Goal: Information Seeking & Learning: Compare options

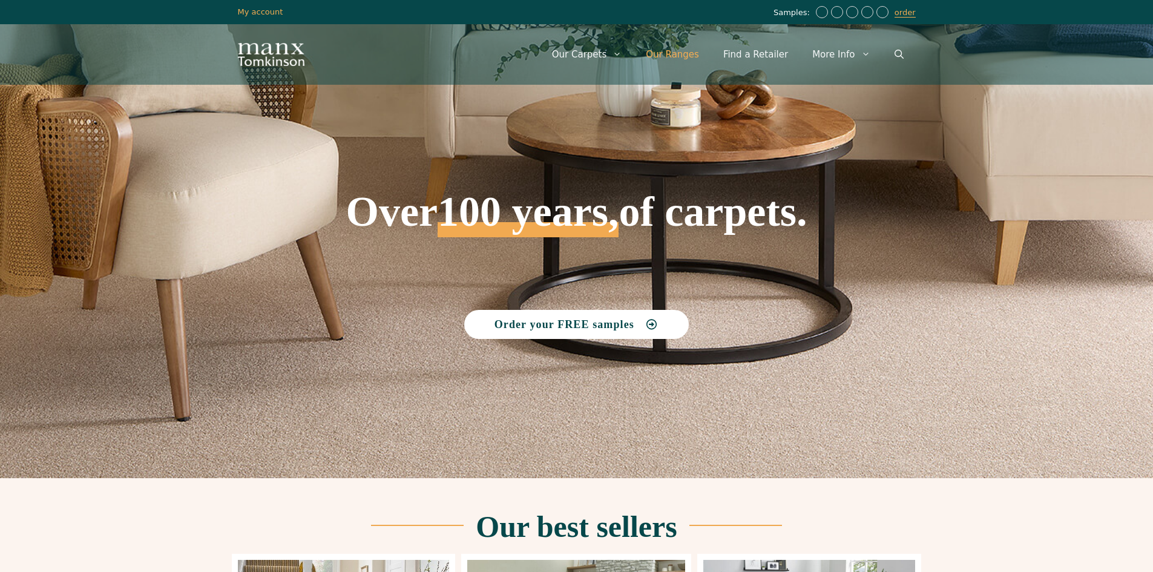
click at [696, 55] on link "Our Ranges" at bounding box center [672, 54] width 77 height 36
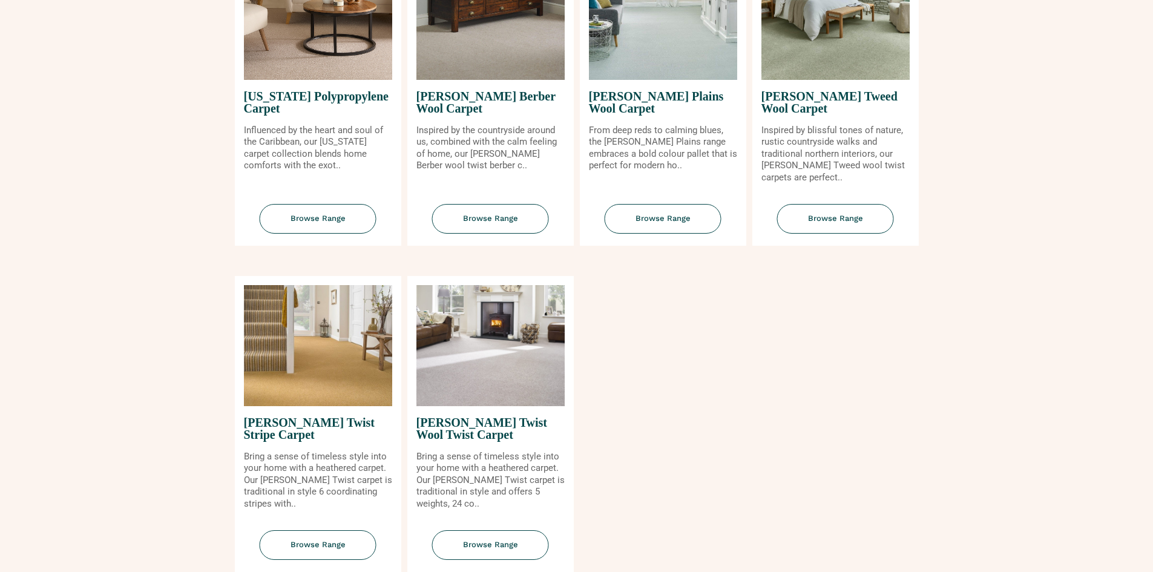
scroll to position [1271, 0]
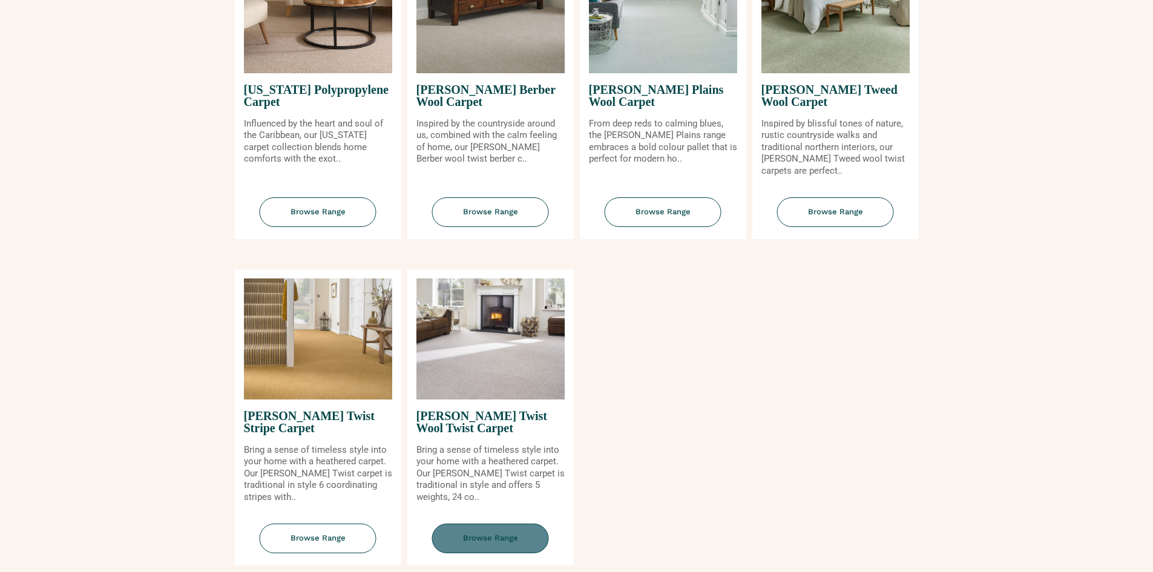
click at [477, 536] on span "Browse Range" at bounding box center [490, 539] width 117 height 30
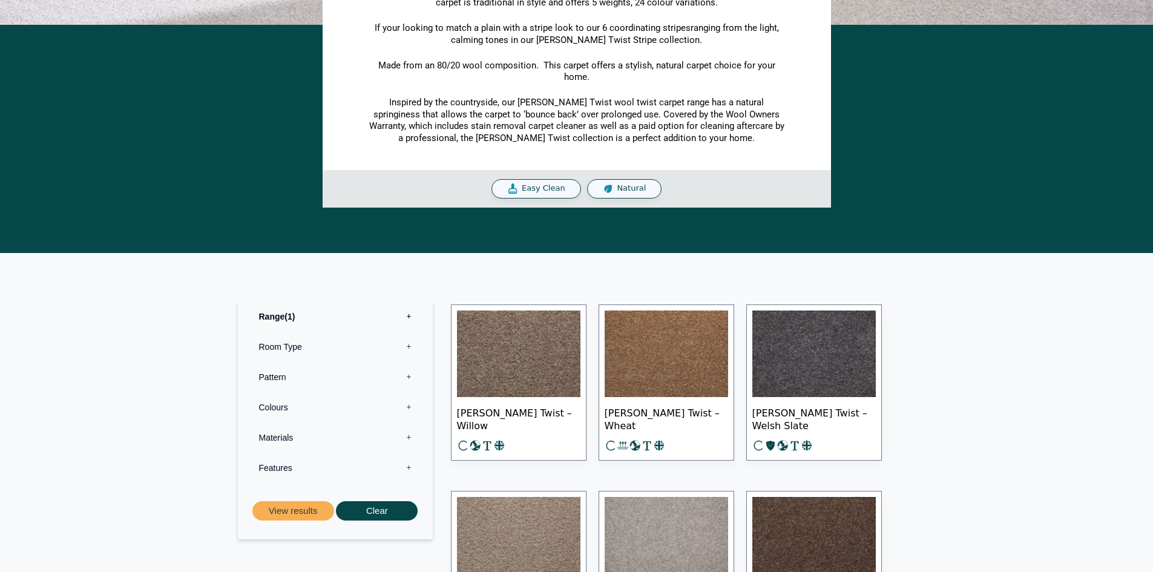
scroll to position [484, 0]
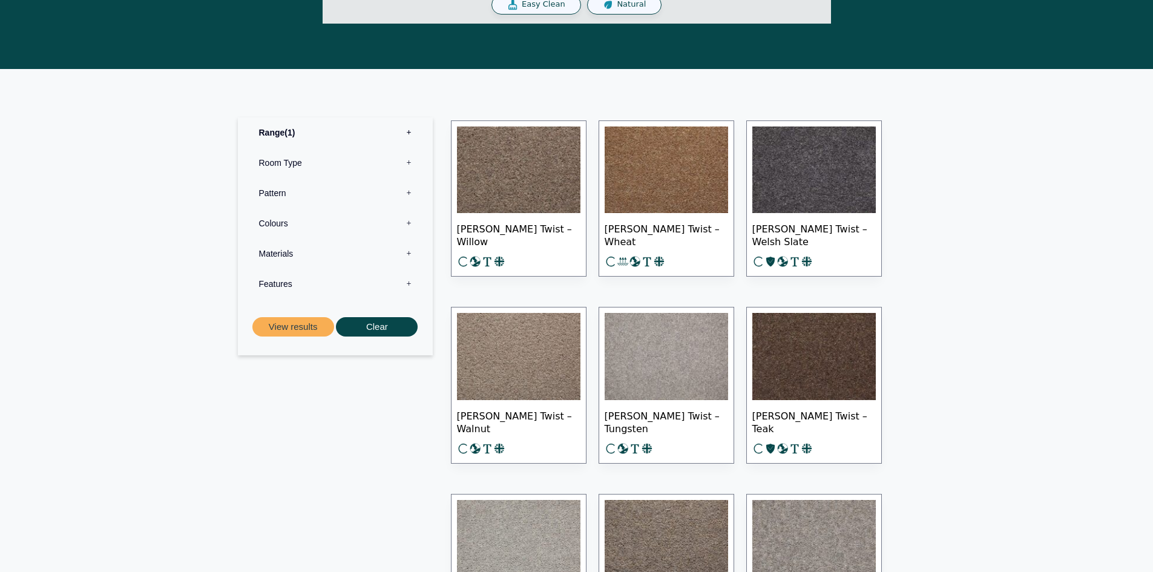
click at [409, 161] on label "Room Type 0" at bounding box center [335, 163] width 177 height 30
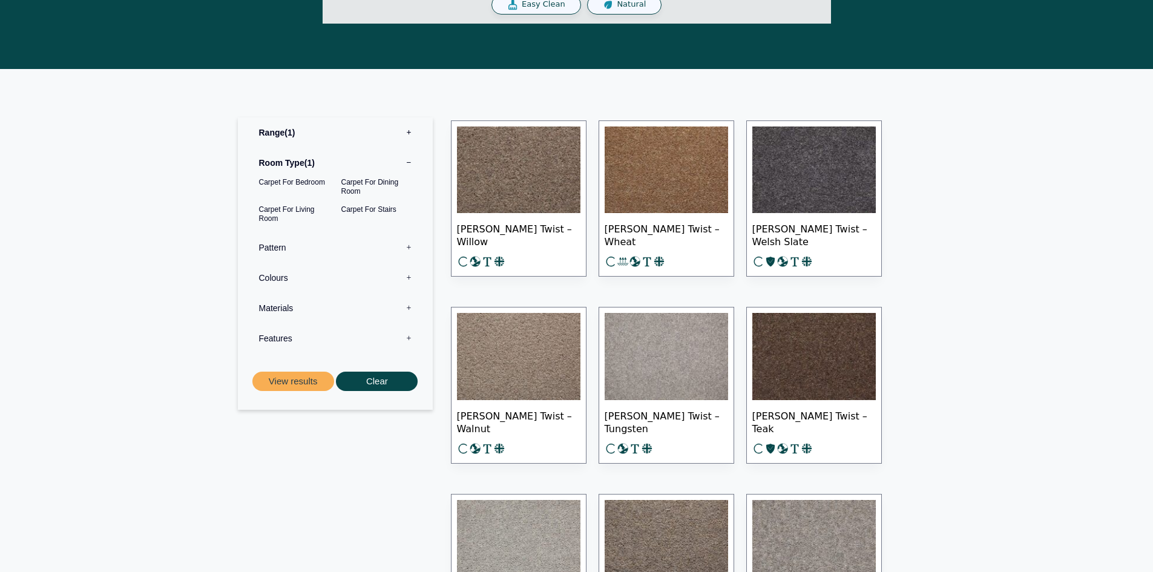
click at [410, 249] on label "Pattern 0" at bounding box center [335, 247] width 177 height 30
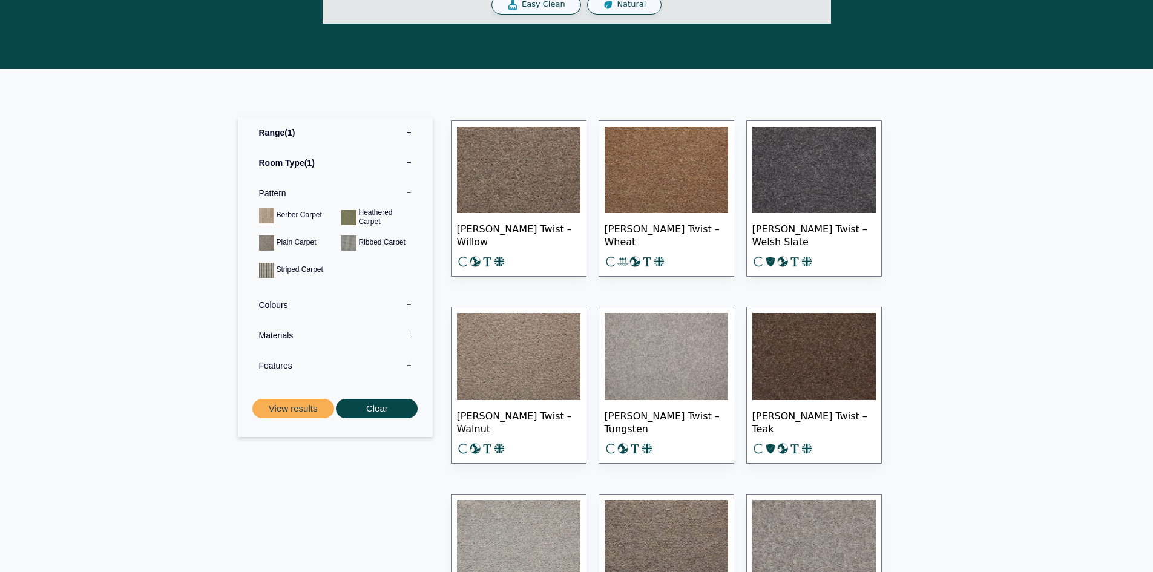
click at [407, 302] on label "Colours 0" at bounding box center [335, 305] width 177 height 30
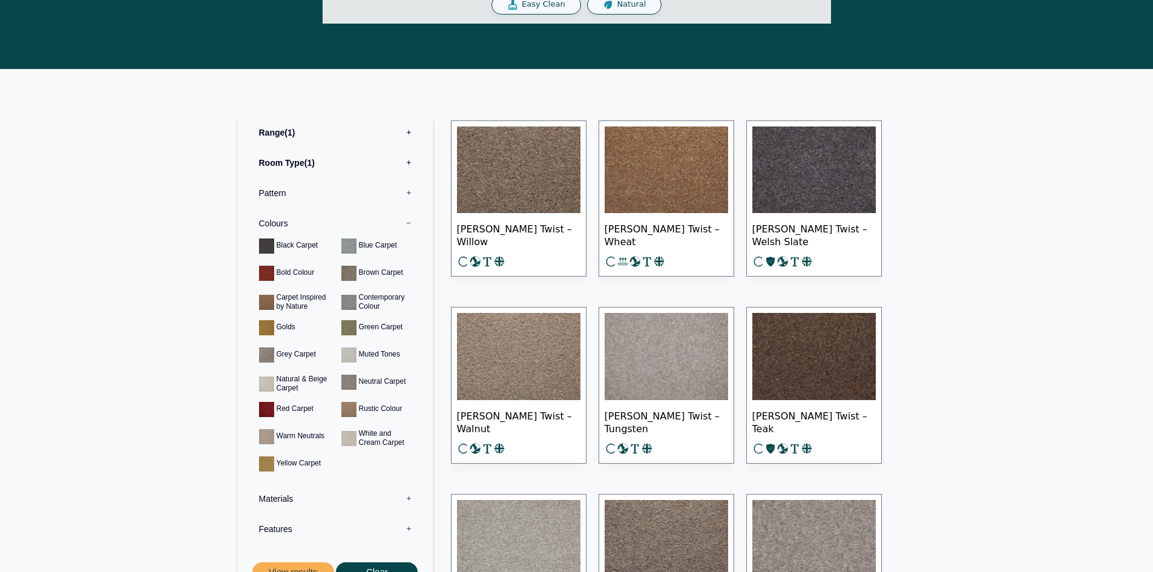
click at [408, 223] on label "Colours 0" at bounding box center [335, 223] width 177 height 30
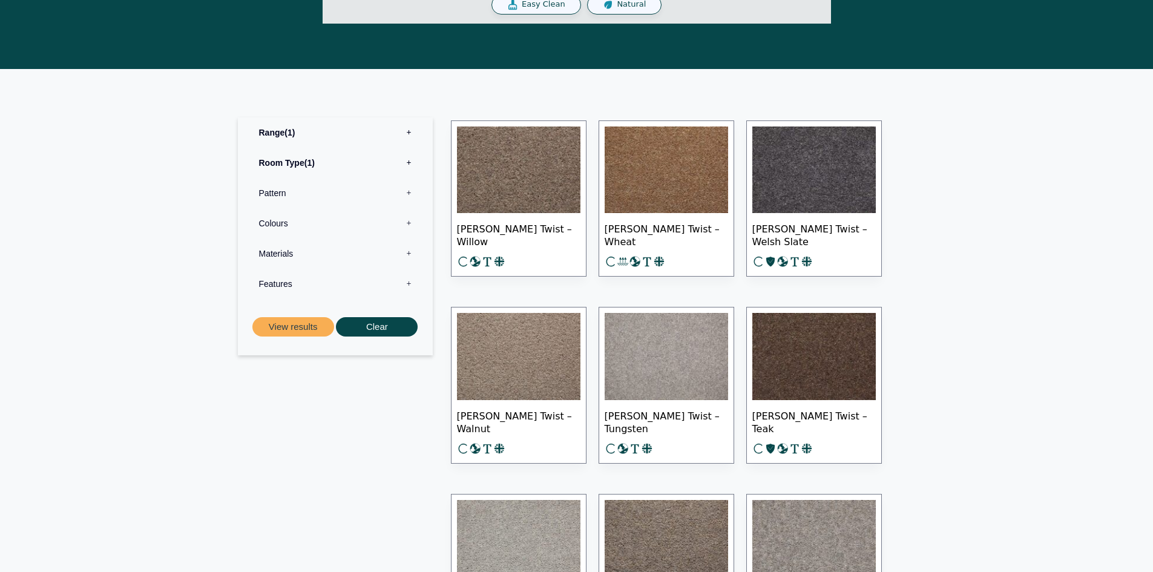
click at [410, 254] on label "Materials 0" at bounding box center [335, 253] width 177 height 30
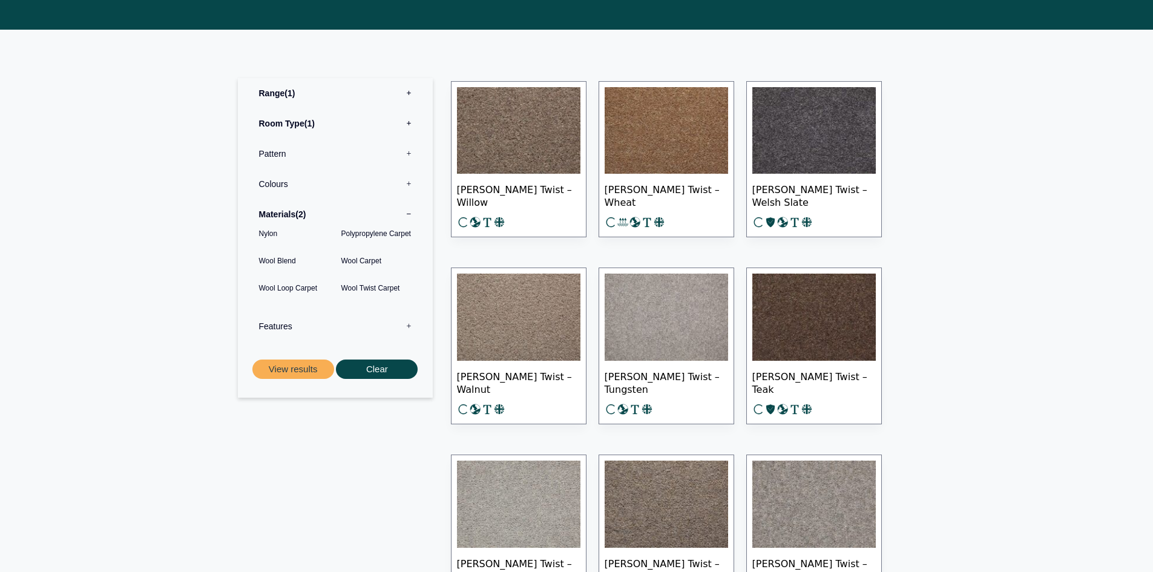
scroll to position [545, 0]
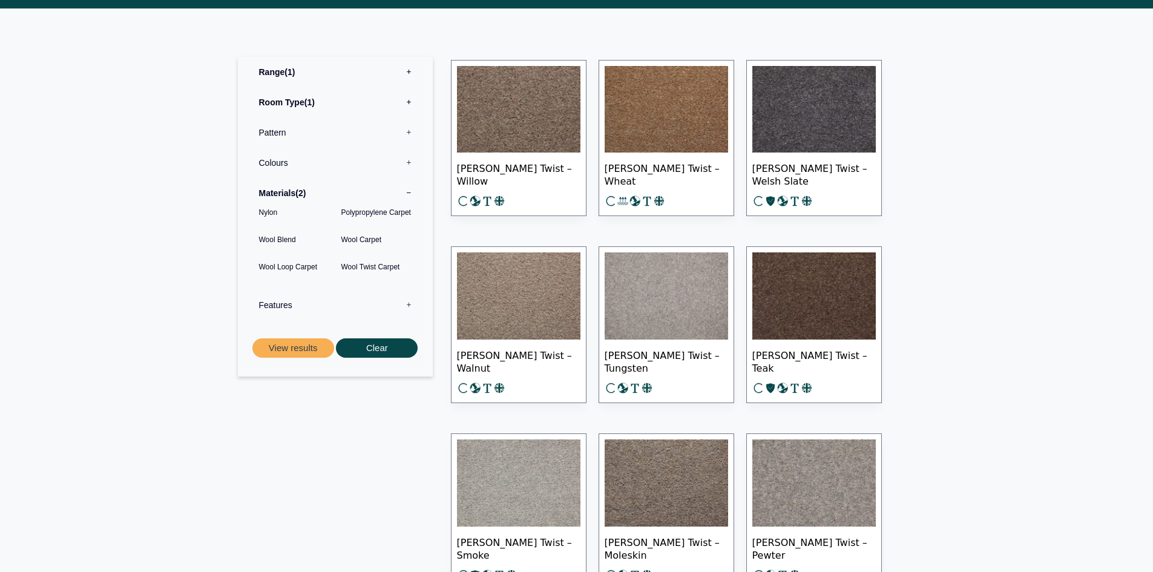
click at [408, 304] on label "Features 0" at bounding box center [335, 305] width 177 height 30
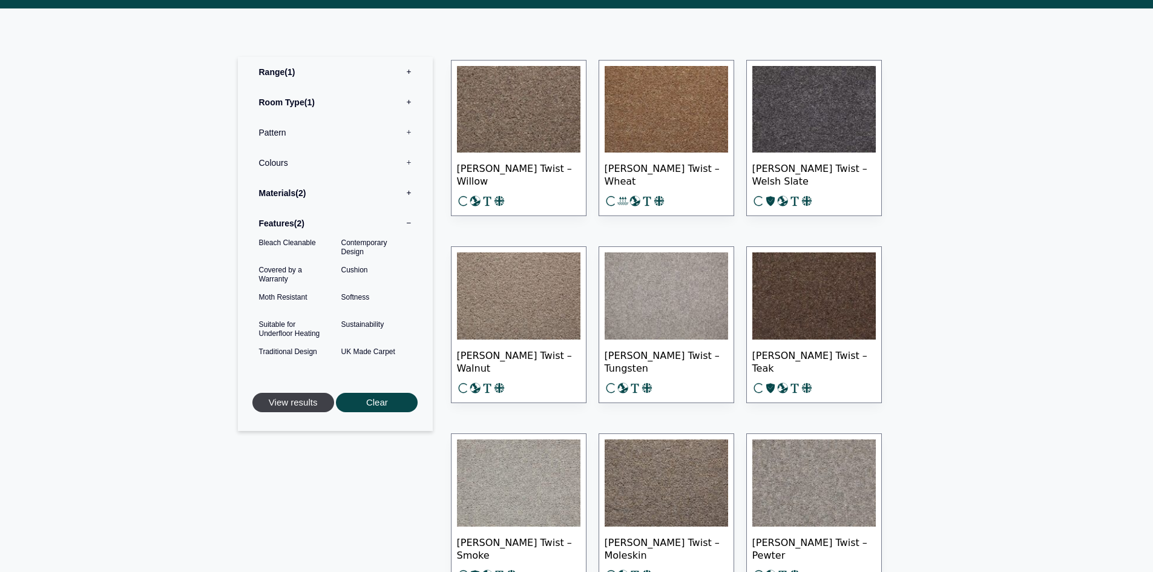
click at [314, 401] on button "View results" at bounding box center [293, 403] width 82 height 20
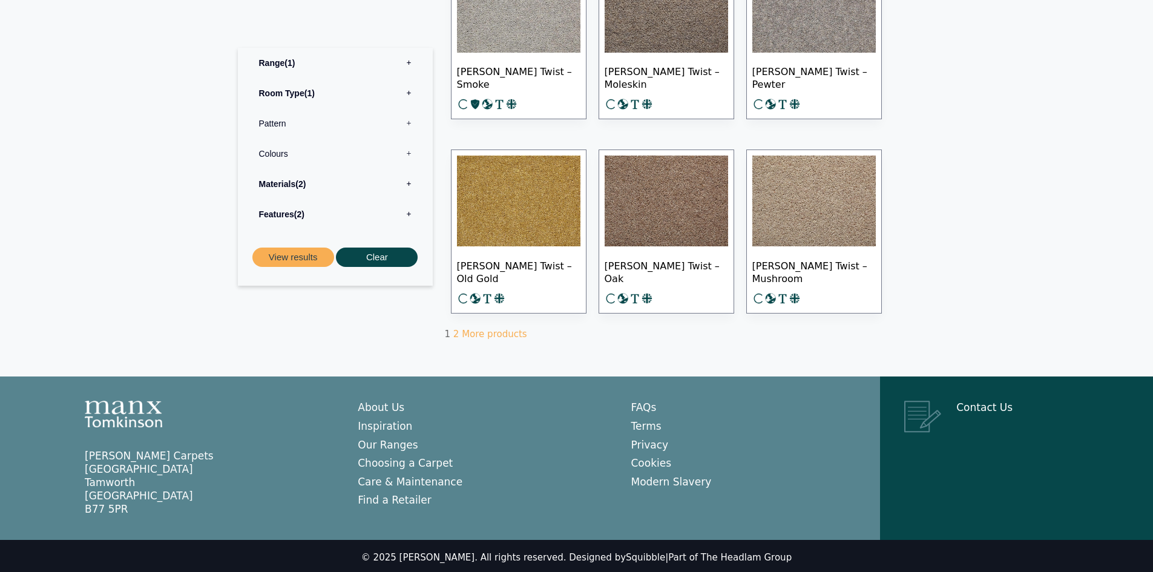
scroll to position [745, 0]
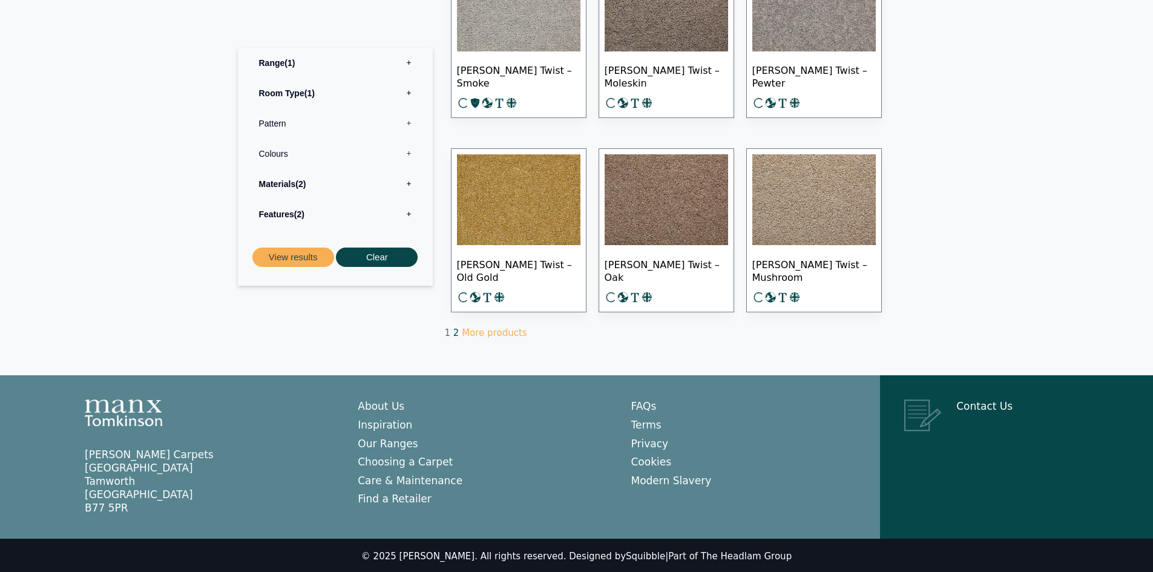
click at [456, 332] on link "2" at bounding box center [456, 332] width 6 height 11
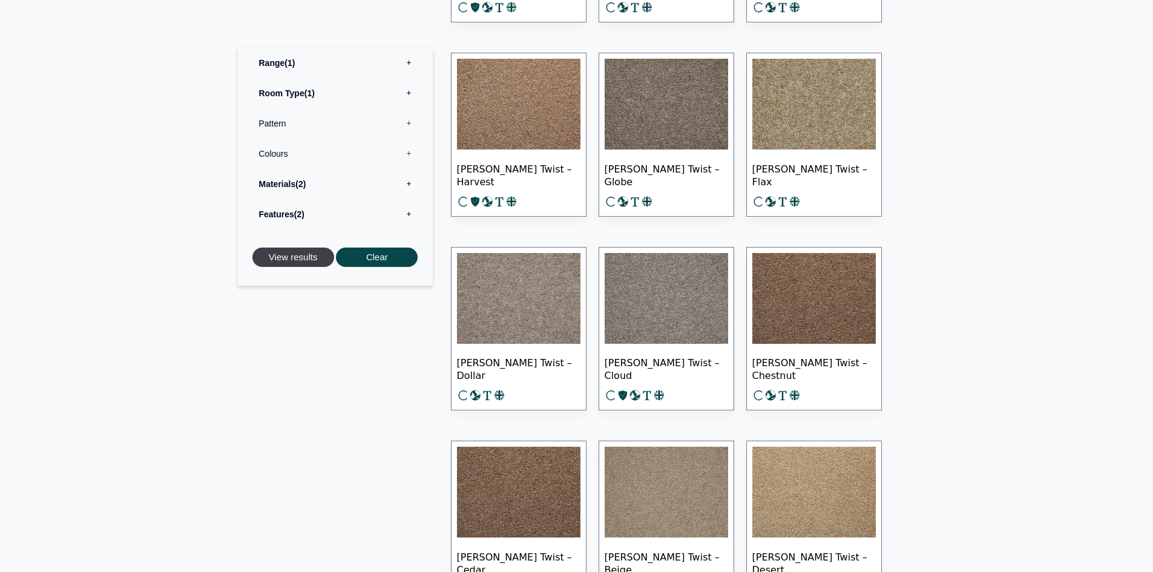
scroll to position [424, 0]
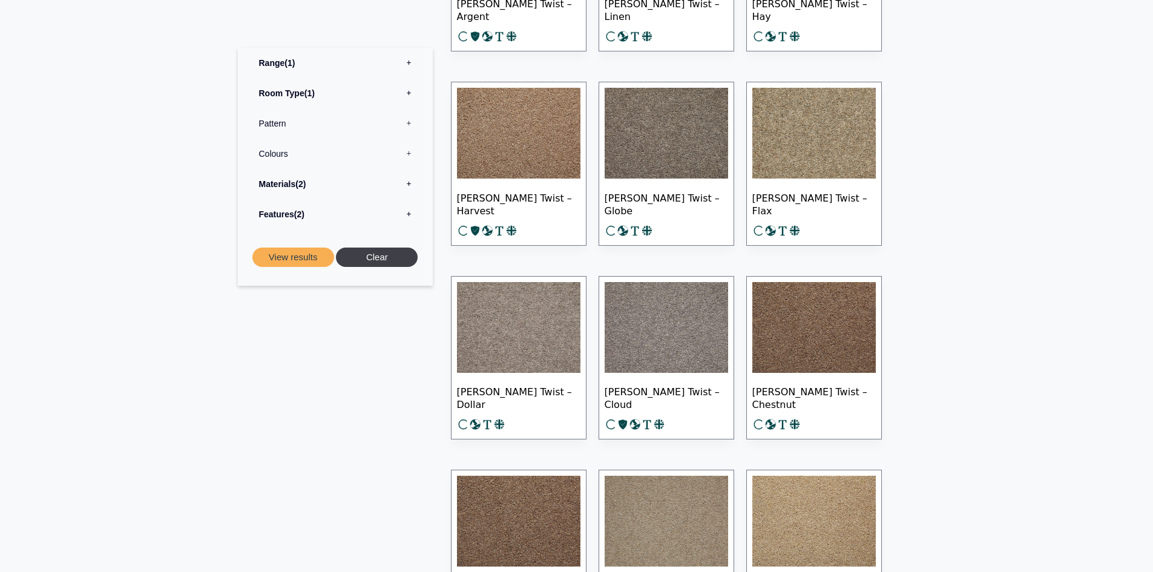
click at [377, 266] on button "Clear" at bounding box center [377, 258] width 82 height 20
click at [407, 63] on label "Range 0" at bounding box center [335, 63] width 177 height 30
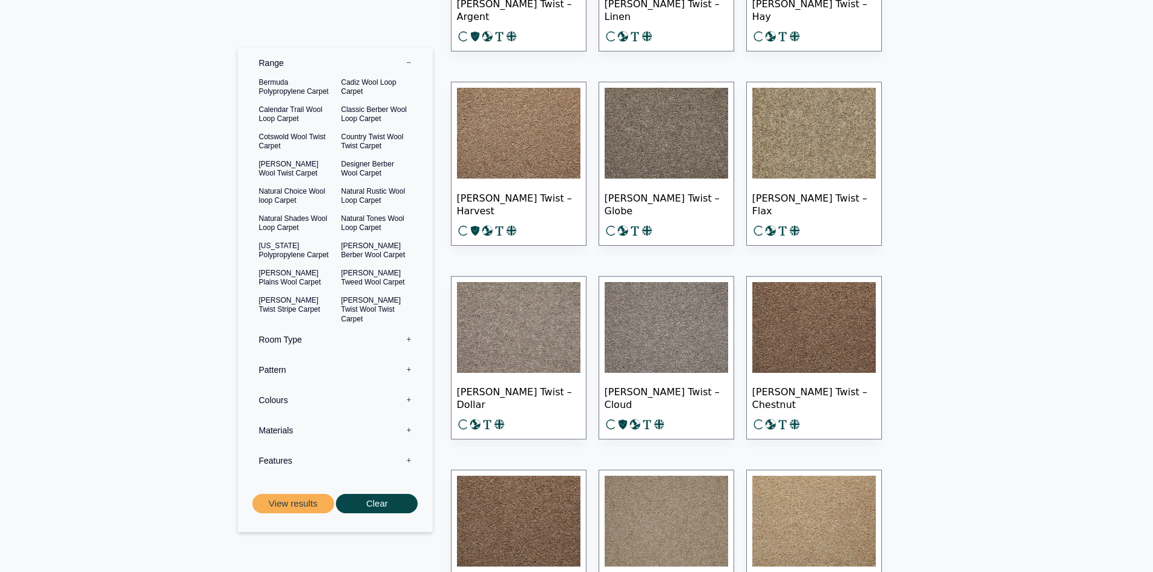
click at [407, 63] on label "Range 0" at bounding box center [335, 63] width 177 height 30
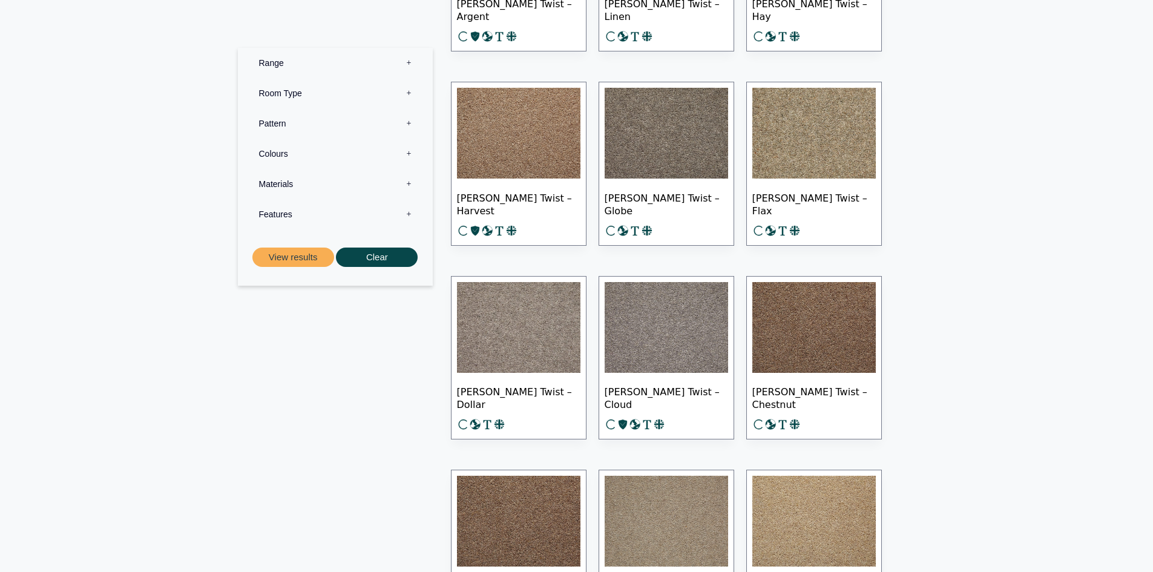
click at [407, 87] on label "Room Type 0" at bounding box center [335, 93] width 177 height 30
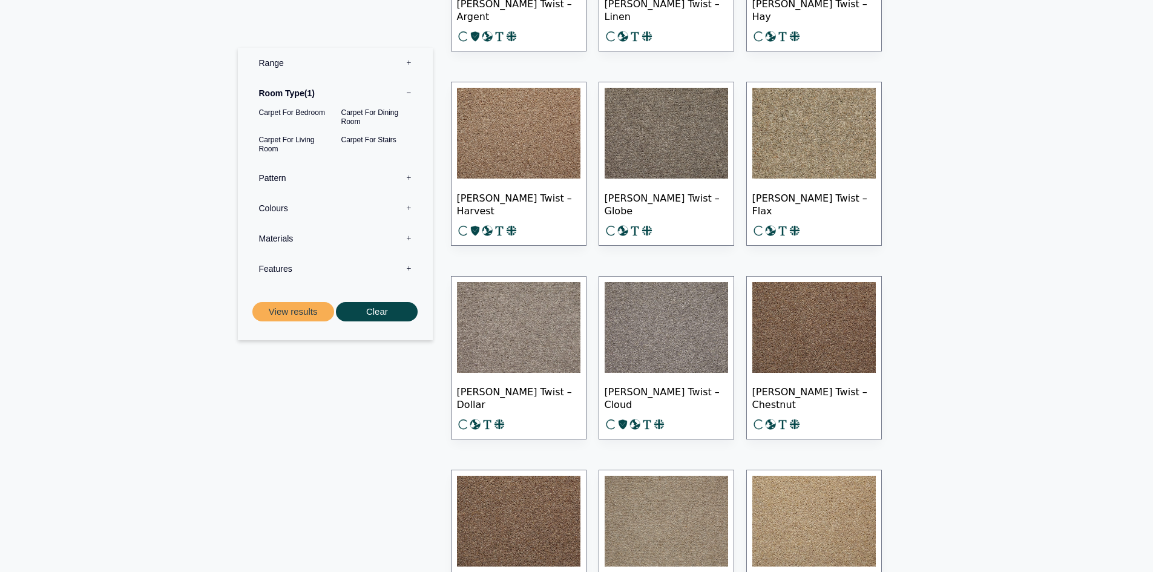
click at [409, 176] on label "Pattern 0" at bounding box center [335, 178] width 177 height 30
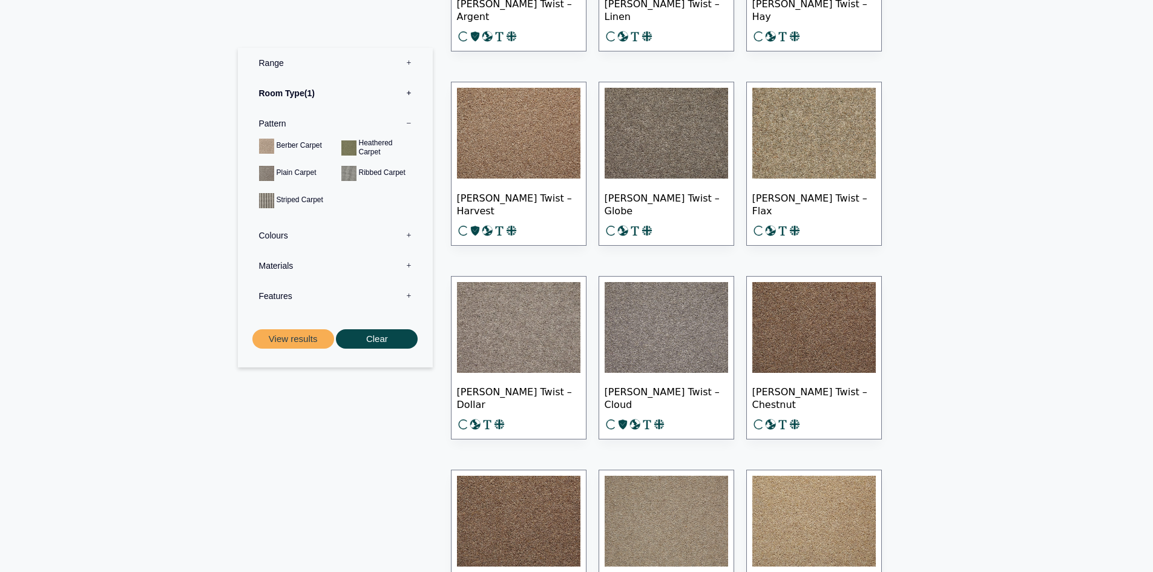
click at [409, 123] on label "Pattern 0" at bounding box center [335, 123] width 177 height 30
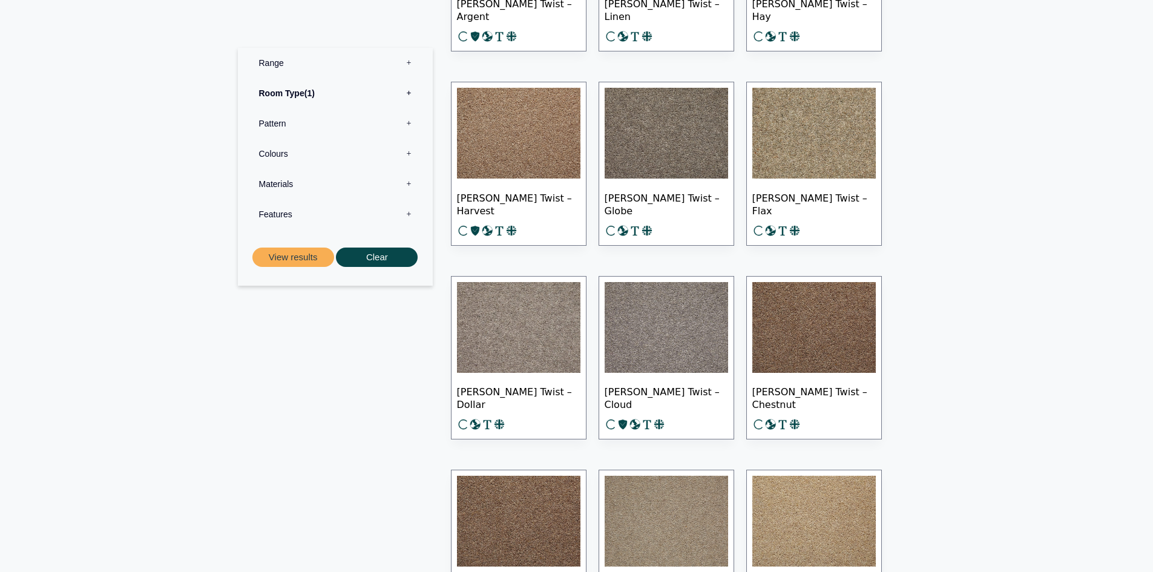
click at [407, 183] on label "Materials 0" at bounding box center [335, 184] width 177 height 30
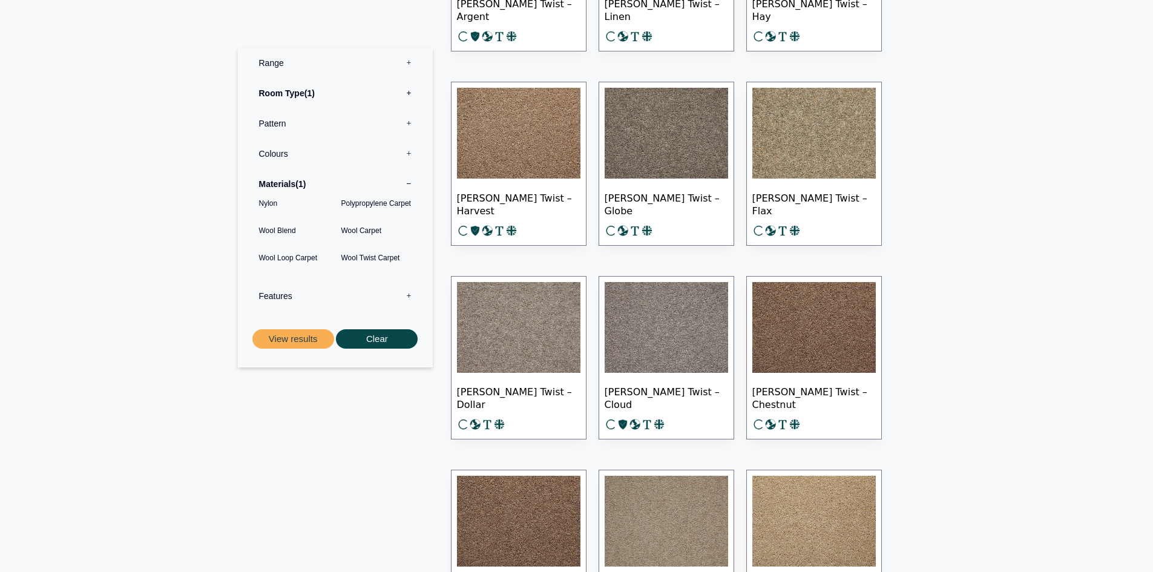
click at [406, 295] on label "Features 0" at bounding box center [335, 296] width 177 height 30
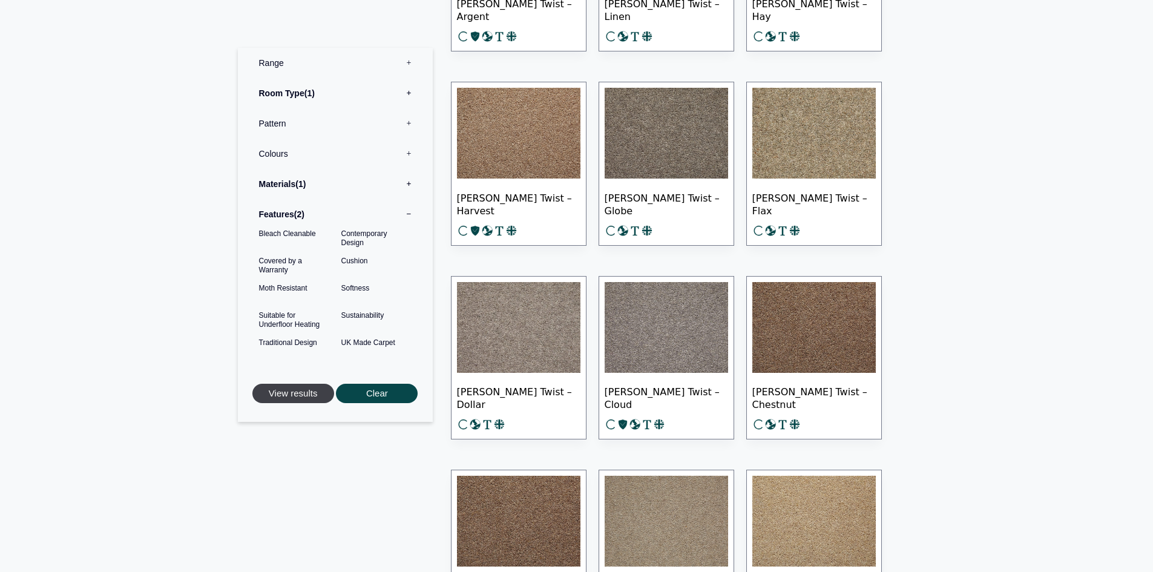
click at [303, 398] on button "View results" at bounding box center [293, 394] width 82 height 20
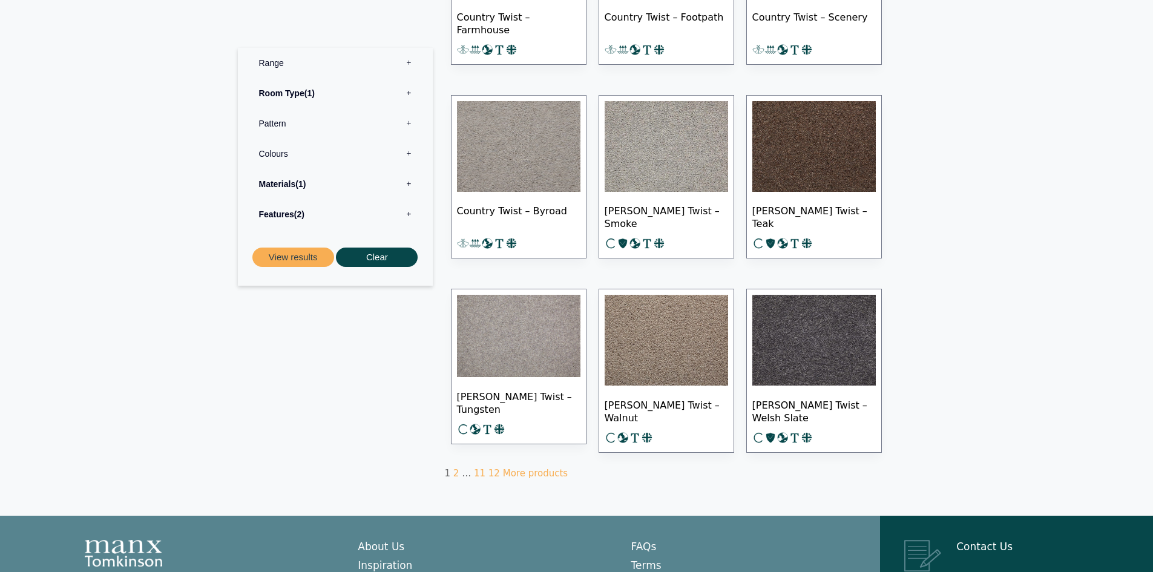
scroll to position [605, 0]
click at [453, 468] on link "2" at bounding box center [456, 472] width 6 height 11
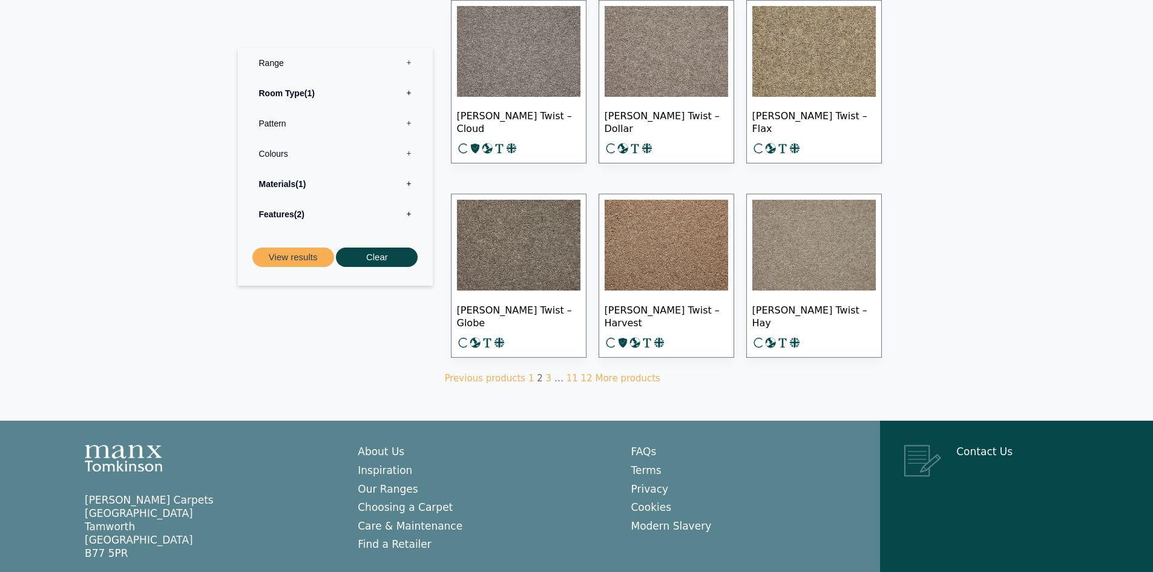
scroll to position [726, 0]
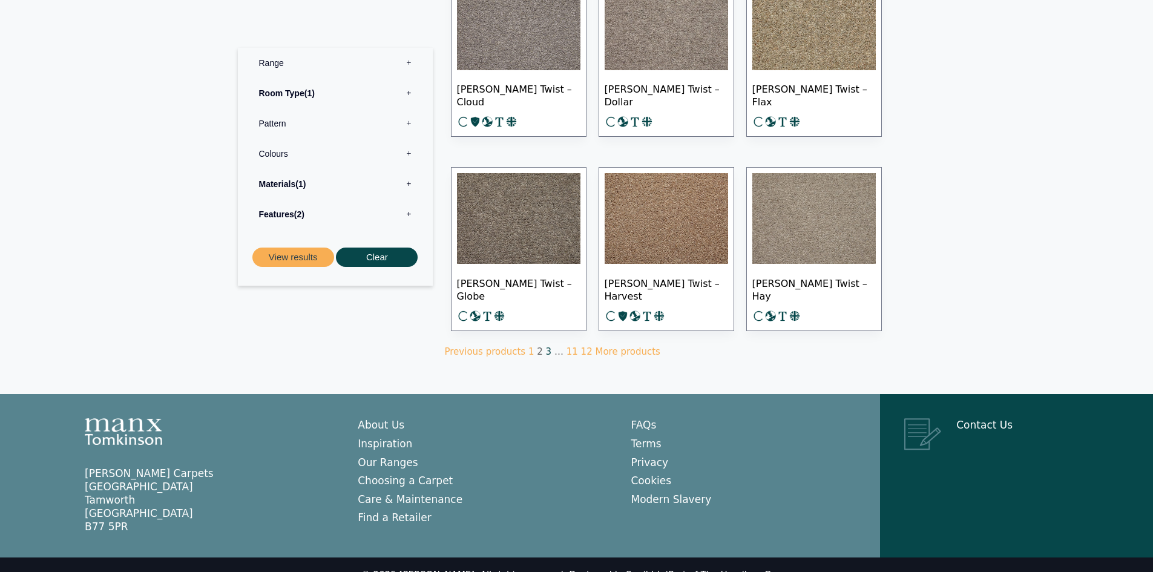
click at [546, 350] on link "3" at bounding box center [549, 351] width 6 height 11
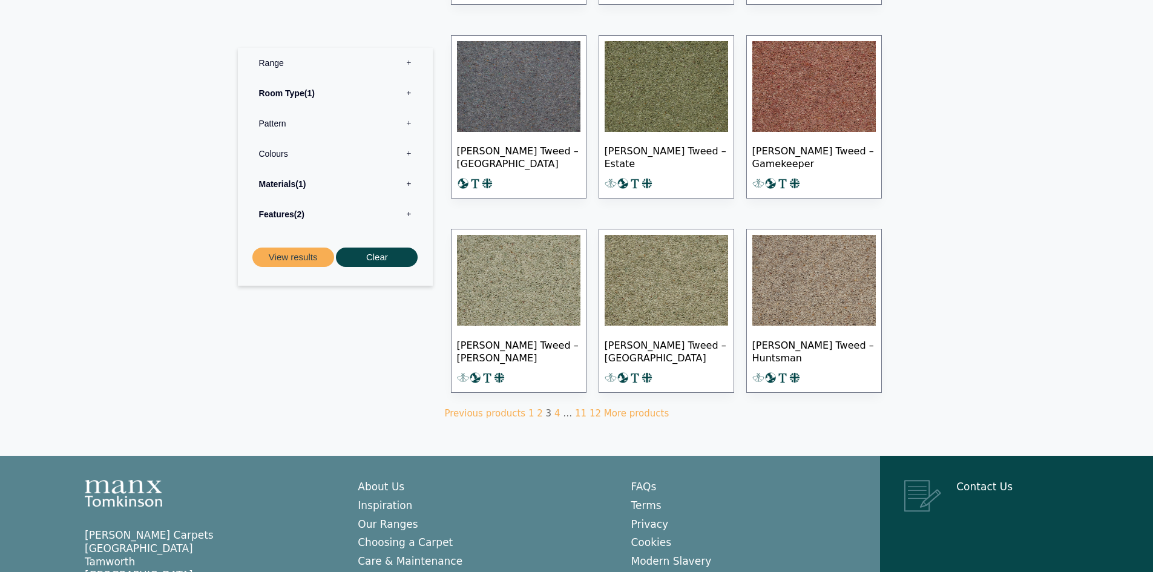
scroll to position [666, 0]
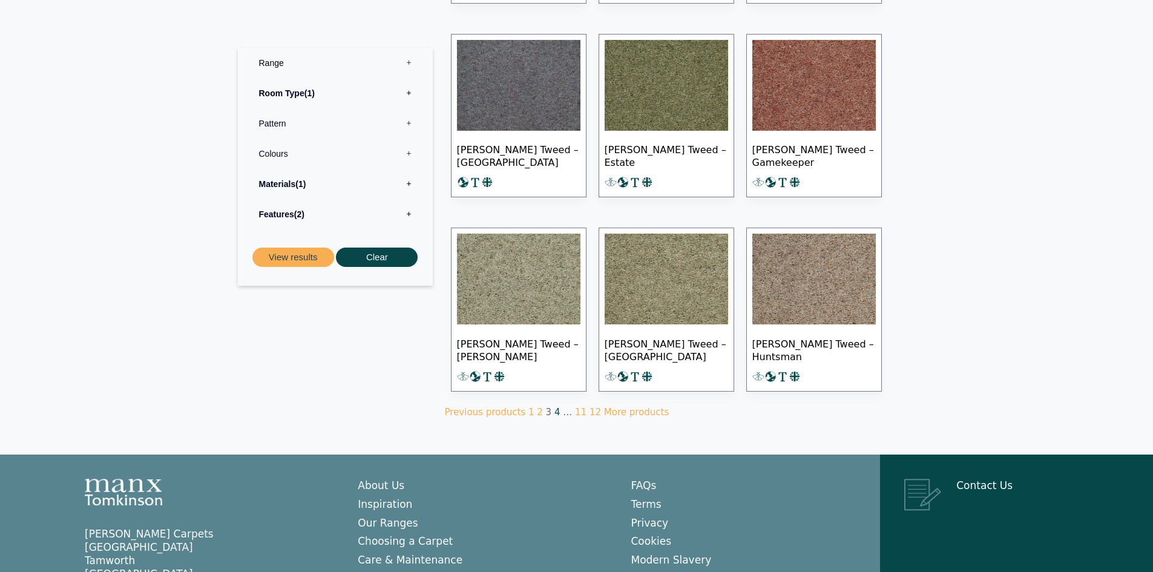
click at [554, 408] on link "4" at bounding box center [557, 412] width 6 height 11
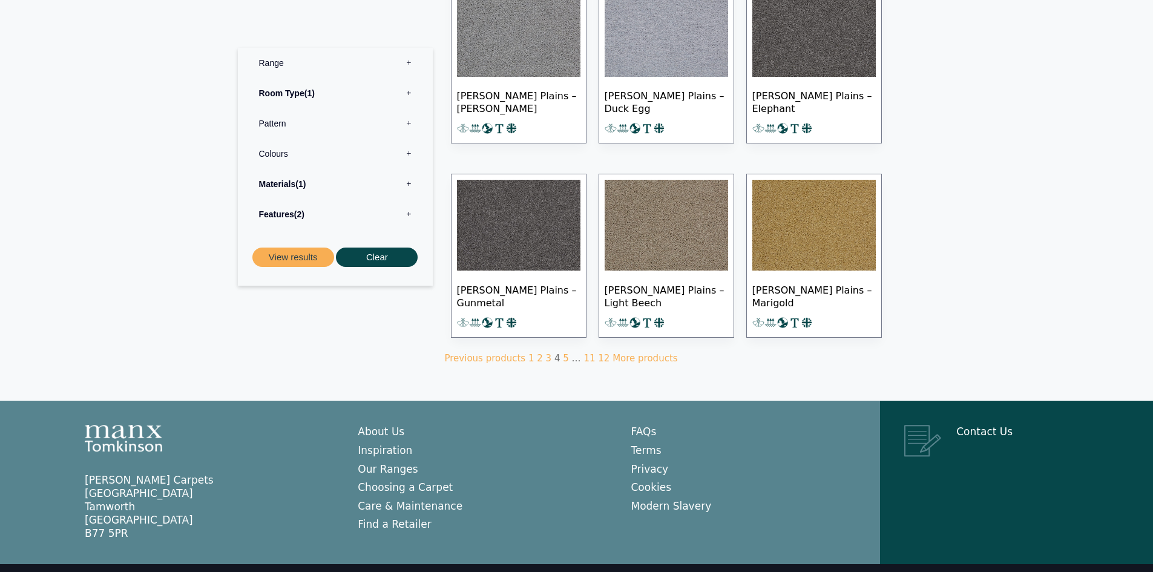
scroll to position [726, 0]
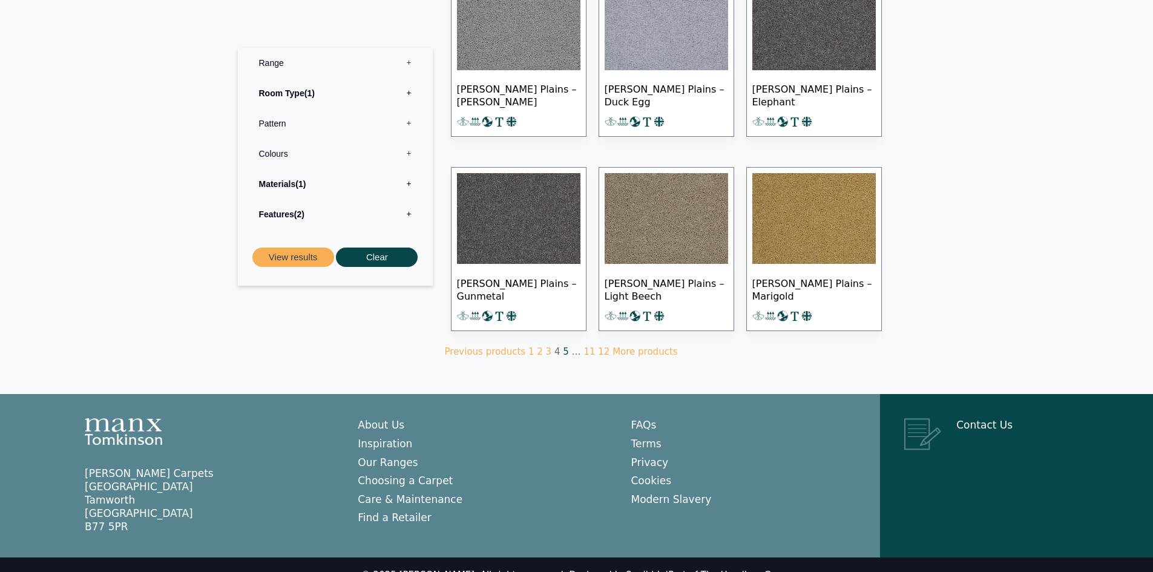
click at [563, 350] on link "5" at bounding box center [566, 351] width 6 height 11
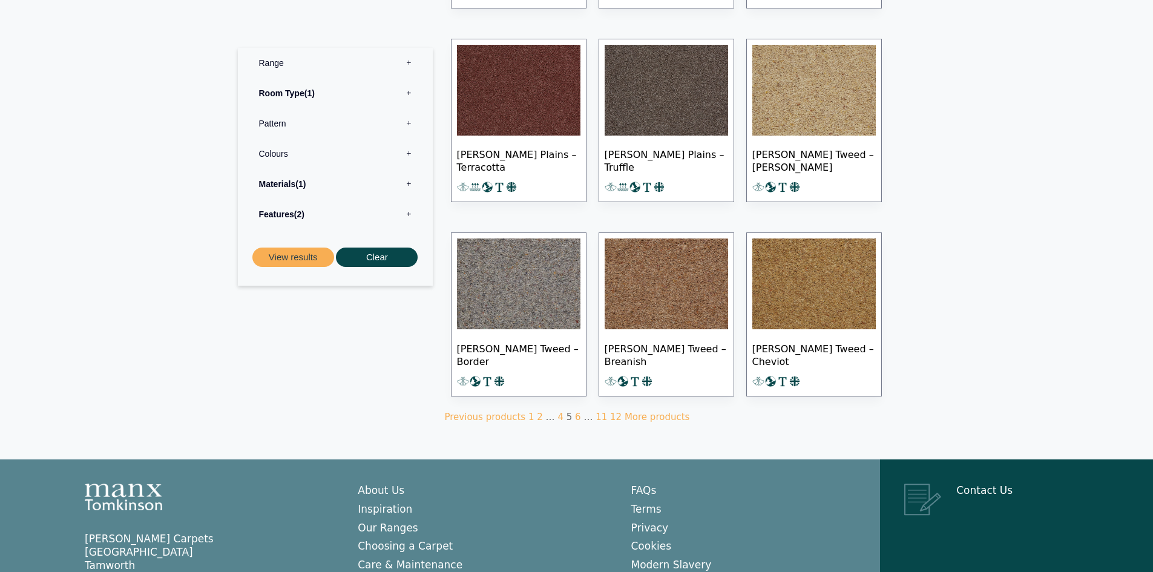
scroll to position [666, 0]
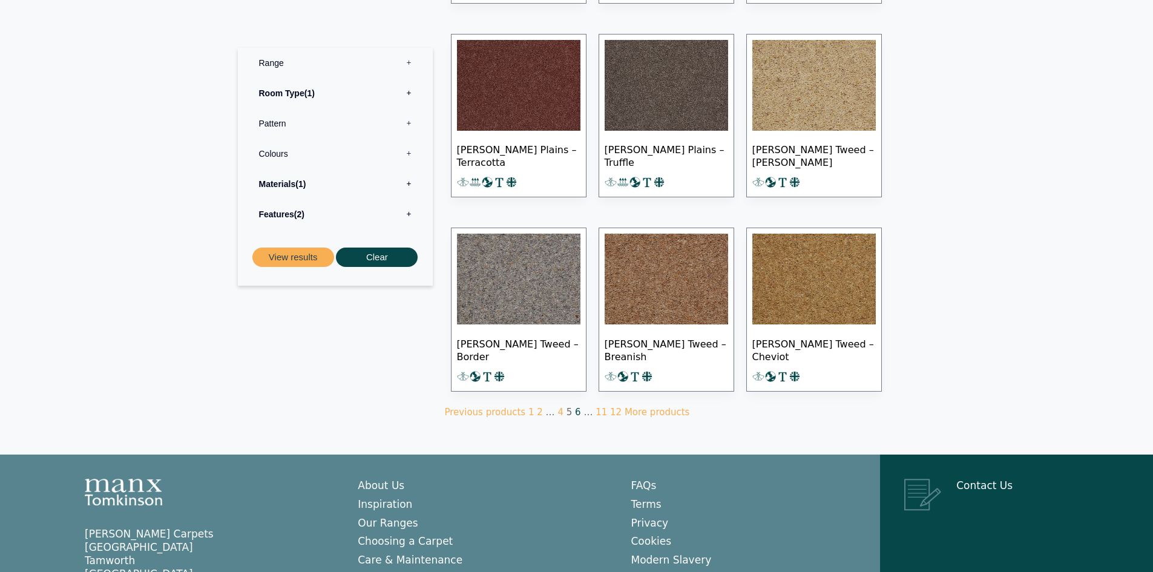
click at [575, 408] on link "6" at bounding box center [578, 412] width 6 height 11
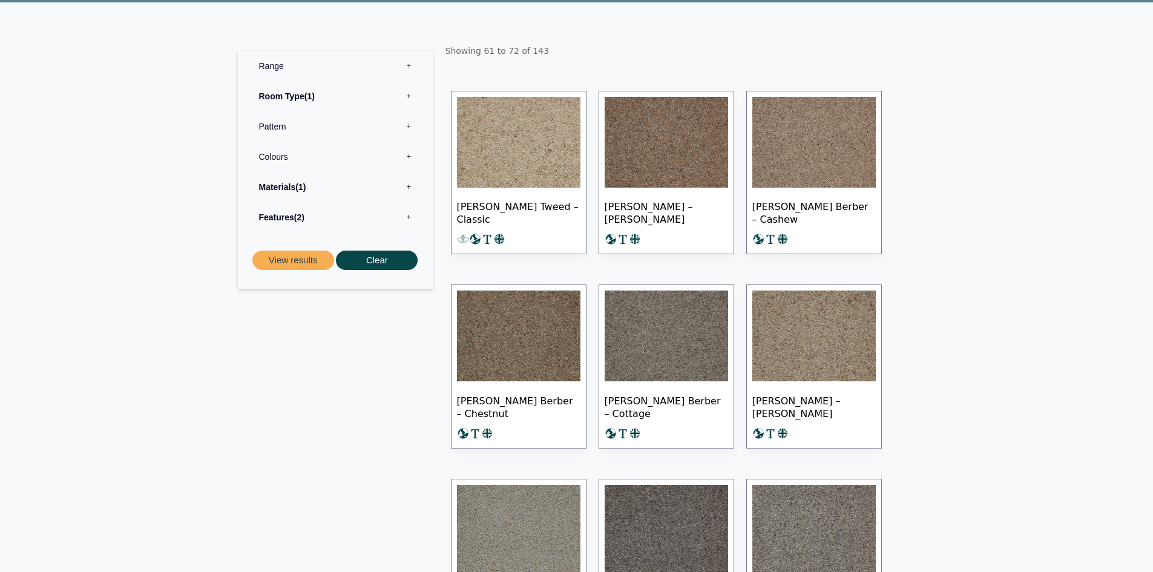
scroll to position [121, 0]
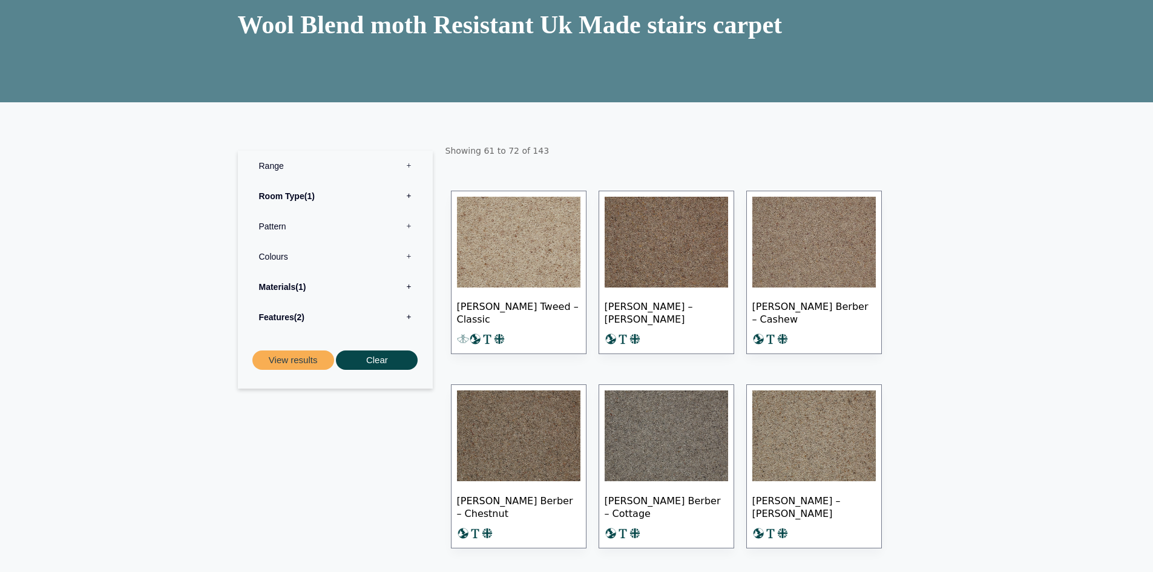
click at [503, 258] on img at bounding box center [518, 242] width 123 height 91
click at [787, 251] on img at bounding box center [813, 242] width 123 height 91
click at [406, 315] on label "Features 2" at bounding box center [335, 317] width 177 height 30
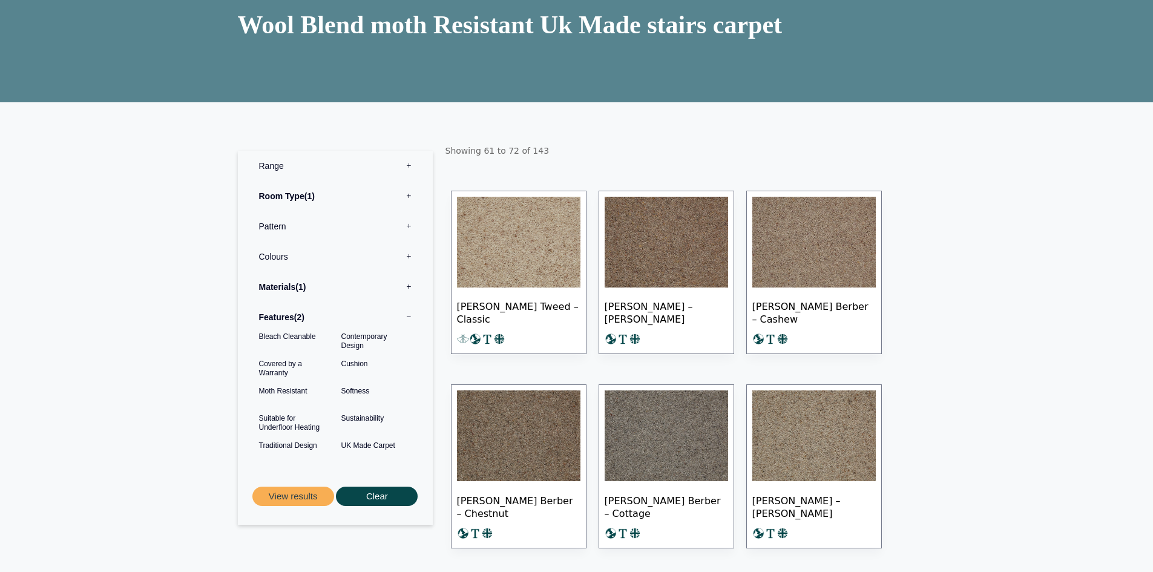
click at [406, 315] on label "Features 2" at bounding box center [335, 317] width 177 height 30
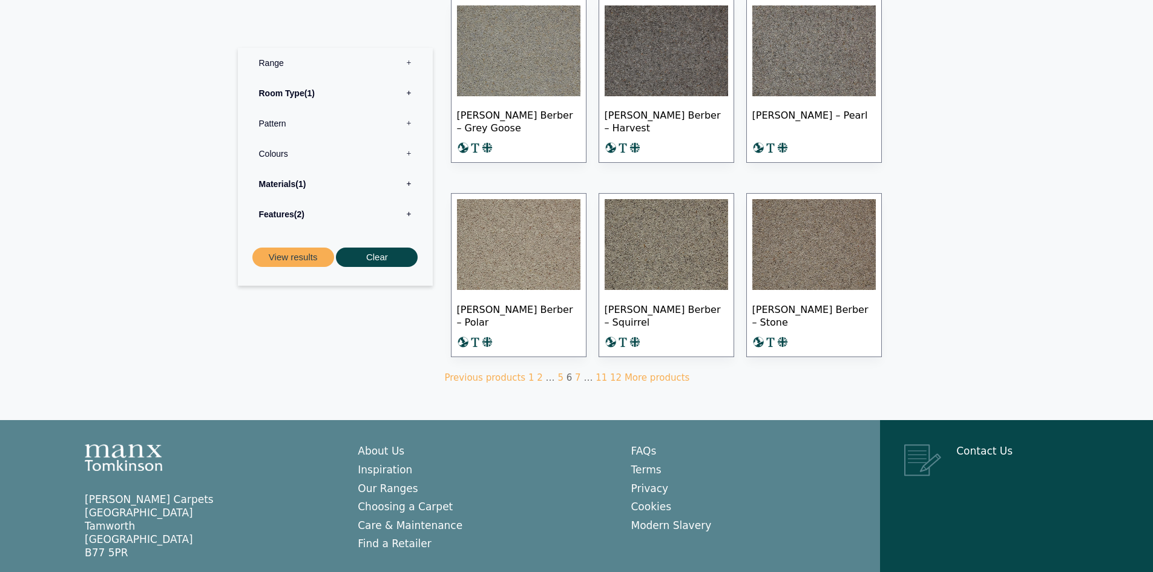
scroll to position [726, 0]
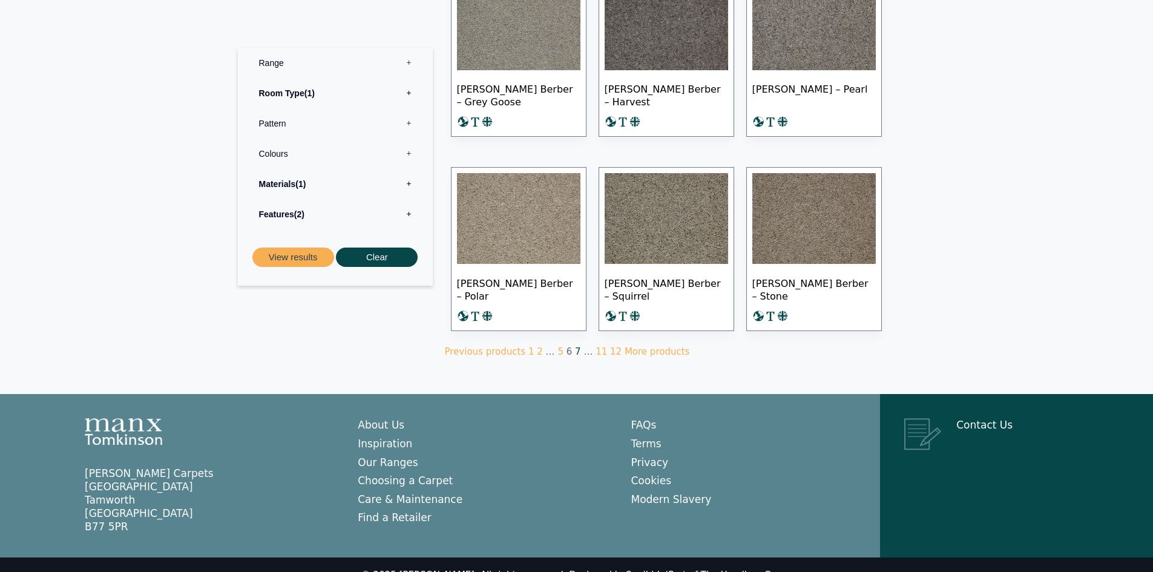
click at [575, 350] on link "7" at bounding box center [578, 351] width 6 height 11
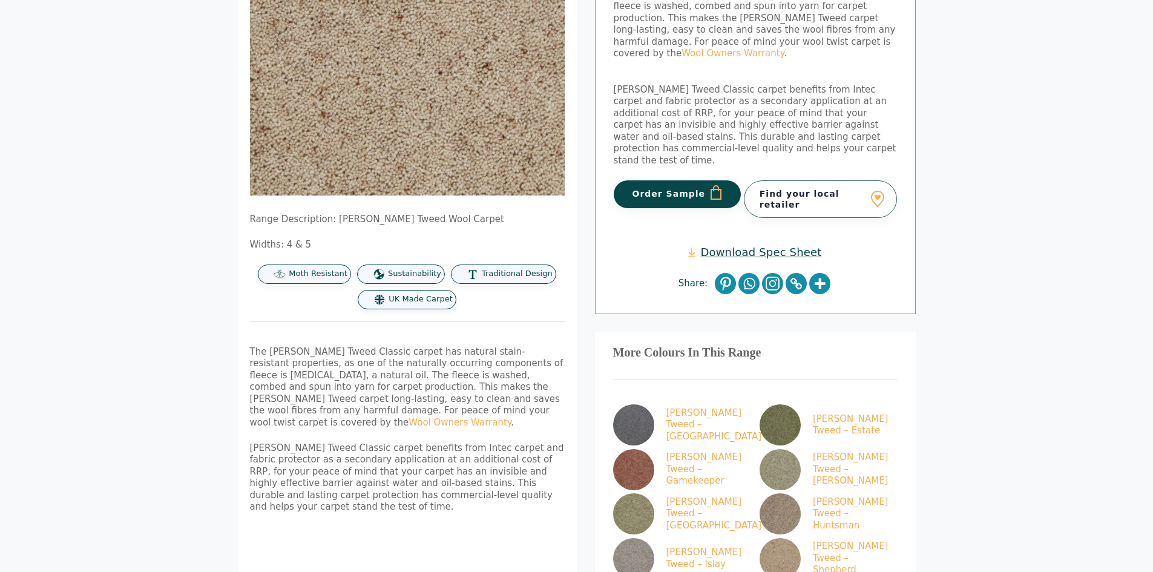
scroll to position [242, 0]
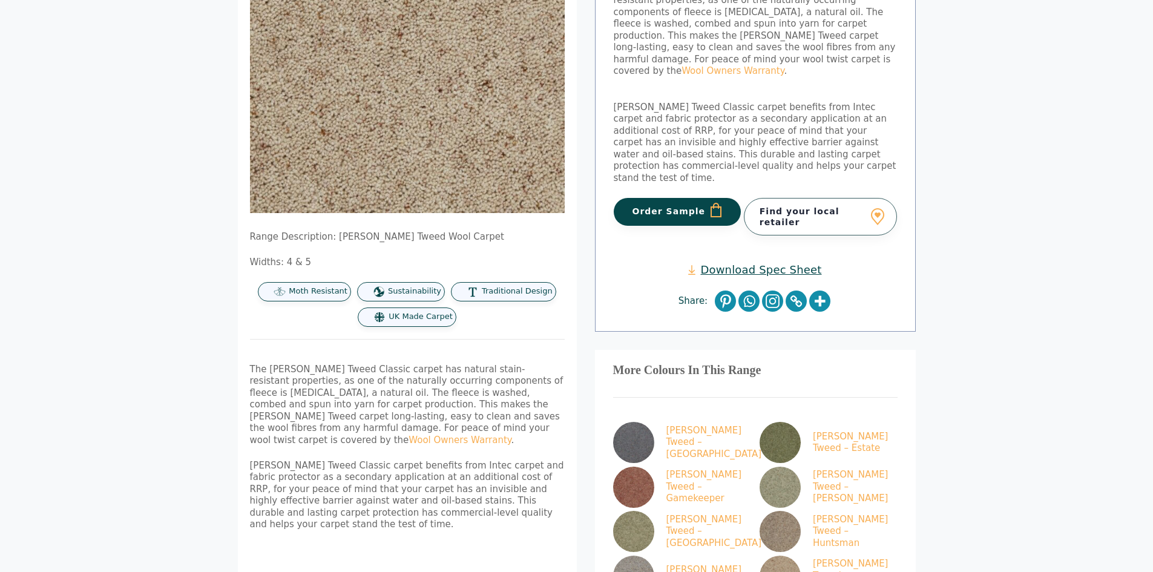
click at [744, 263] on link "Download Spec Sheet" at bounding box center [754, 270] width 133 height 14
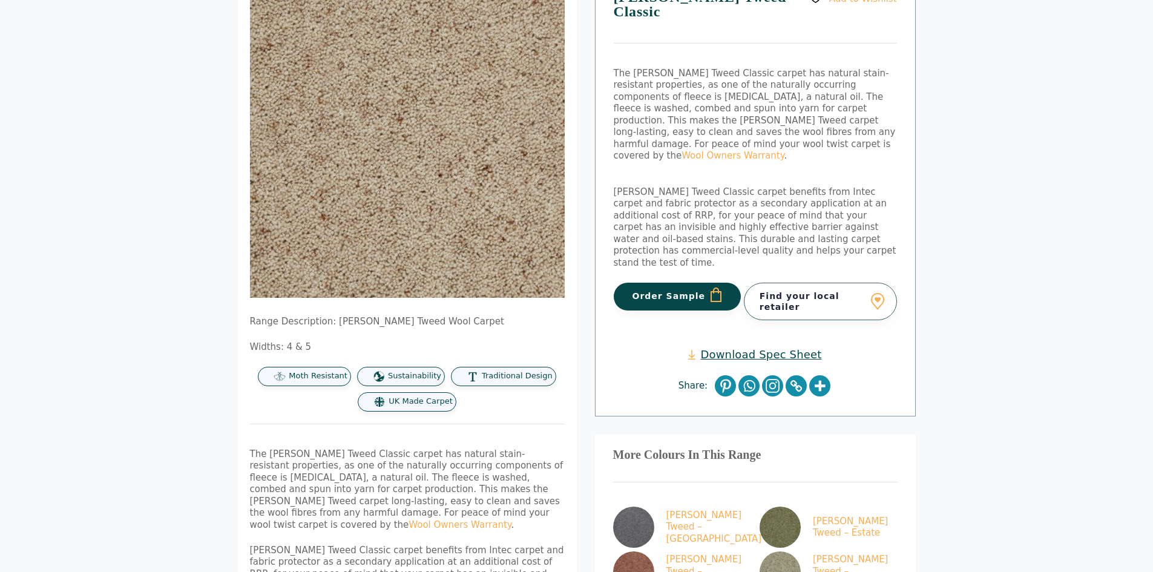
scroll to position [0, 0]
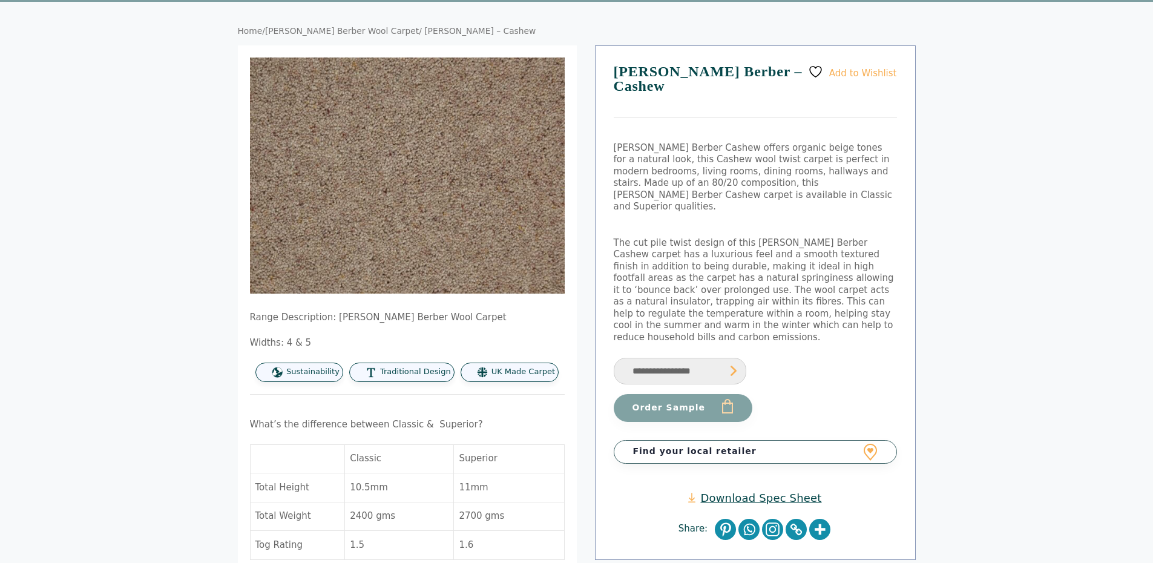
scroll to position [61, 0]
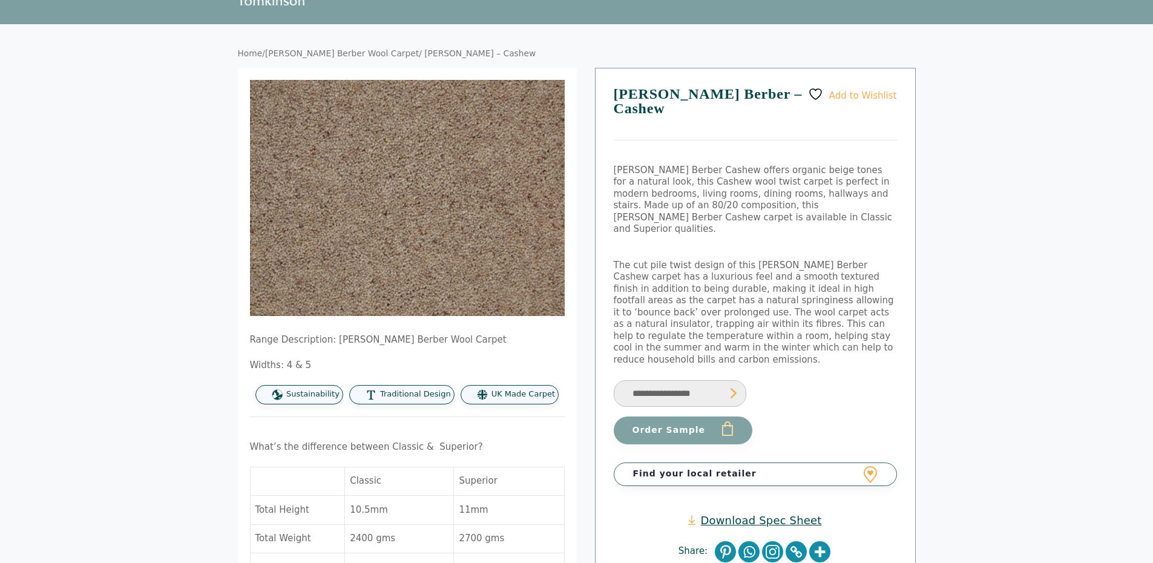
click at [661, 380] on select "**********" at bounding box center [680, 393] width 133 height 27
click at [614, 380] on select "**********" at bounding box center [680, 393] width 133 height 27
click at [726, 380] on select "**********" at bounding box center [680, 393] width 133 height 27
click at [614, 380] on select "**********" at bounding box center [680, 393] width 133 height 27
select select "**********"
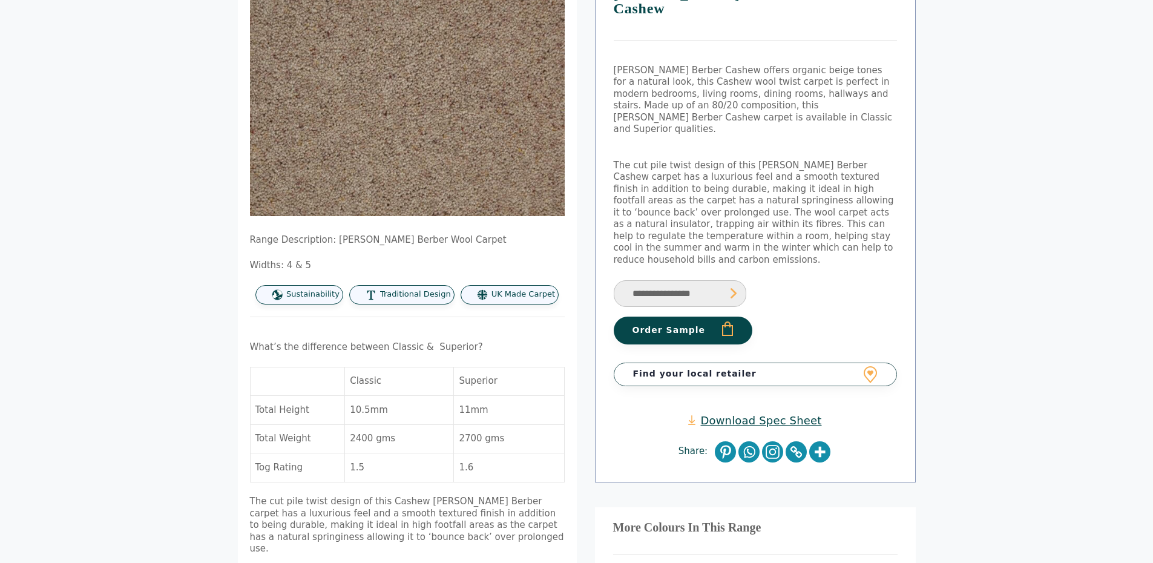
scroll to position [182, 0]
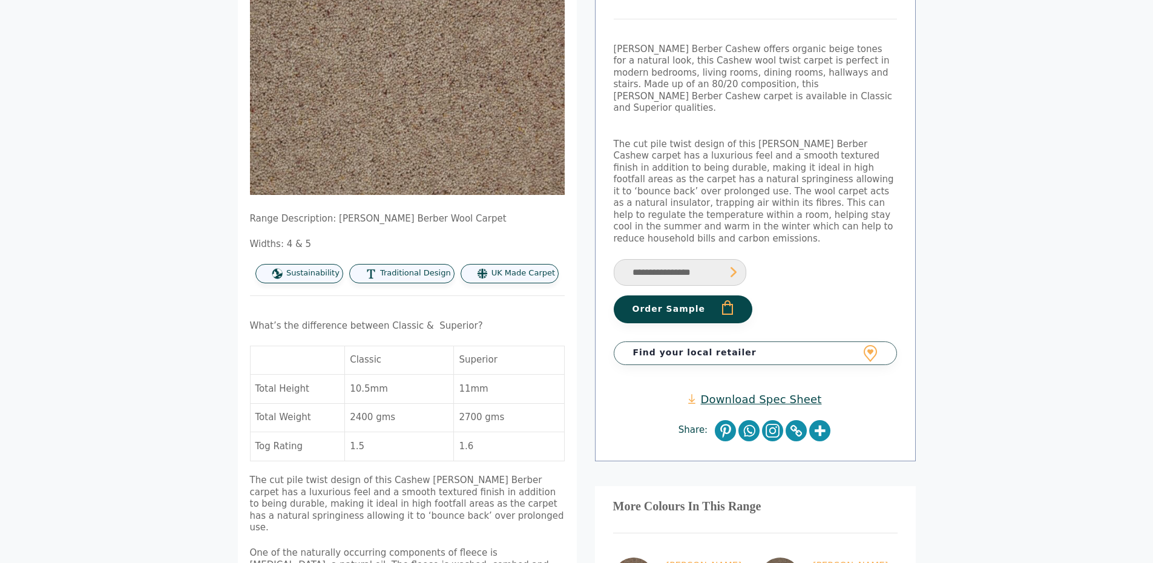
click at [772, 392] on link "Download Spec Sheet" at bounding box center [754, 399] width 133 height 14
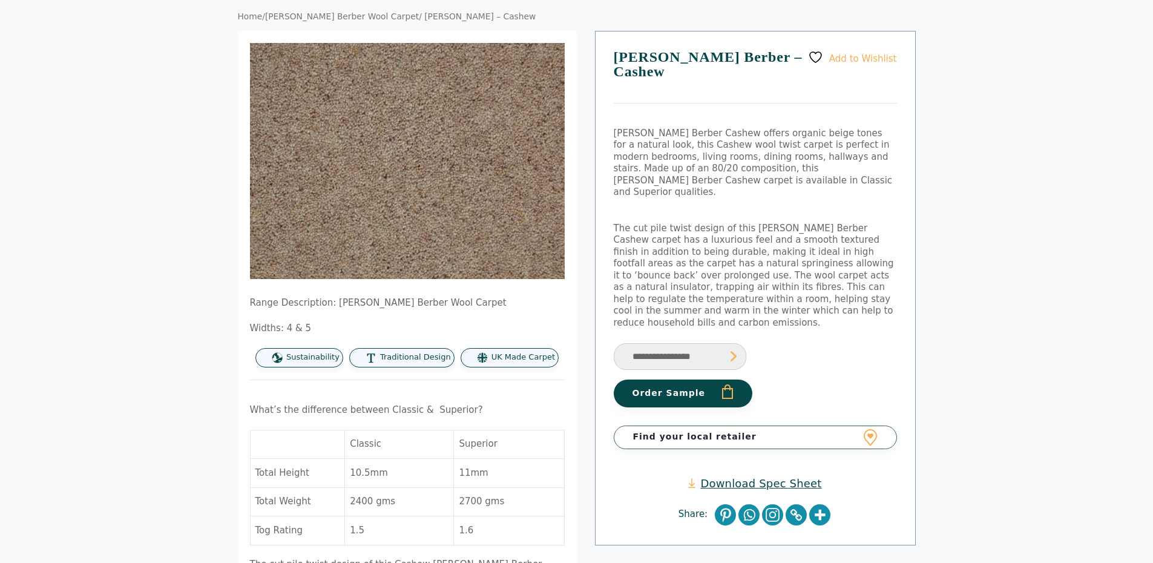
scroll to position [0, 0]
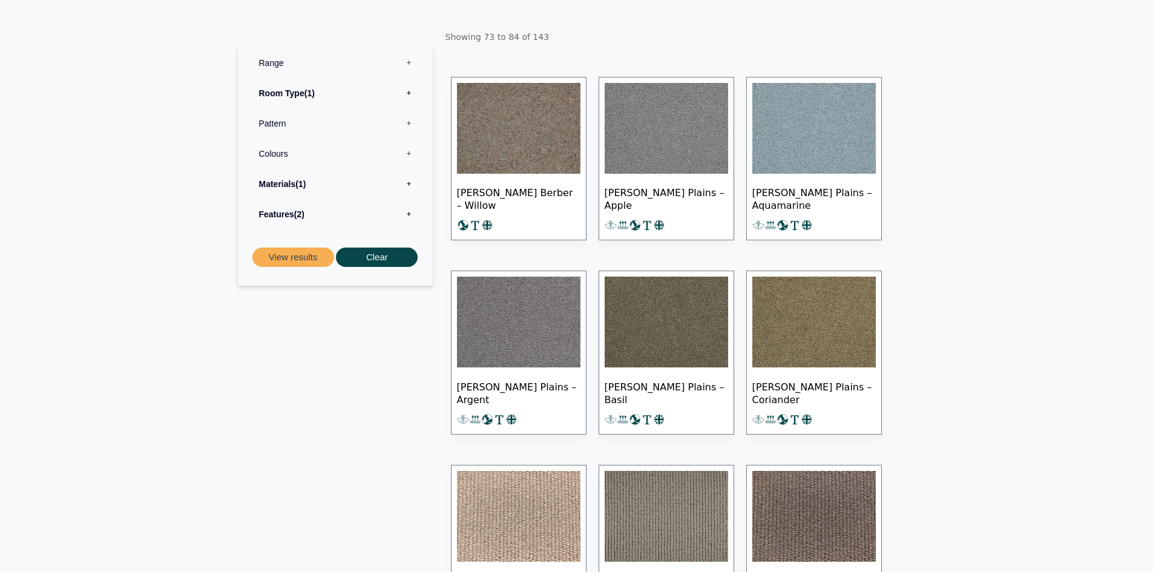
scroll to position [242, 0]
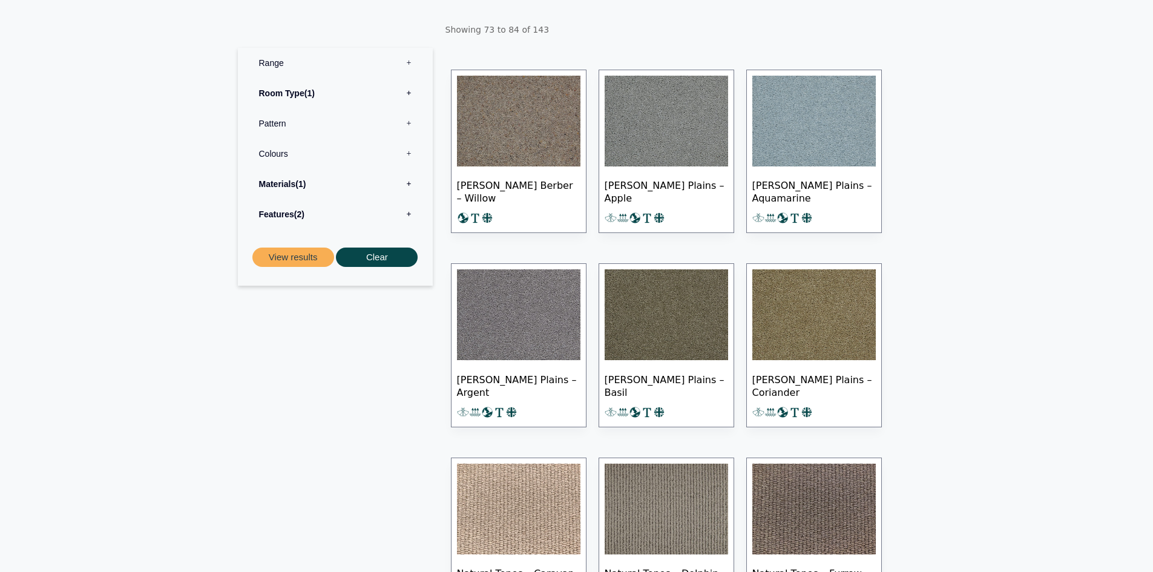
click at [510, 321] on img at bounding box center [518, 314] width 123 height 91
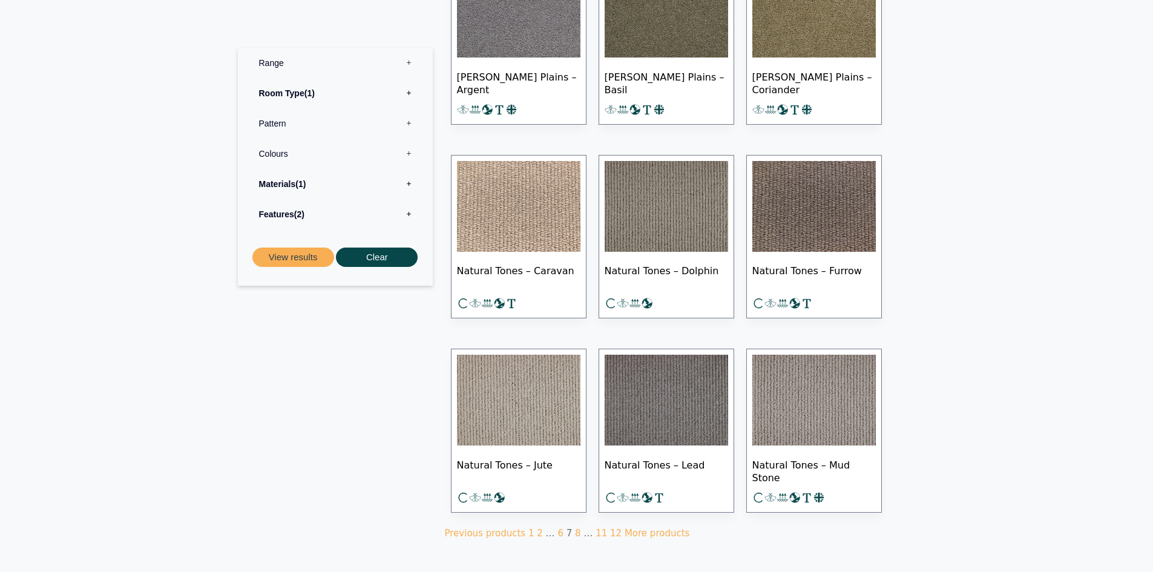
scroll to position [745, 0]
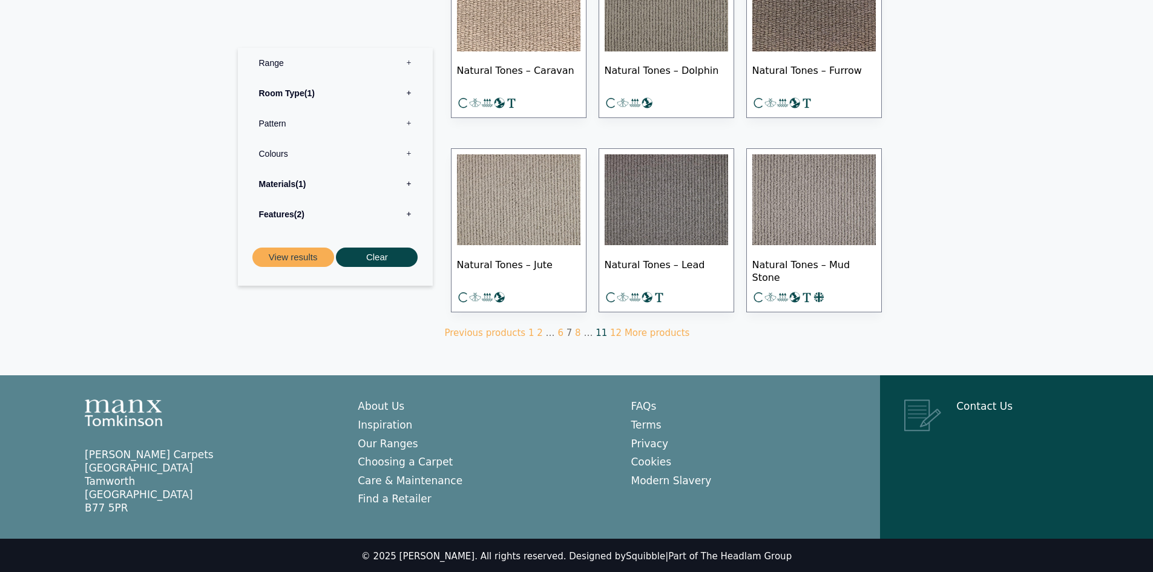
click at [596, 330] on link "11" at bounding box center [601, 332] width 11 height 11
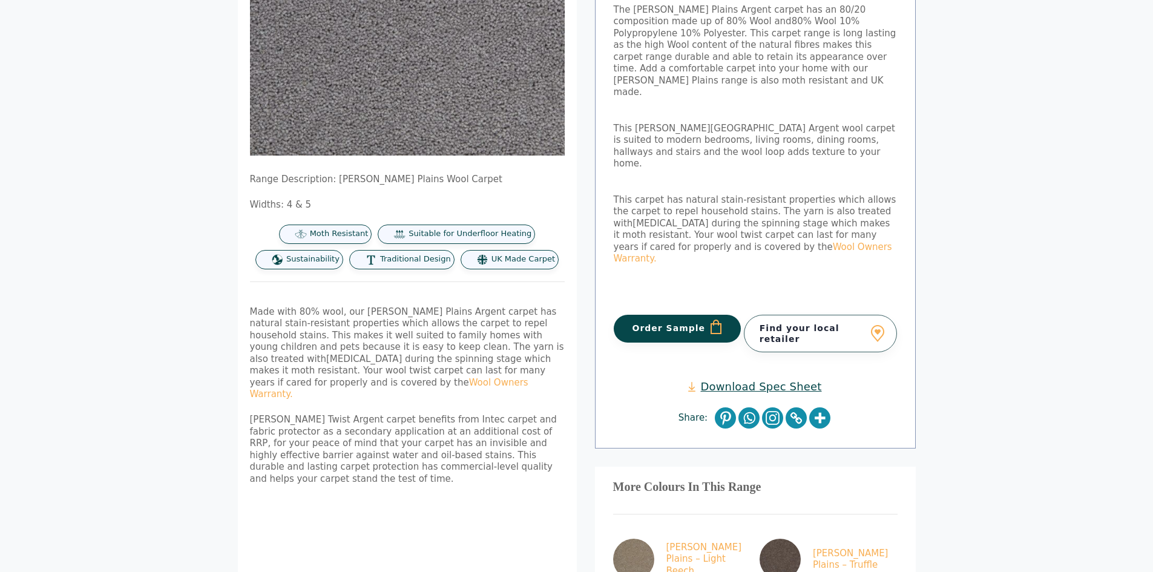
scroll to position [242, 0]
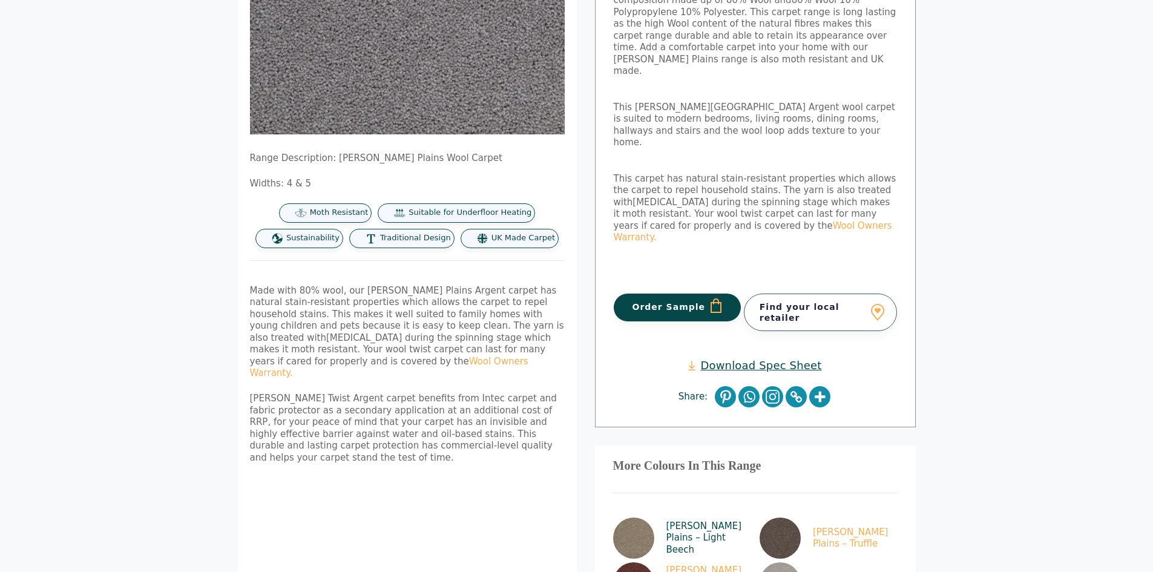
click at [639, 517] on img at bounding box center [633, 537] width 41 height 41
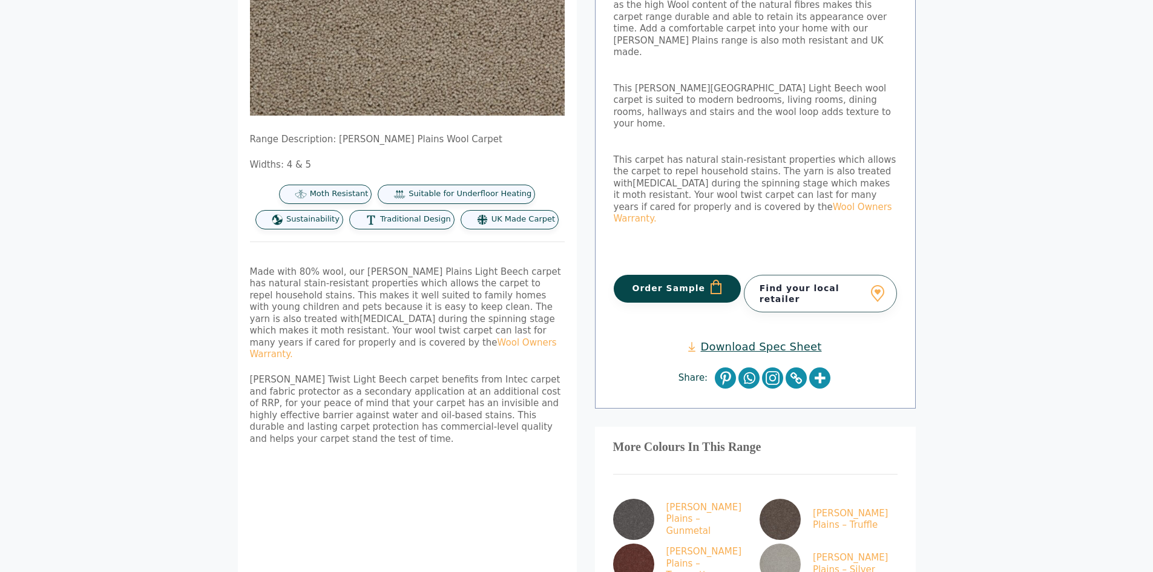
scroll to position [363, 0]
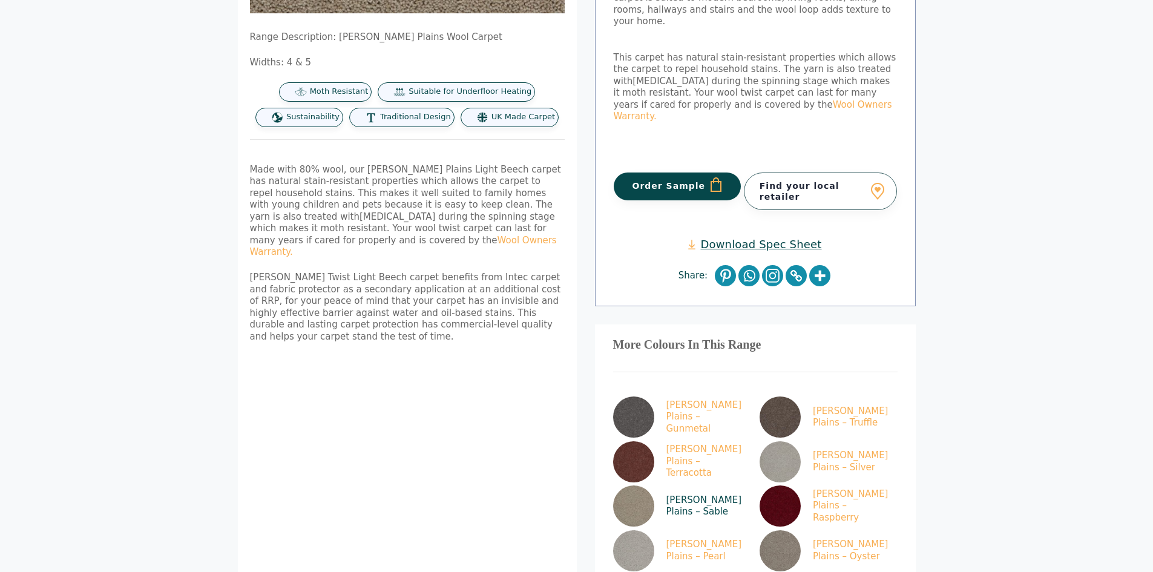
click at [629, 485] on img at bounding box center [633, 505] width 41 height 41
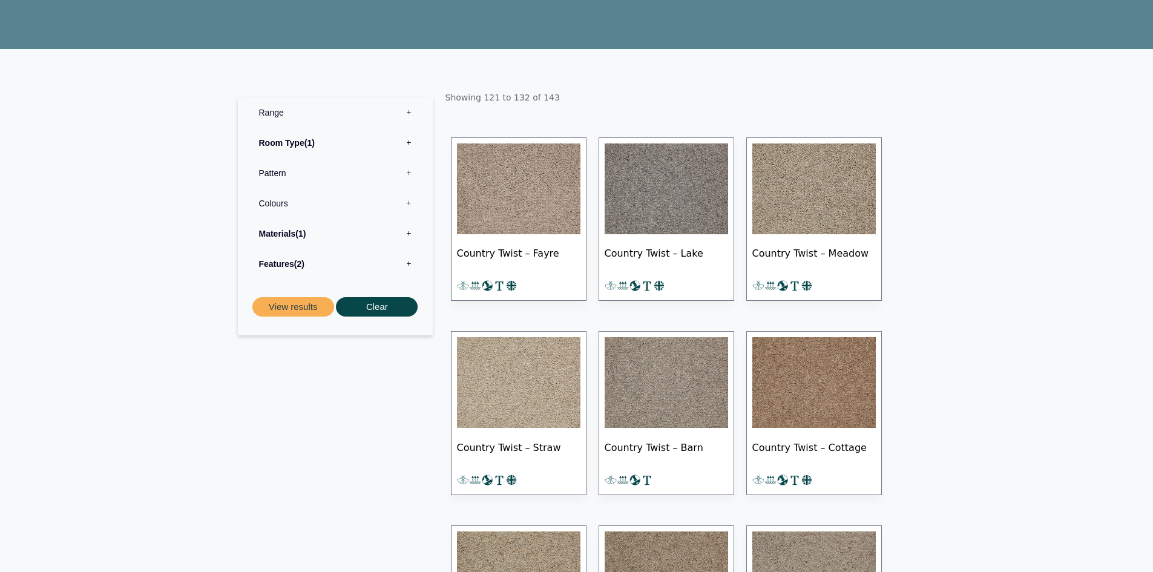
scroll to position [182, 0]
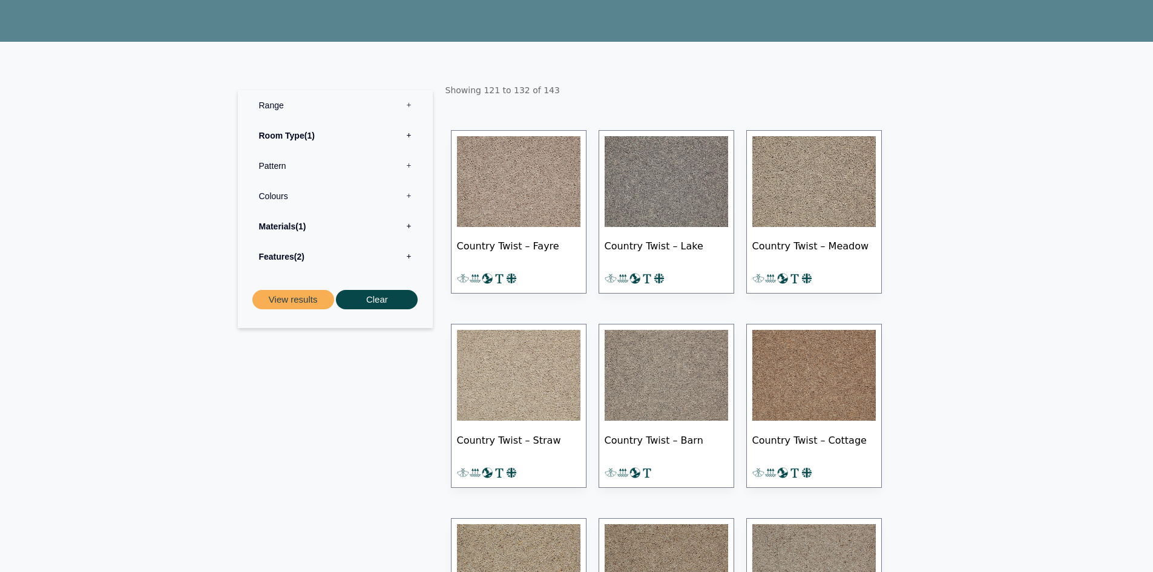
click at [482, 195] on img at bounding box center [518, 181] width 123 height 91
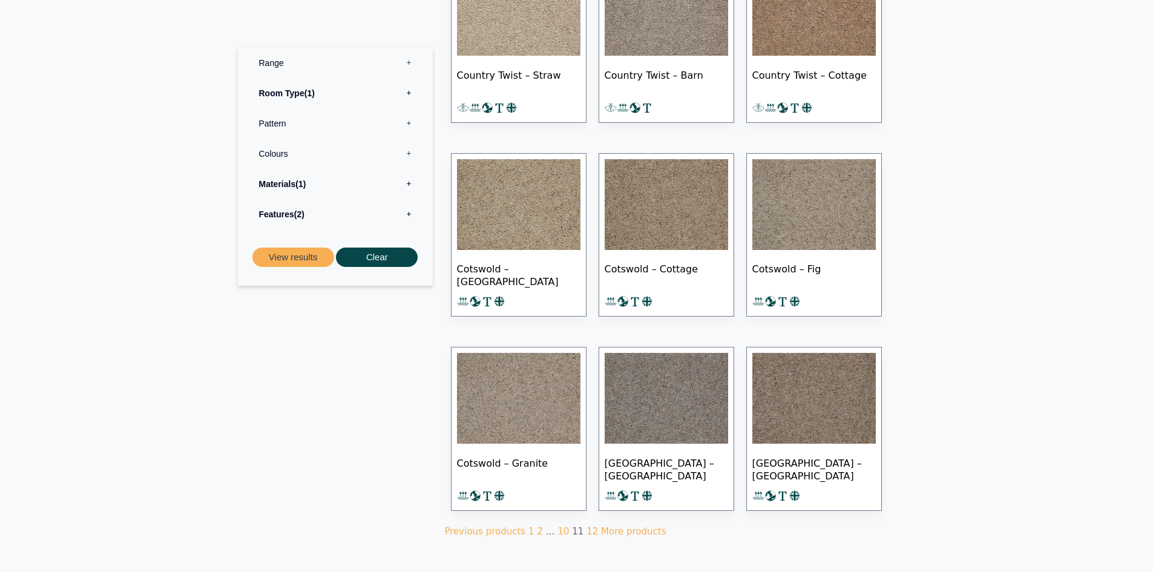
scroll to position [726, 0]
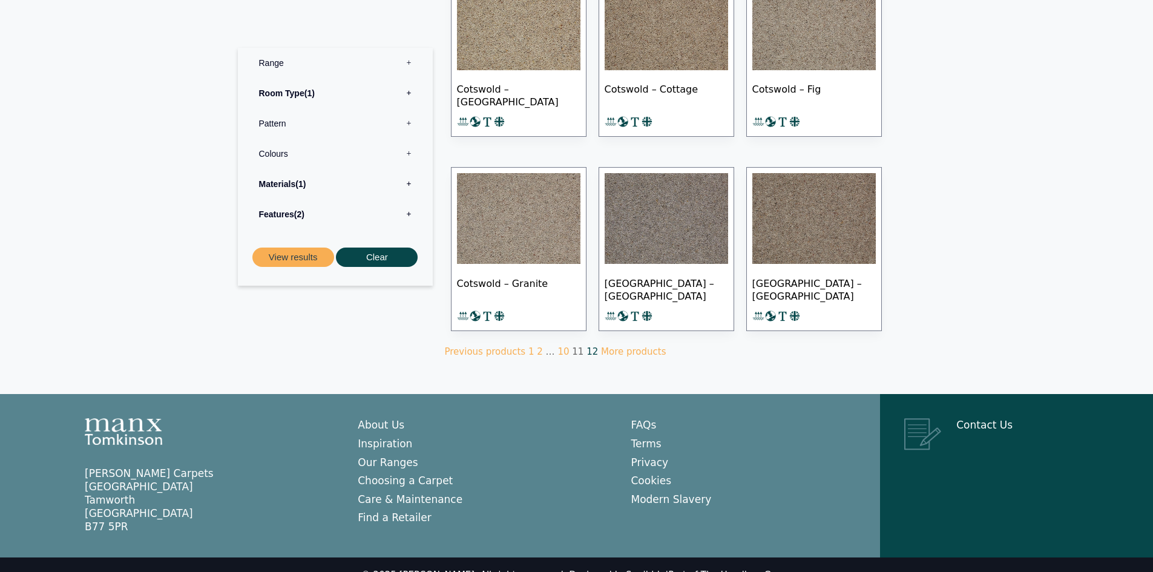
click at [586, 347] on link "12" at bounding box center [591, 351] width 11 height 11
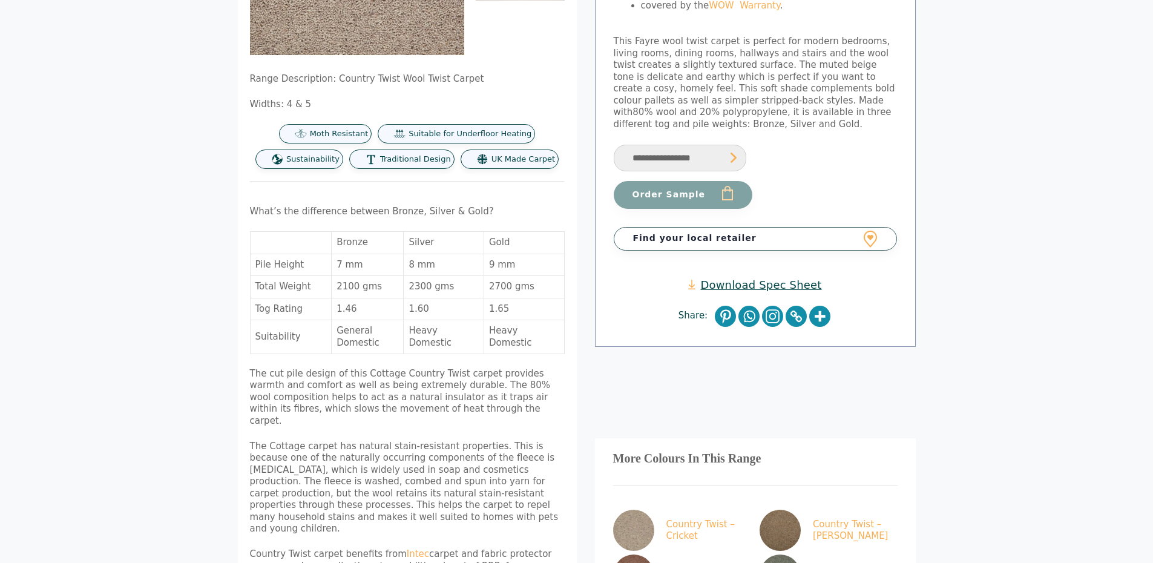
scroll to position [182, 0]
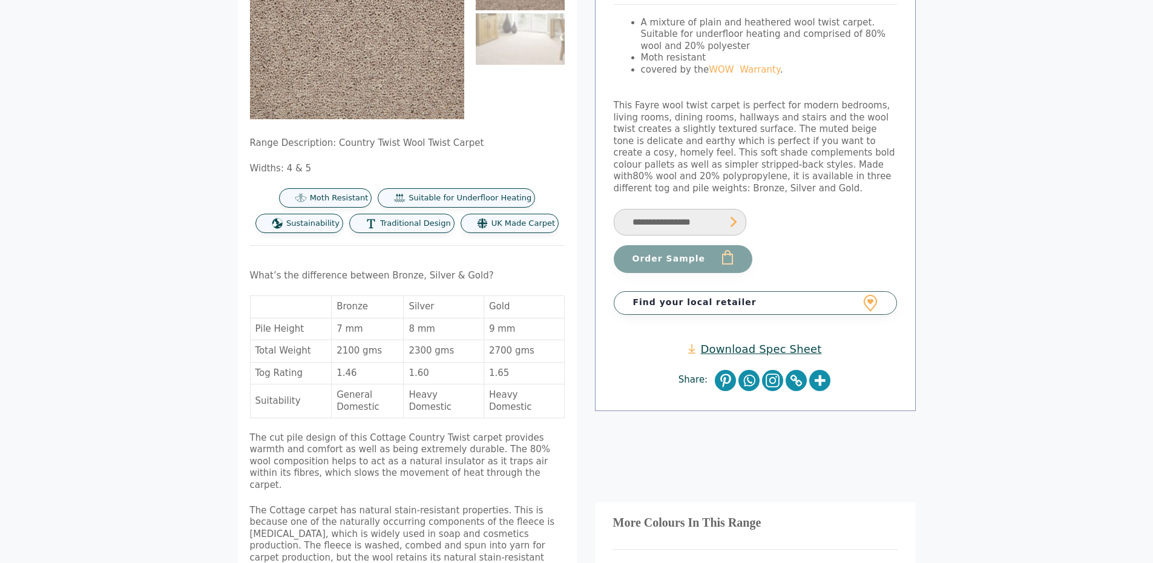
click at [732, 222] on select "**********" at bounding box center [680, 222] width 133 height 27
click at [766, 347] on link "Download Spec Sheet" at bounding box center [754, 349] width 133 height 14
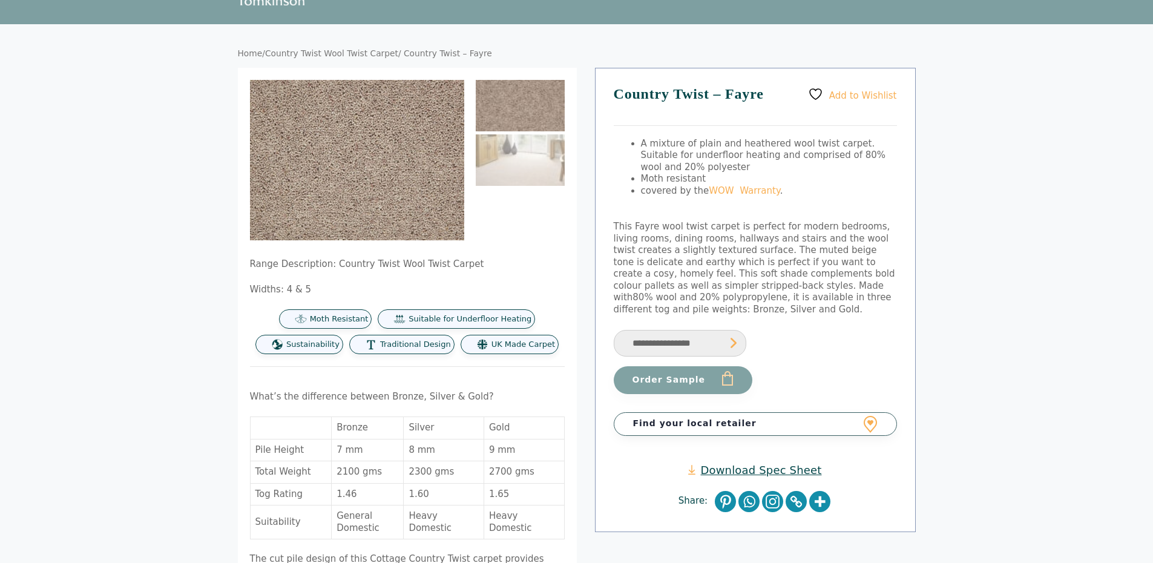
scroll to position [0, 0]
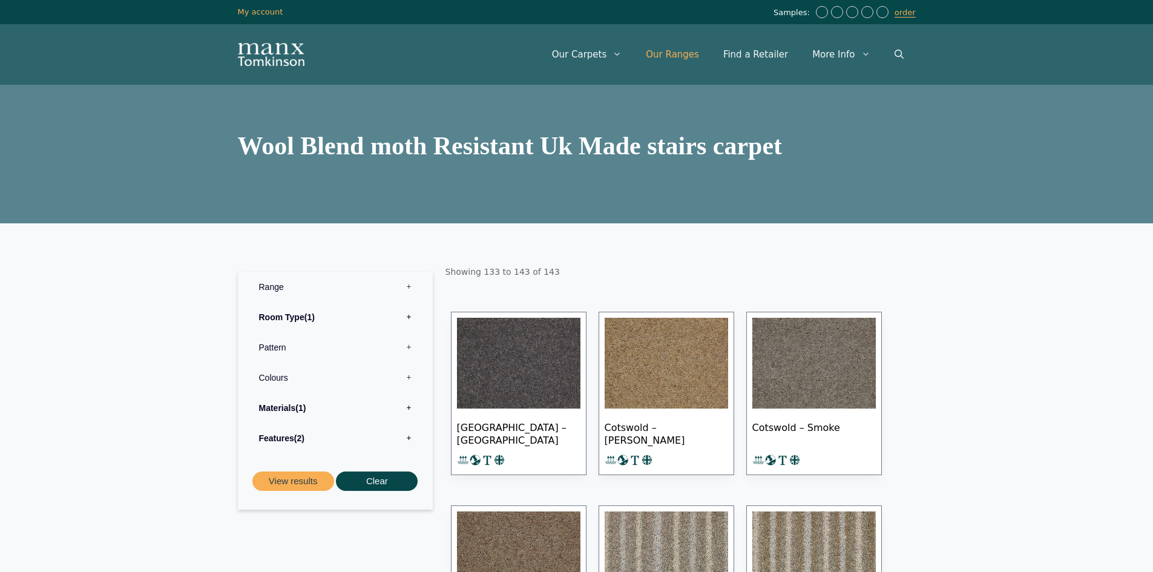
click at [679, 56] on link "Our Ranges" at bounding box center [672, 54] width 77 height 36
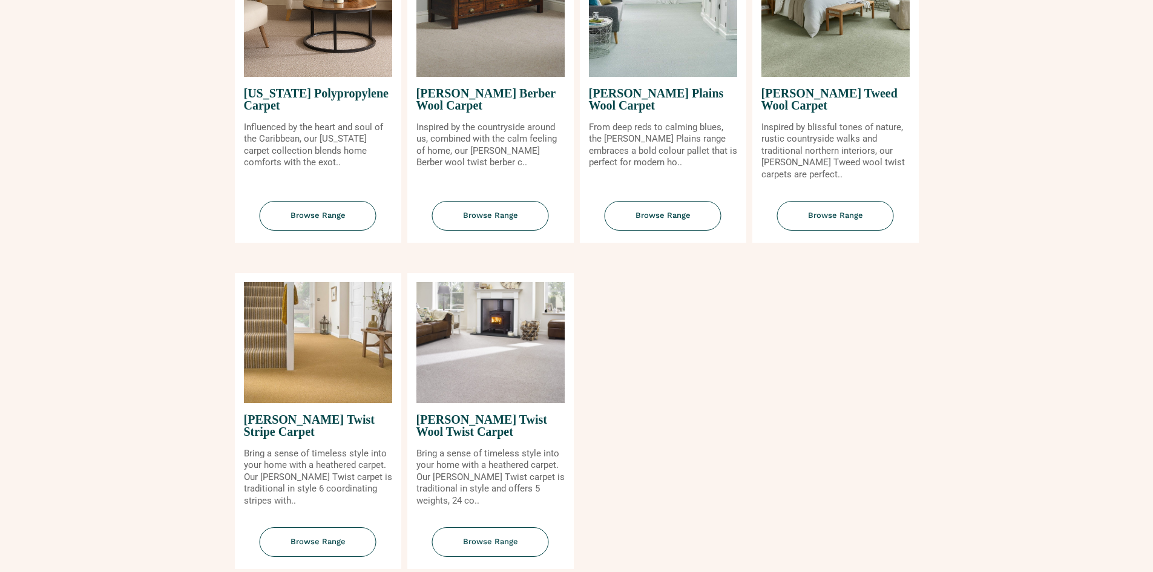
scroll to position [1332, 0]
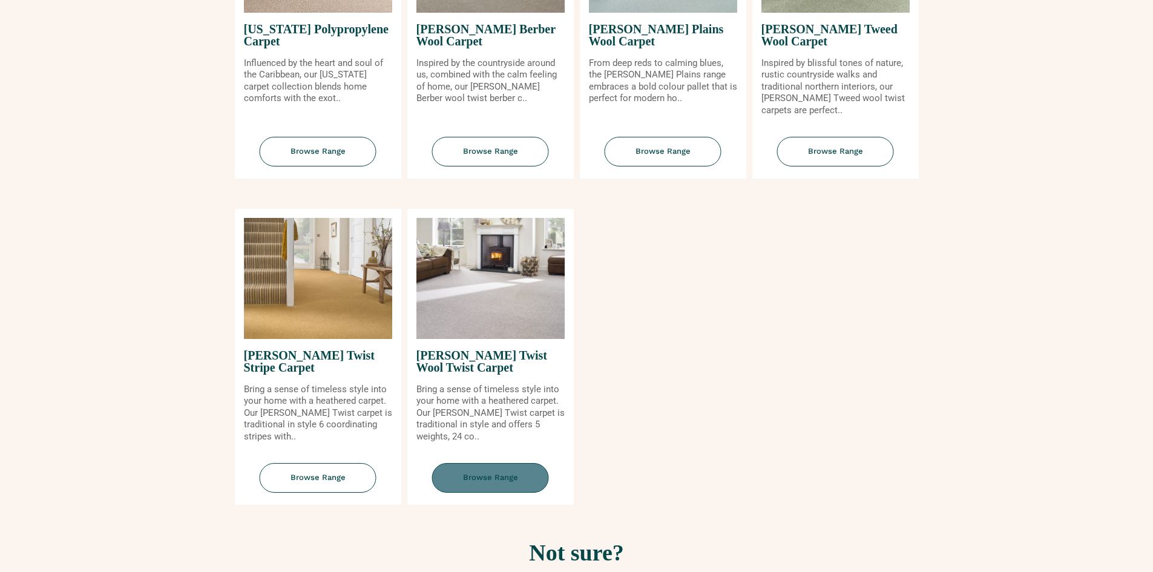
click at [485, 477] on span "Browse Range" at bounding box center [490, 478] width 117 height 30
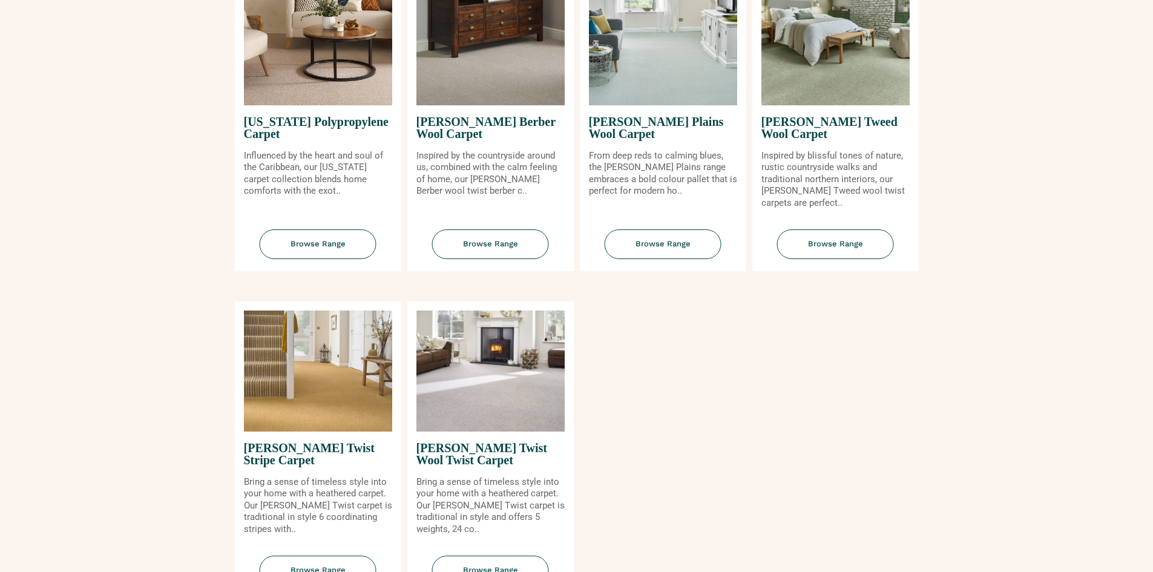
scroll to position [1453, 0]
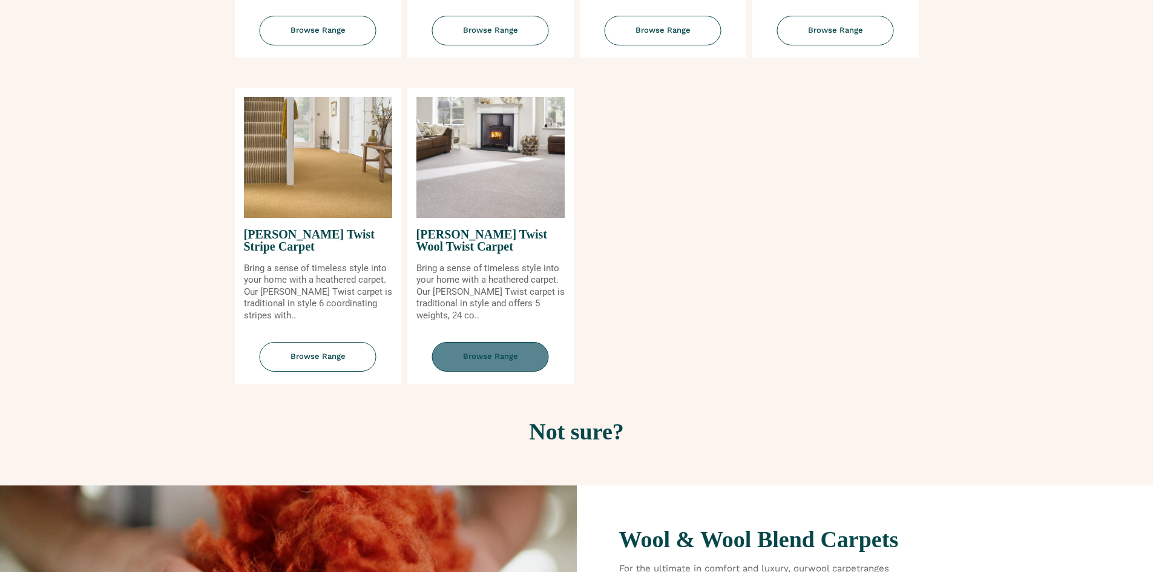
click at [458, 354] on span "Browse Range" at bounding box center [490, 357] width 117 height 30
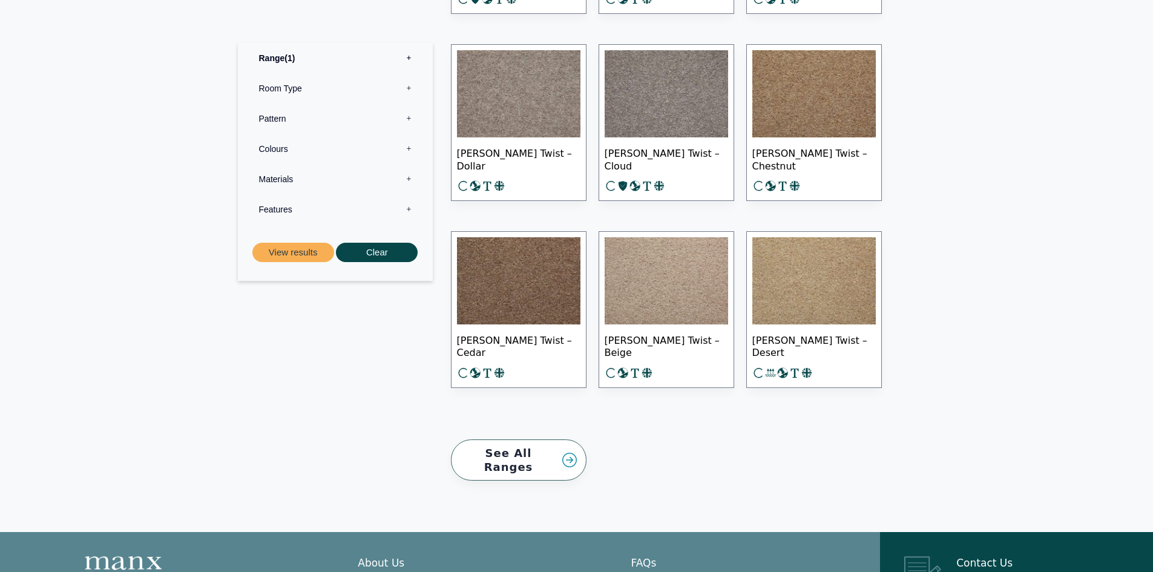
scroll to position [1695, 0]
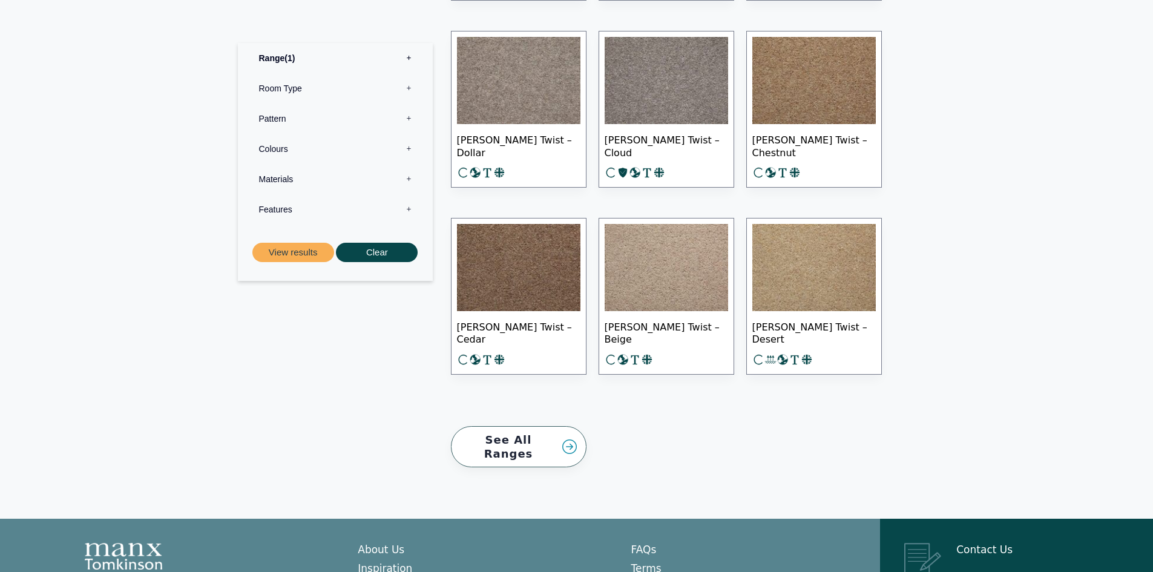
click at [659, 281] on img at bounding box center [666, 267] width 123 height 87
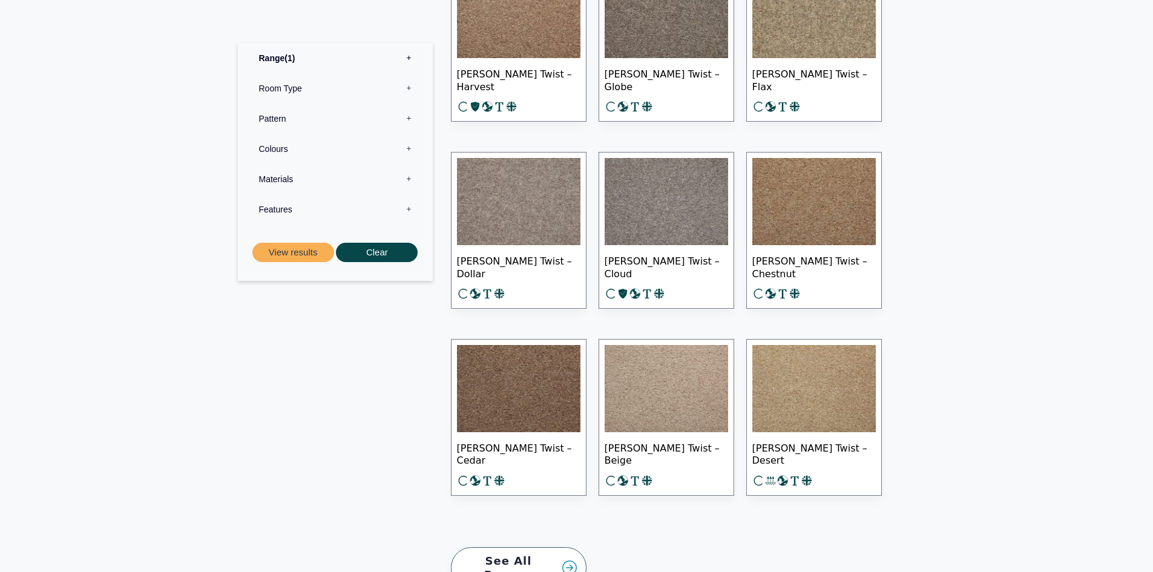
click at [792, 373] on img at bounding box center [813, 388] width 123 height 87
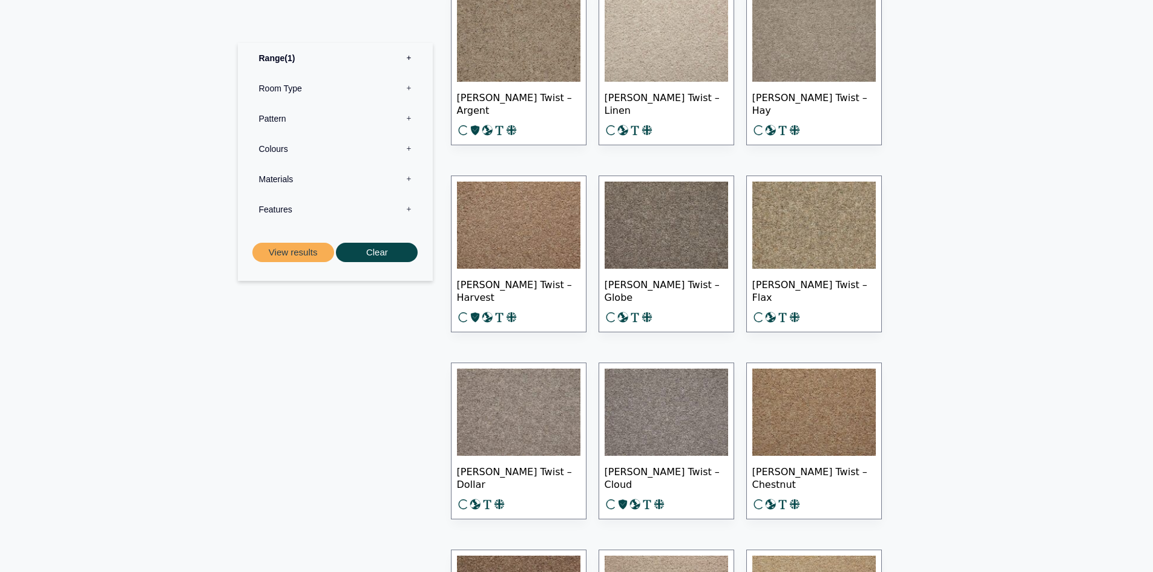
scroll to position [1332, 0]
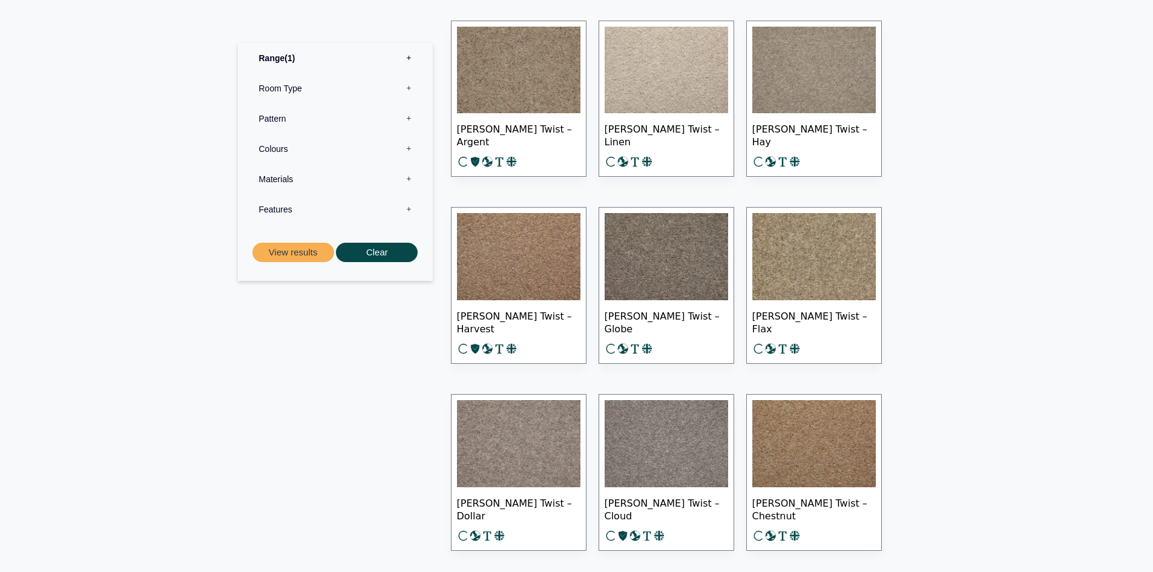
click at [801, 271] on img at bounding box center [813, 256] width 123 height 87
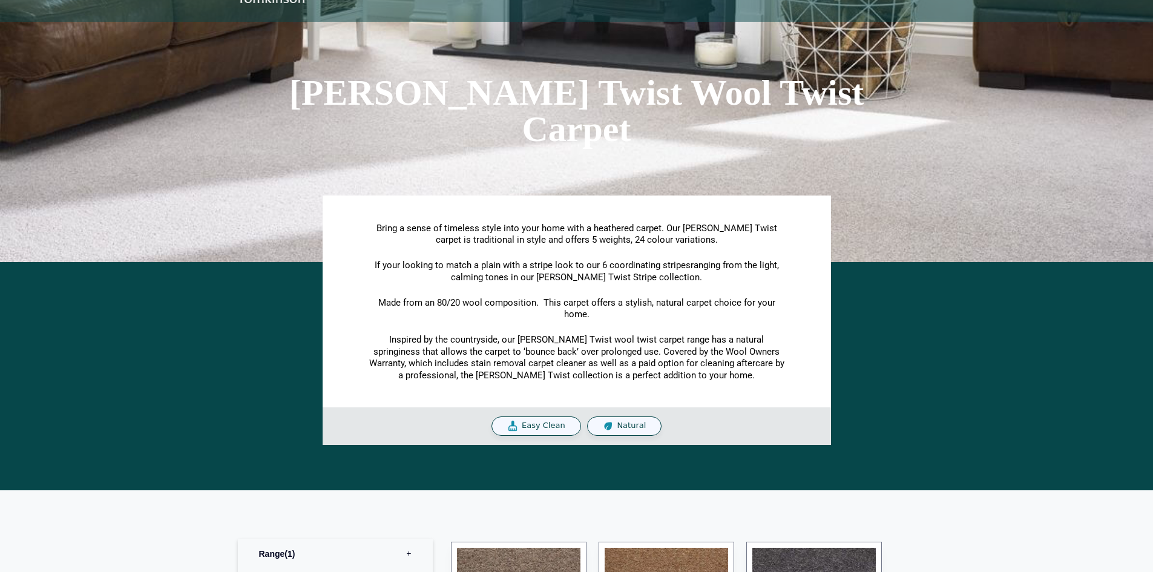
scroll to position [61, 0]
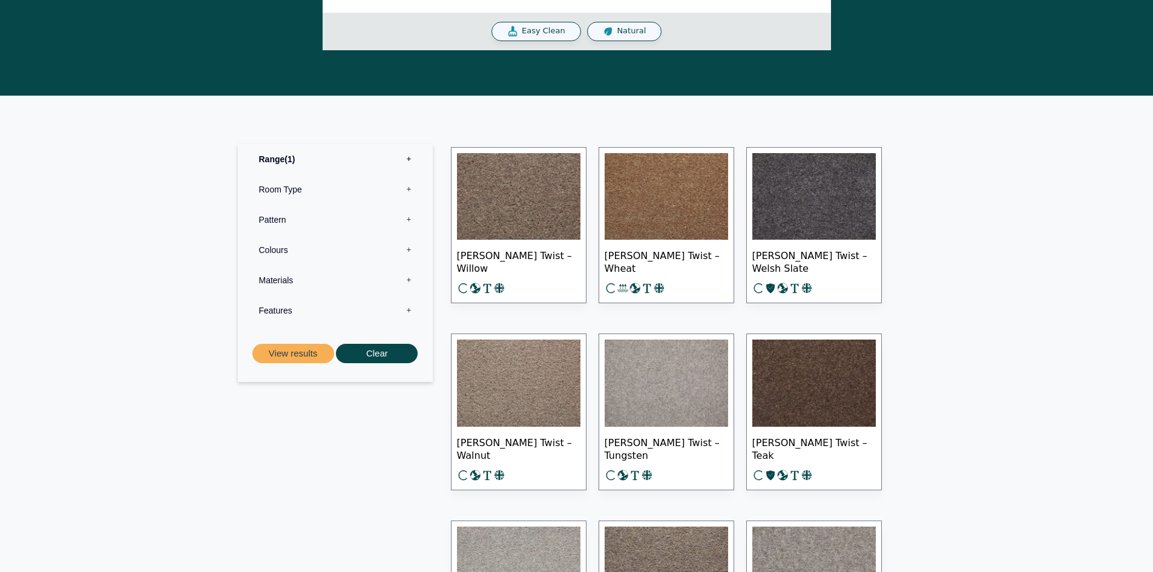
scroll to position [363, 0]
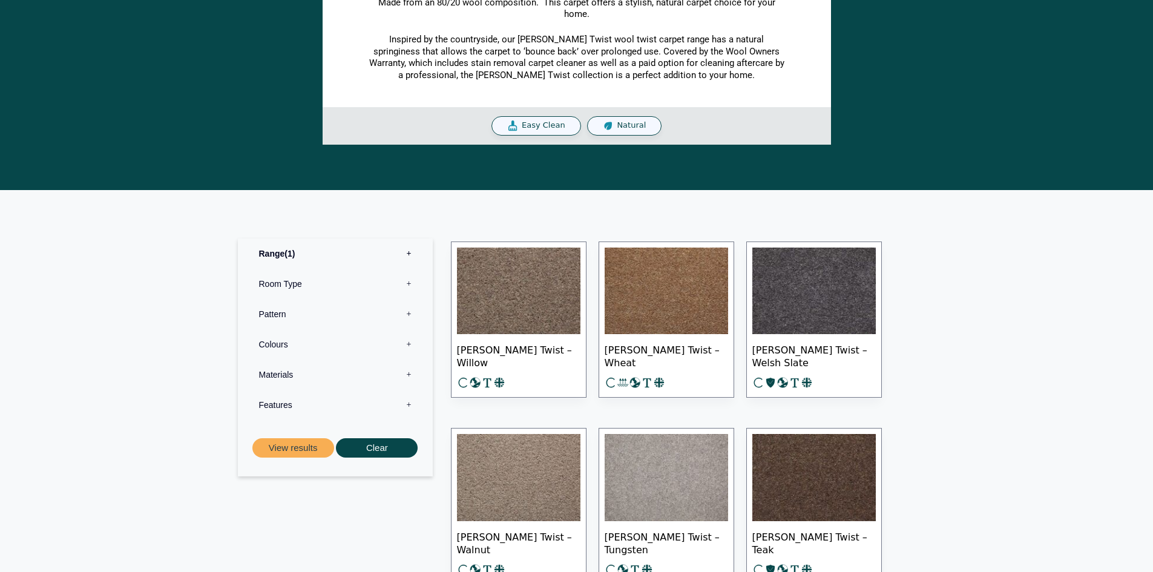
click at [540, 317] on img at bounding box center [518, 291] width 123 height 87
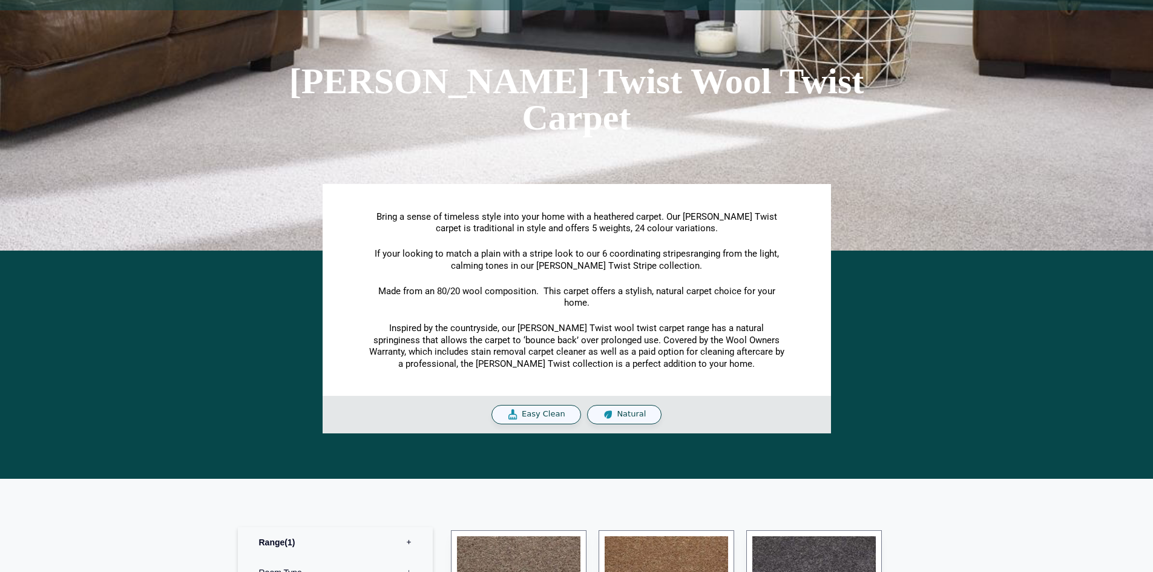
scroll to position [0, 0]
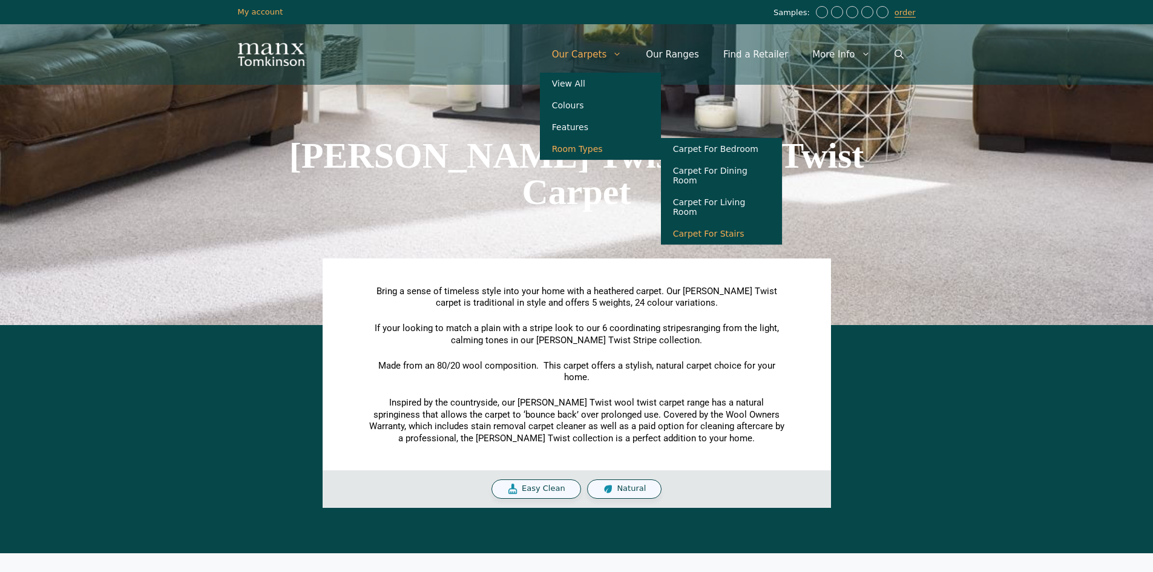
click at [735, 223] on link "Carpet For Stairs" at bounding box center [721, 234] width 121 height 22
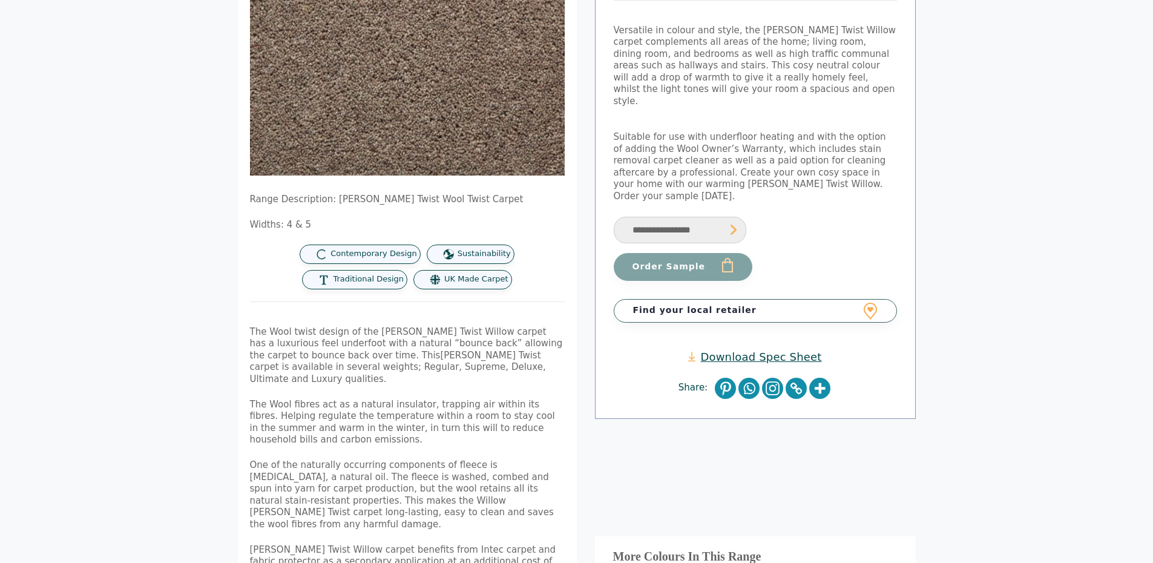
scroll to position [61, 0]
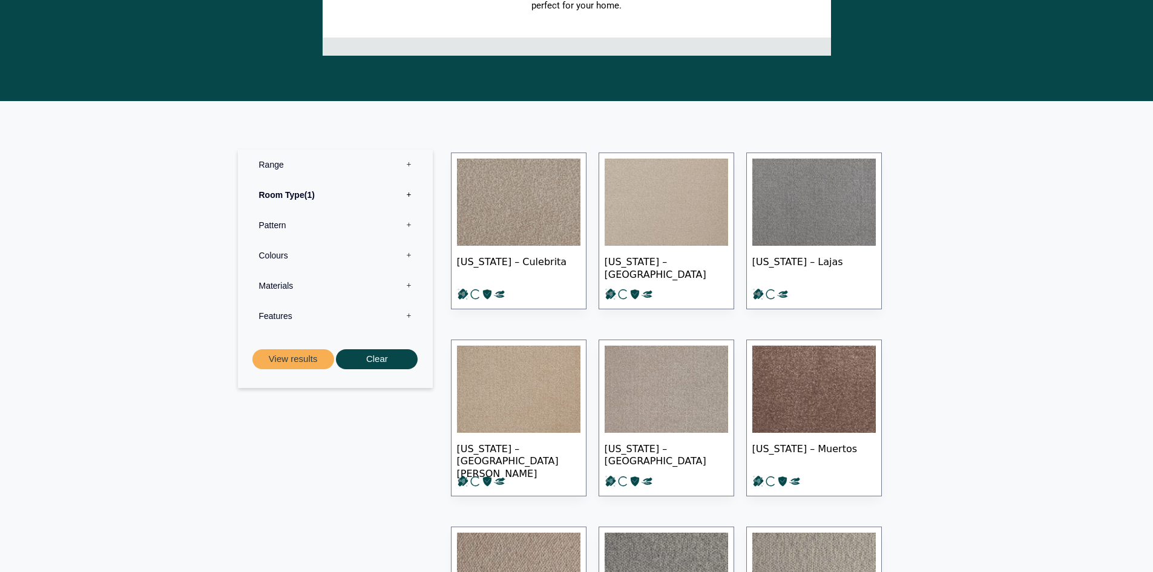
scroll to position [363, 0]
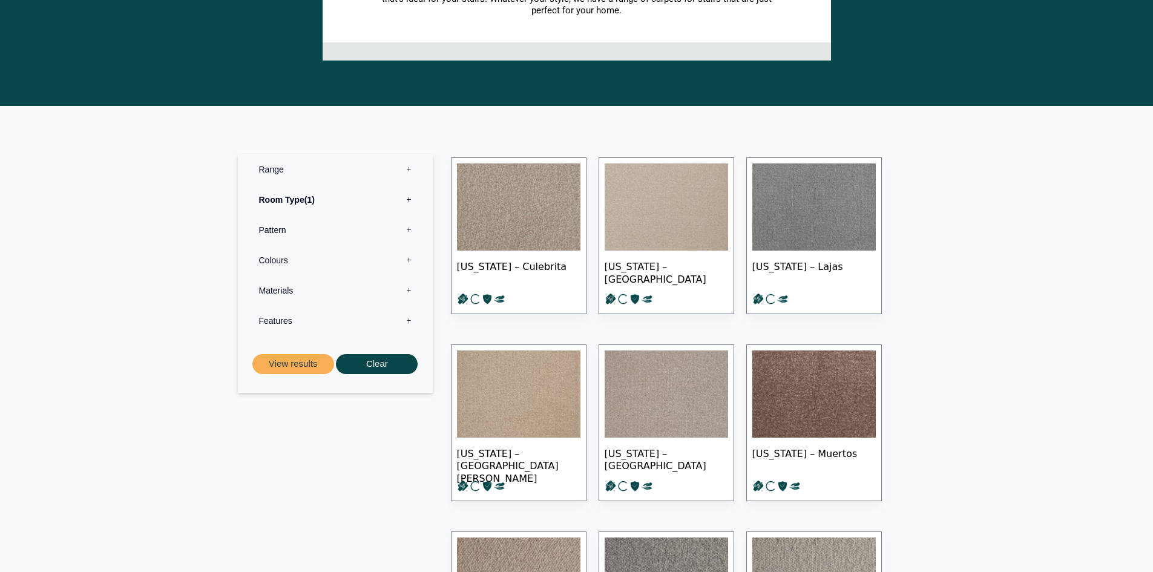
click at [410, 169] on label "Range 0" at bounding box center [335, 169] width 177 height 30
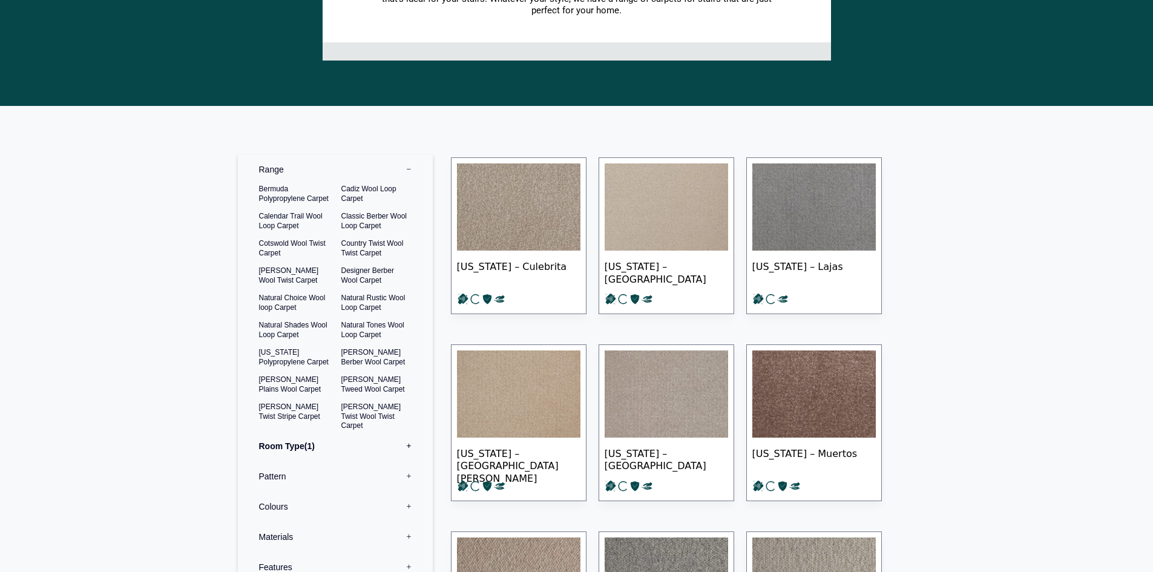
click at [409, 169] on label "Range 0" at bounding box center [335, 169] width 177 height 30
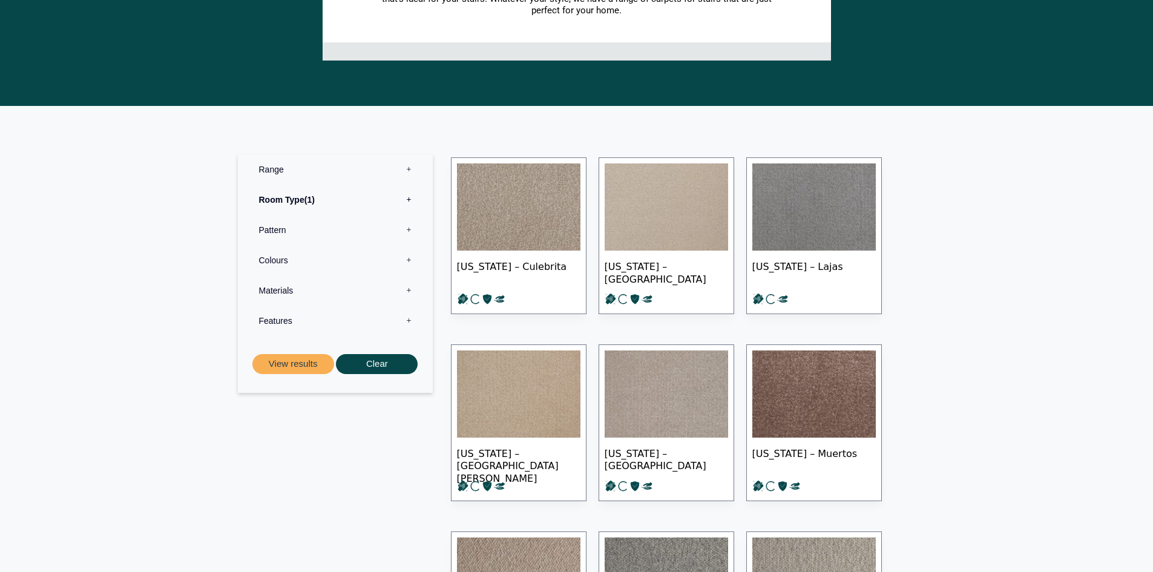
click at [407, 228] on label "Pattern 0" at bounding box center [335, 230] width 177 height 30
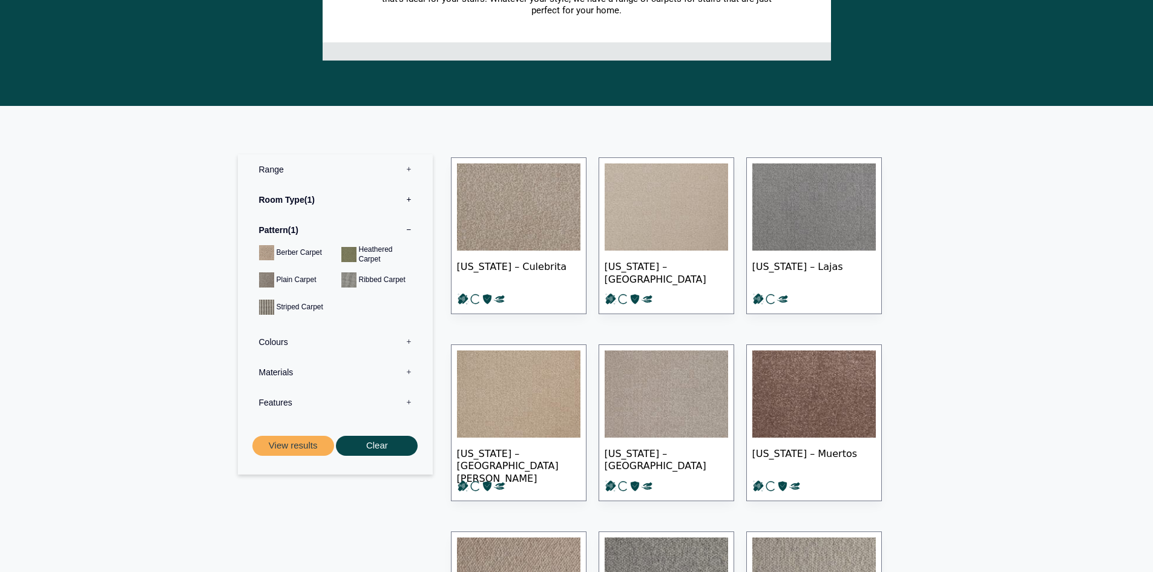
click at [407, 371] on label "Materials 0" at bounding box center [335, 372] width 177 height 30
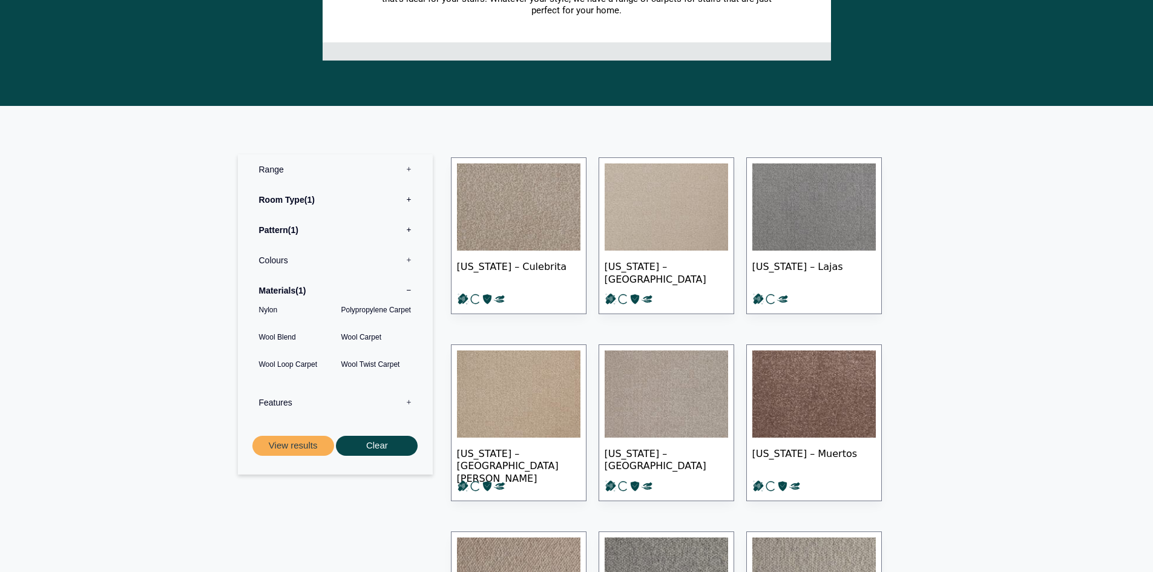
click at [409, 401] on label "Features 0" at bounding box center [335, 402] width 177 height 30
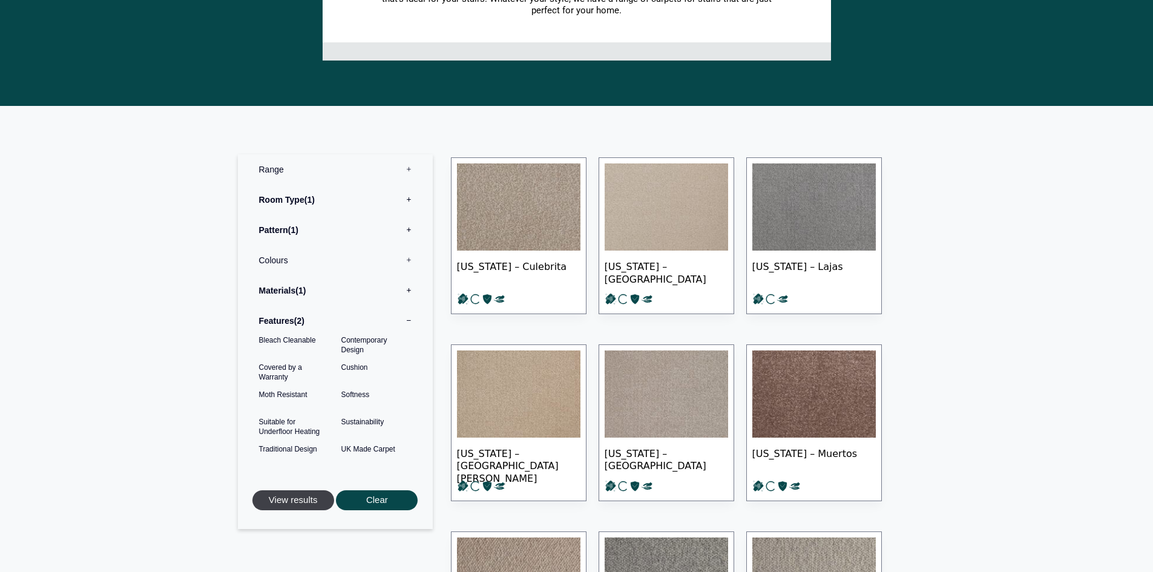
click at [304, 499] on button "View results" at bounding box center [293, 500] width 82 height 20
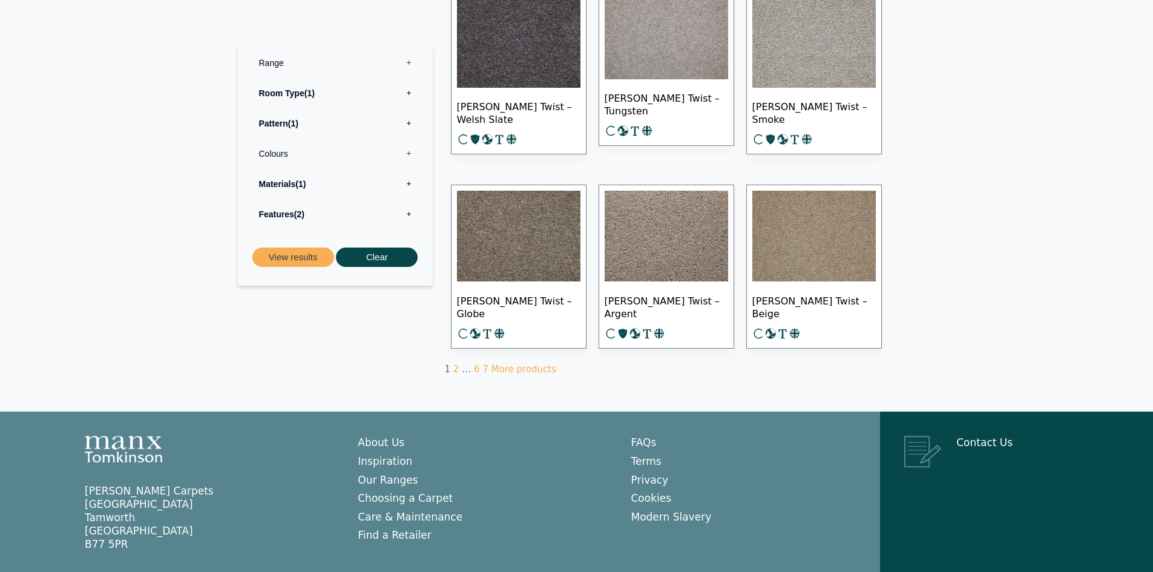
scroll to position [726, 0]
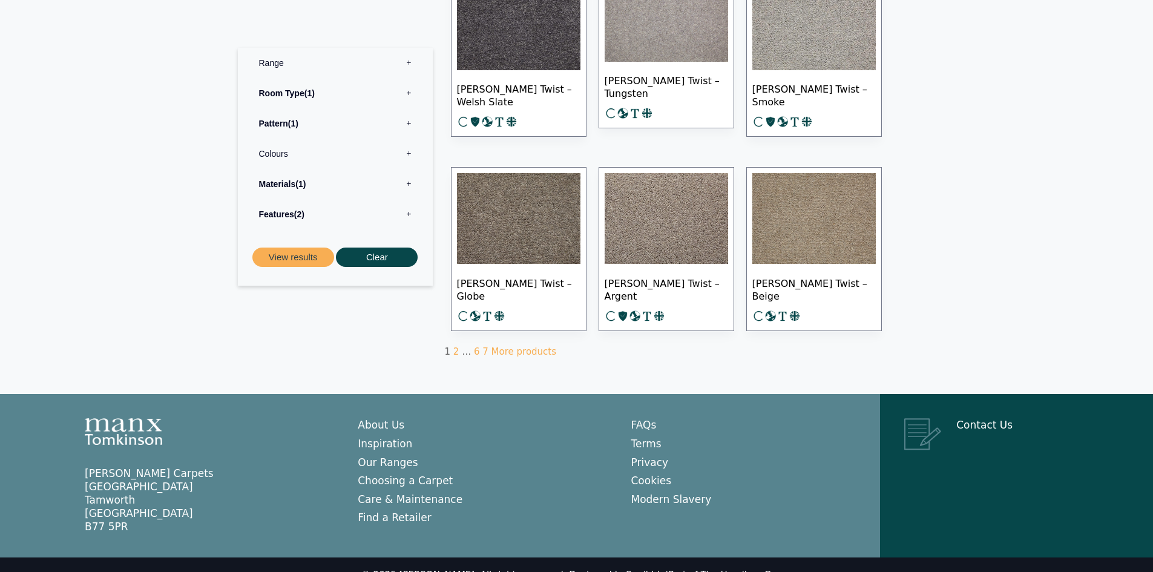
click at [537, 235] on img at bounding box center [518, 218] width 123 height 91
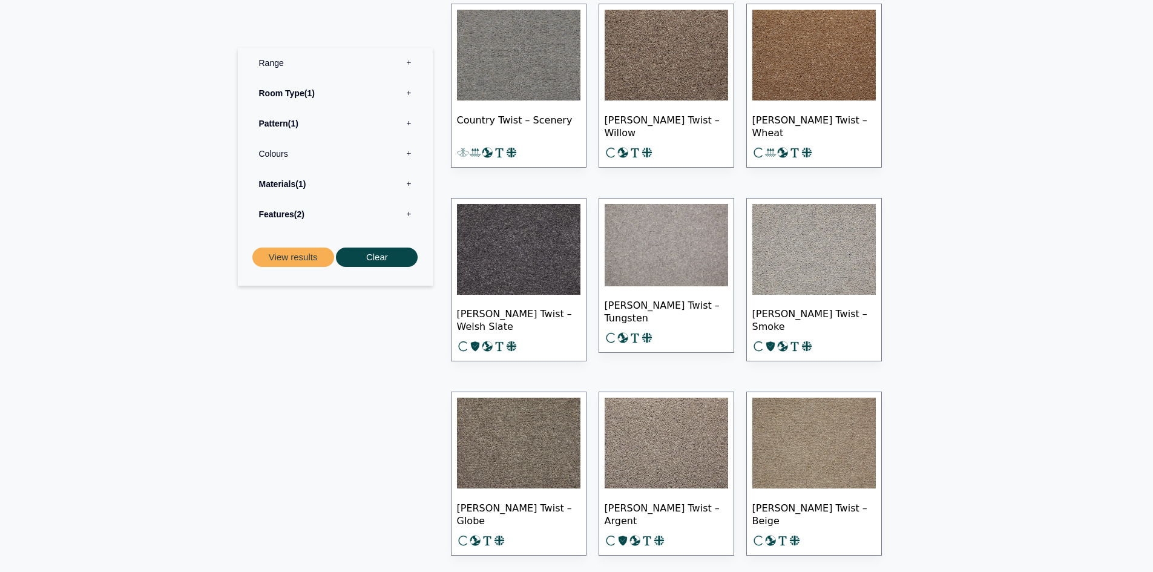
scroll to position [666, 0]
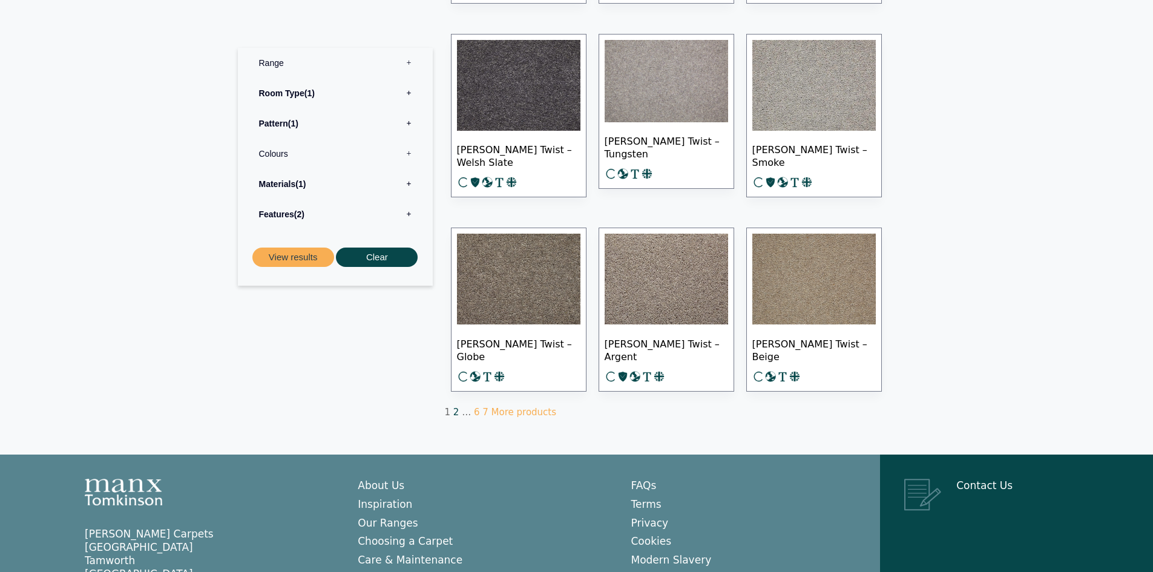
click at [453, 410] on link "2" at bounding box center [456, 412] width 6 height 11
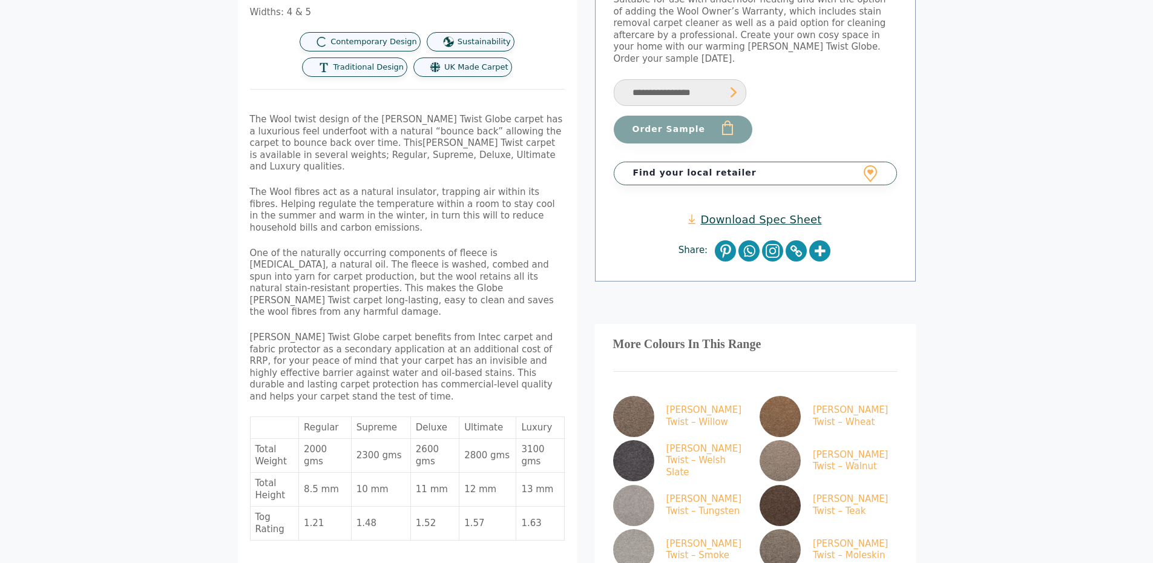
scroll to position [182, 0]
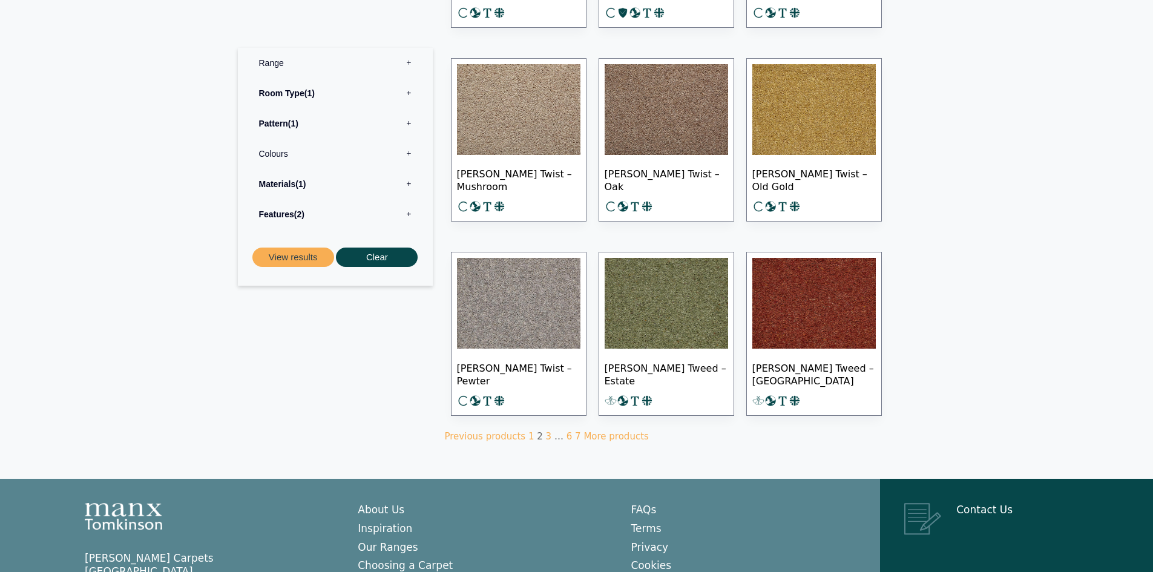
scroll to position [666, 0]
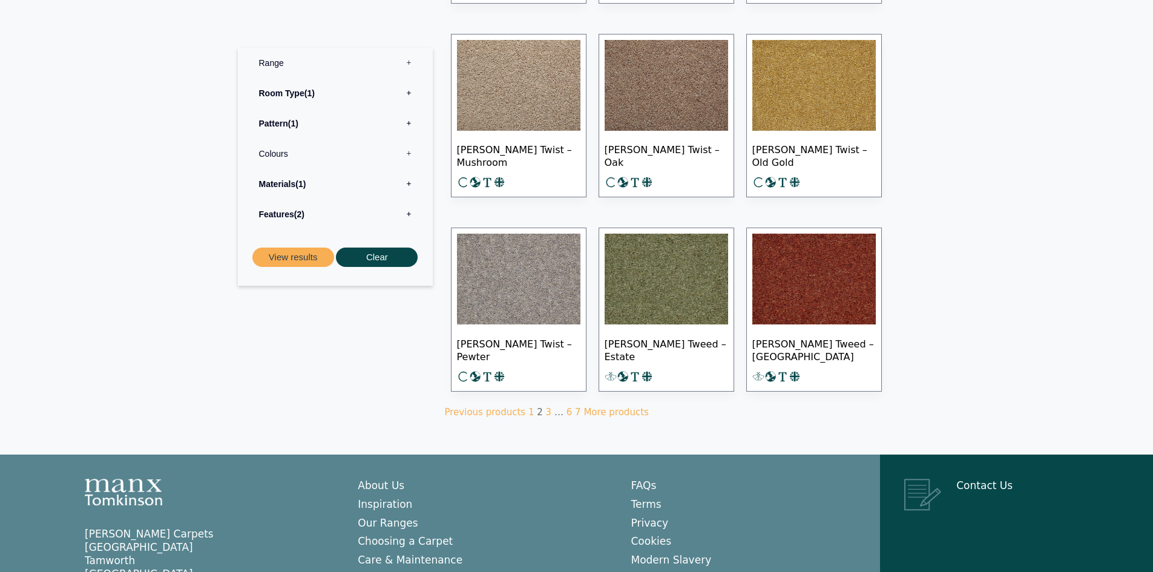
click at [663, 276] on img at bounding box center [666, 279] width 123 height 91
click at [546, 410] on link "3" at bounding box center [549, 412] width 6 height 11
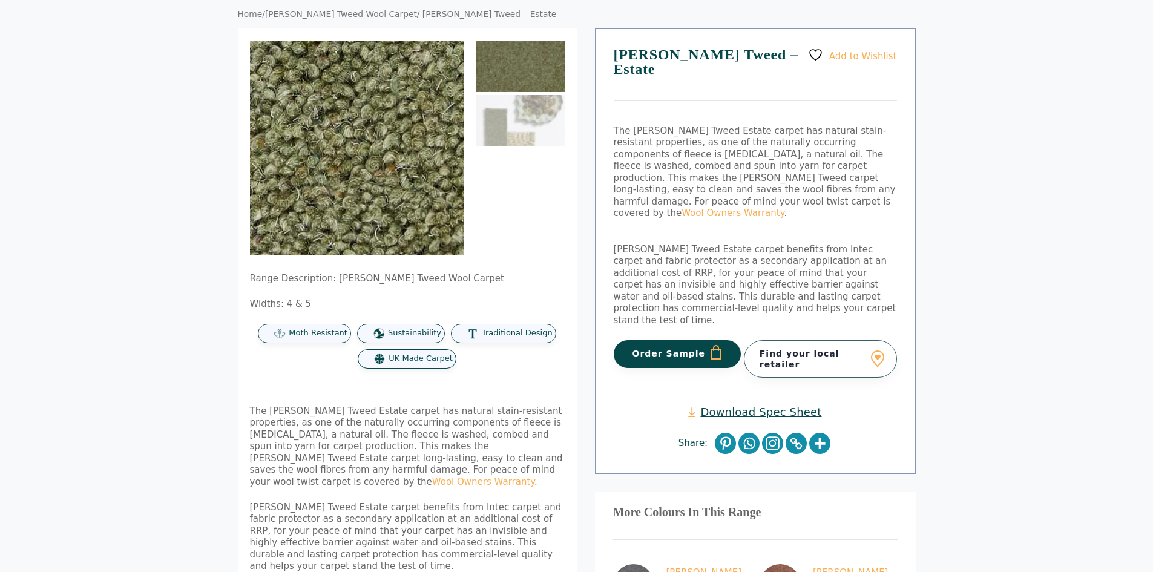
scroll to position [121, 0]
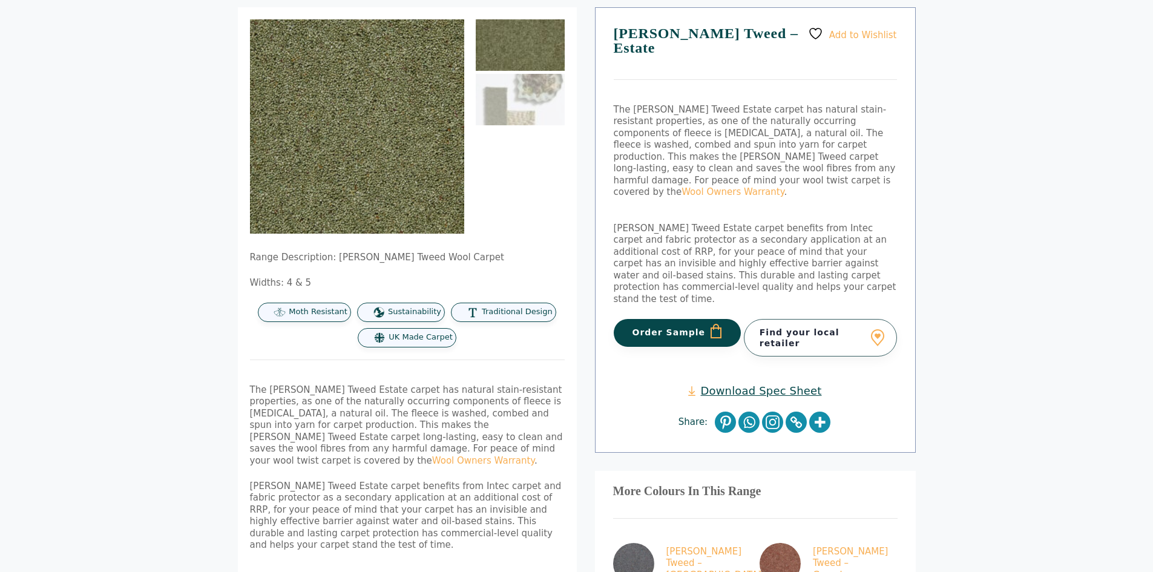
click at [744, 384] on link "Download Spec Sheet" at bounding box center [754, 391] width 133 height 14
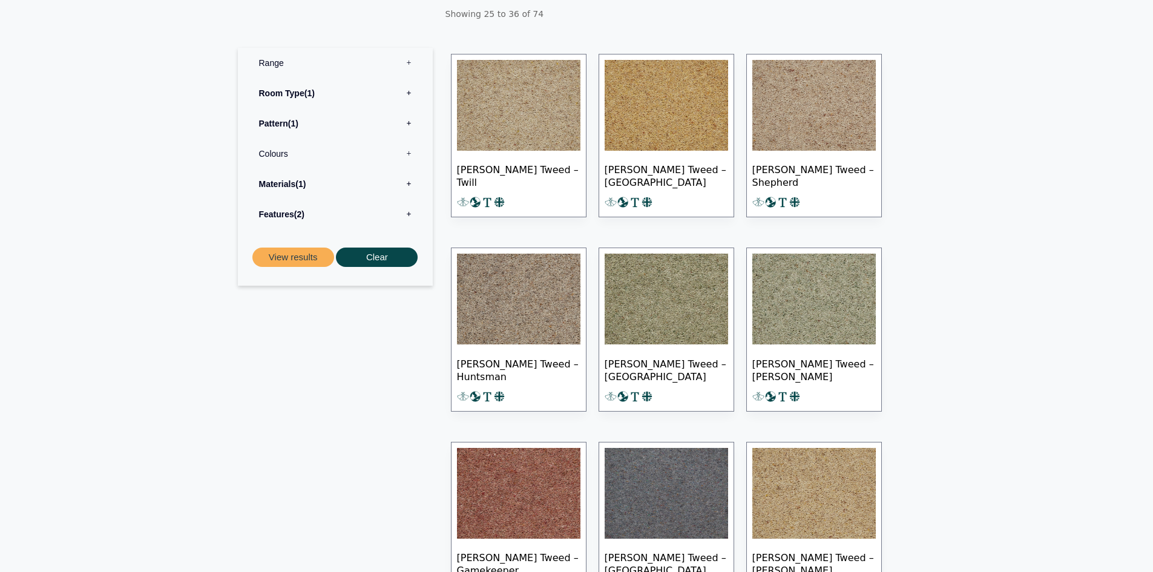
scroll to position [303, 0]
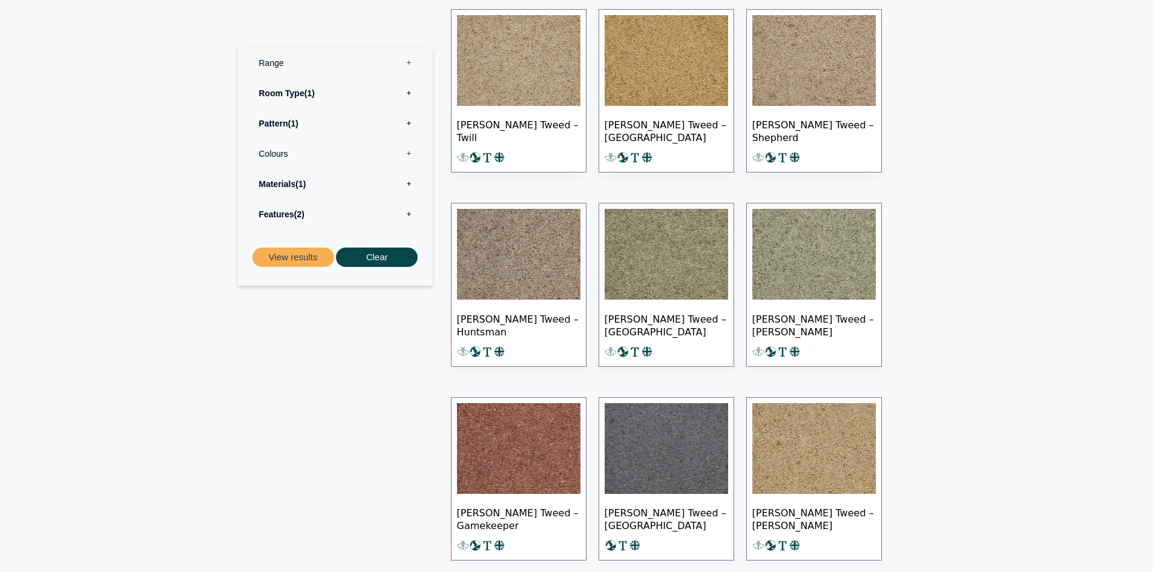
click at [514, 283] on img at bounding box center [518, 254] width 123 height 91
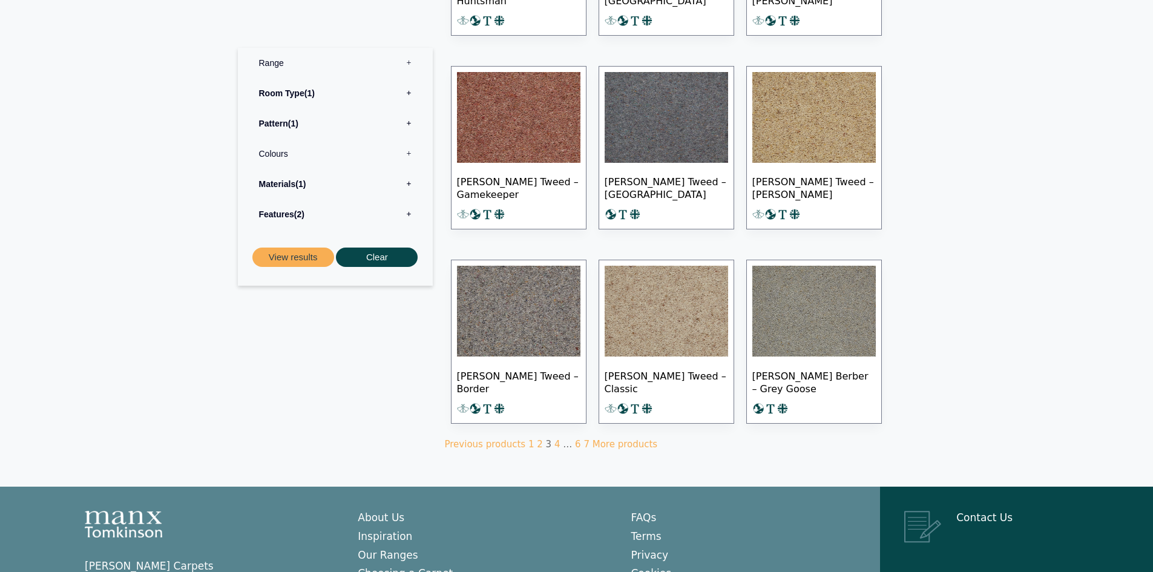
scroll to position [666, 0]
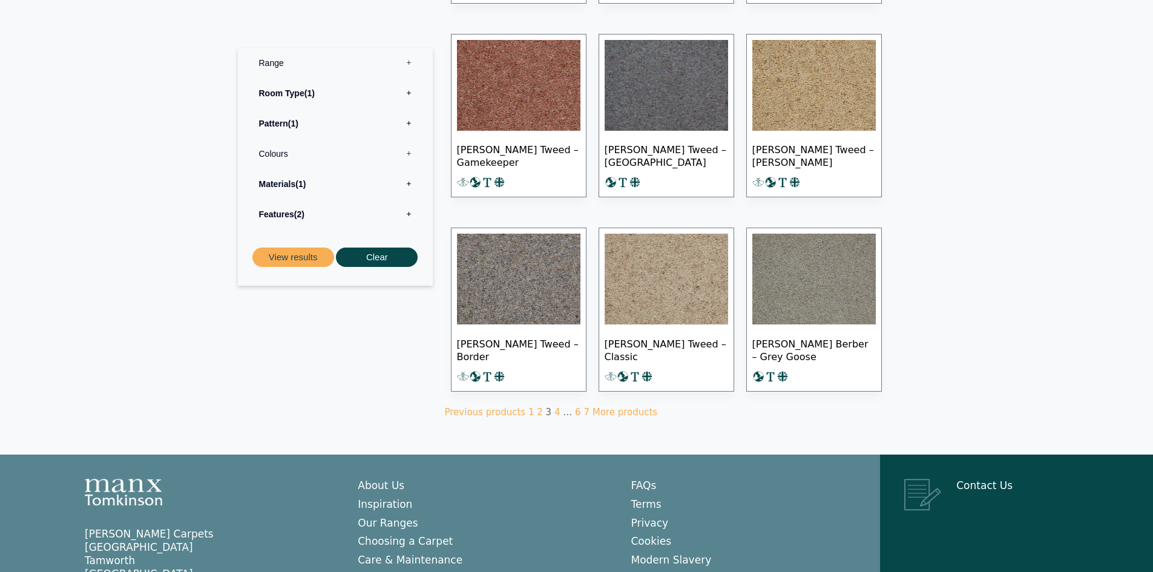
click at [636, 292] on img at bounding box center [666, 279] width 123 height 91
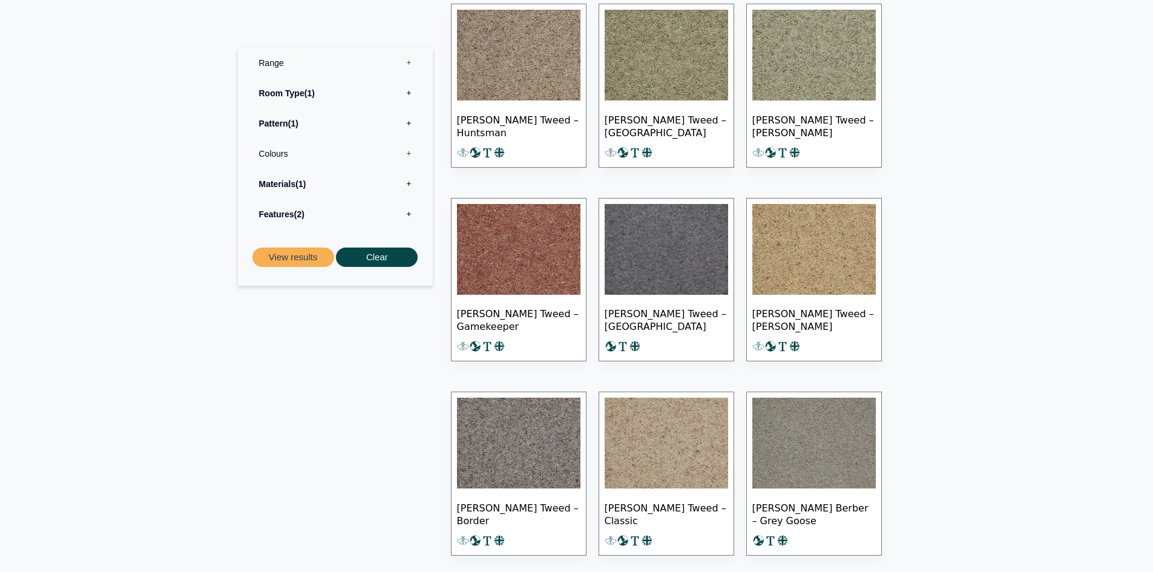
scroll to position [484, 0]
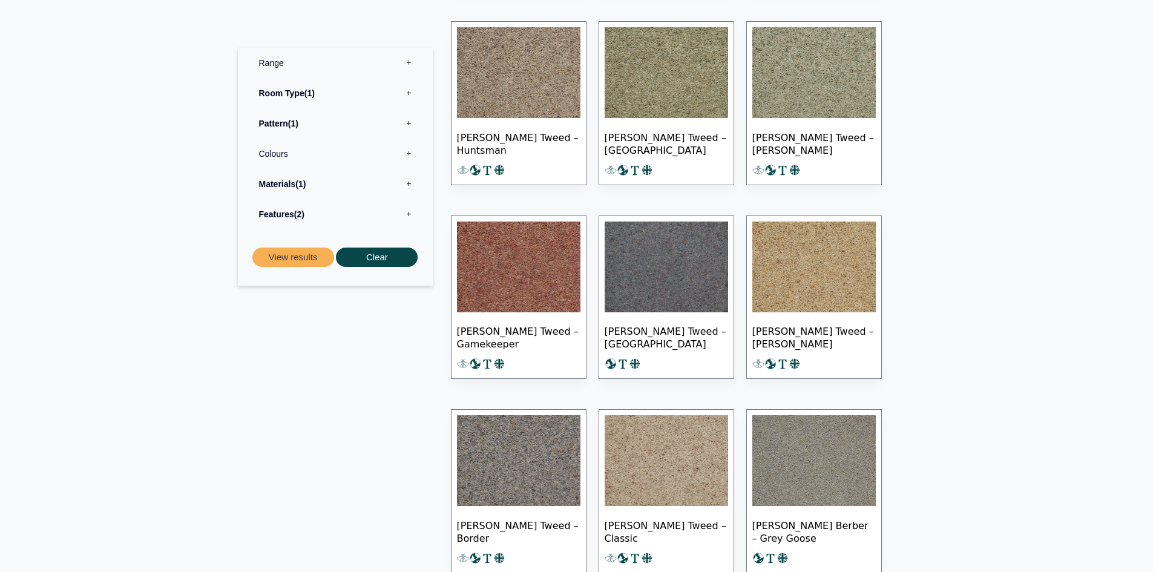
click at [816, 277] on img at bounding box center [813, 267] width 123 height 91
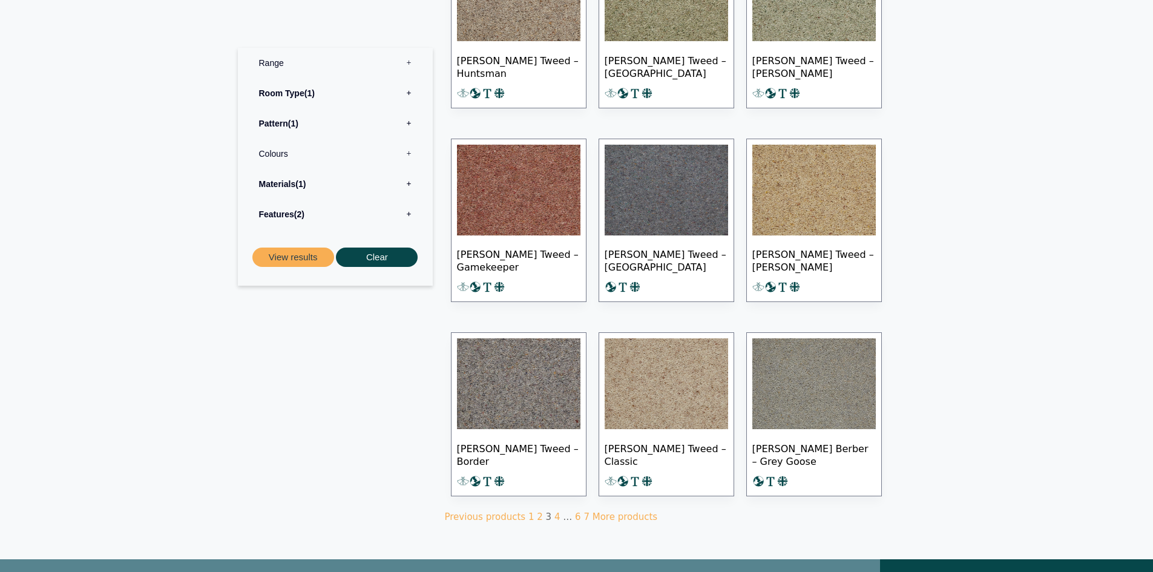
scroll to position [726, 0]
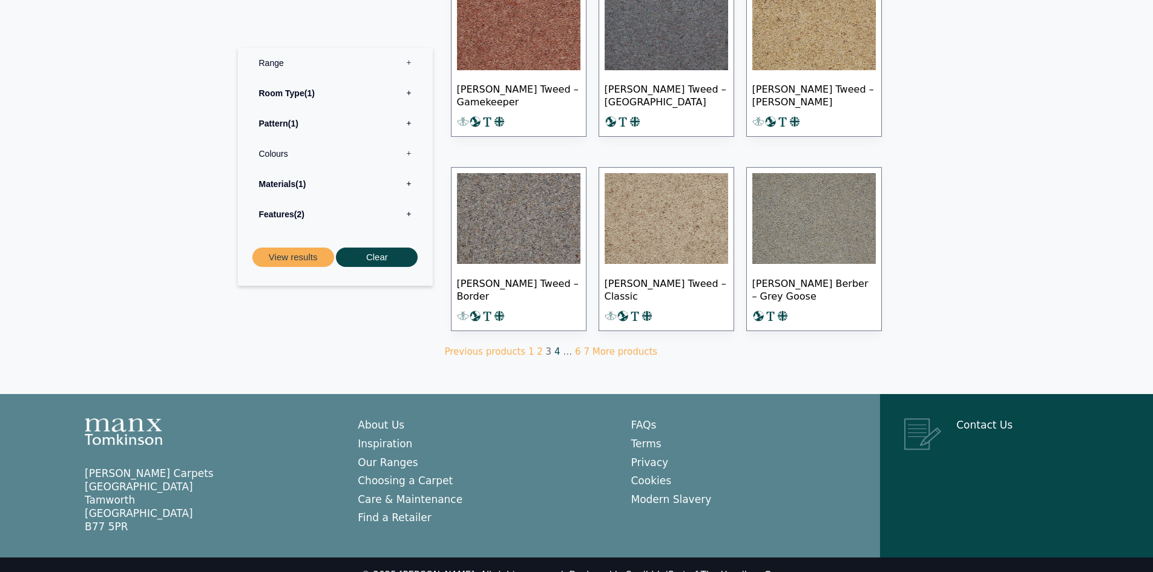
click at [554, 350] on link "4" at bounding box center [557, 351] width 6 height 11
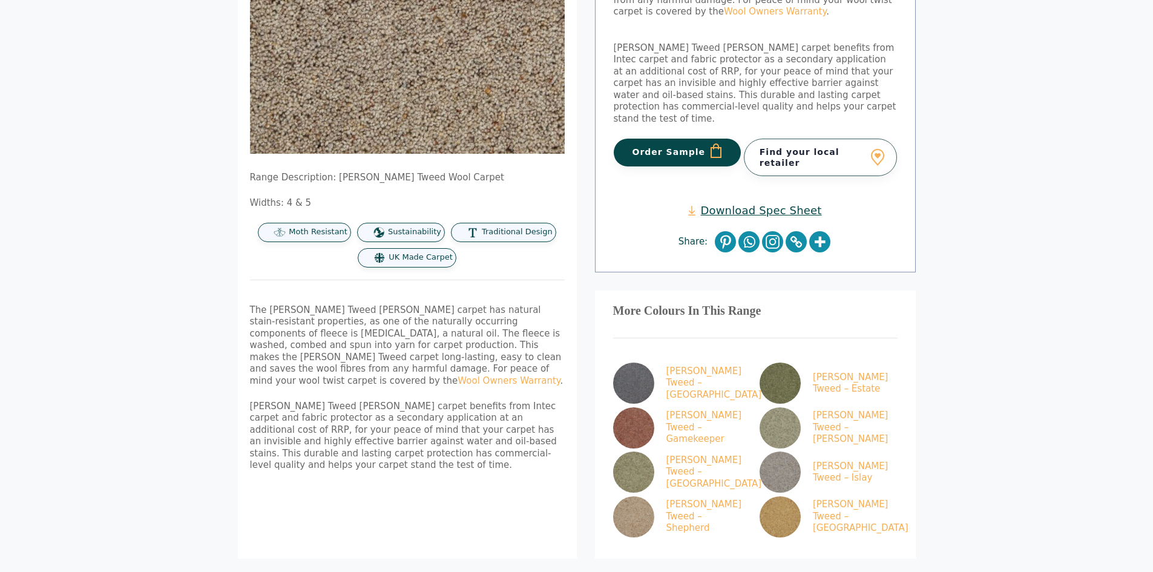
scroll to position [303, 0]
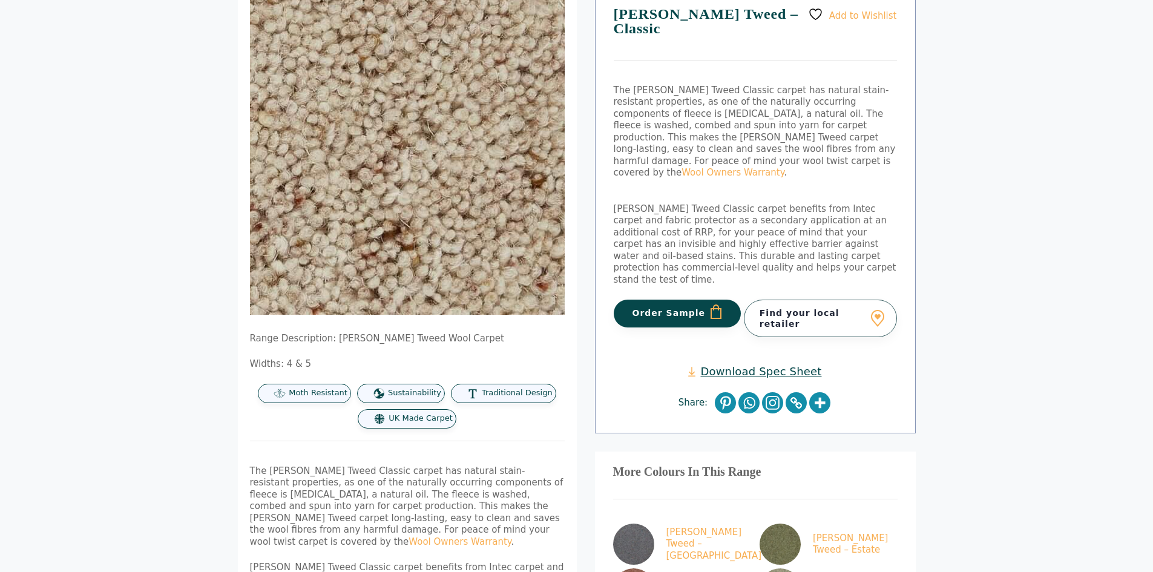
scroll to position [182, 0]
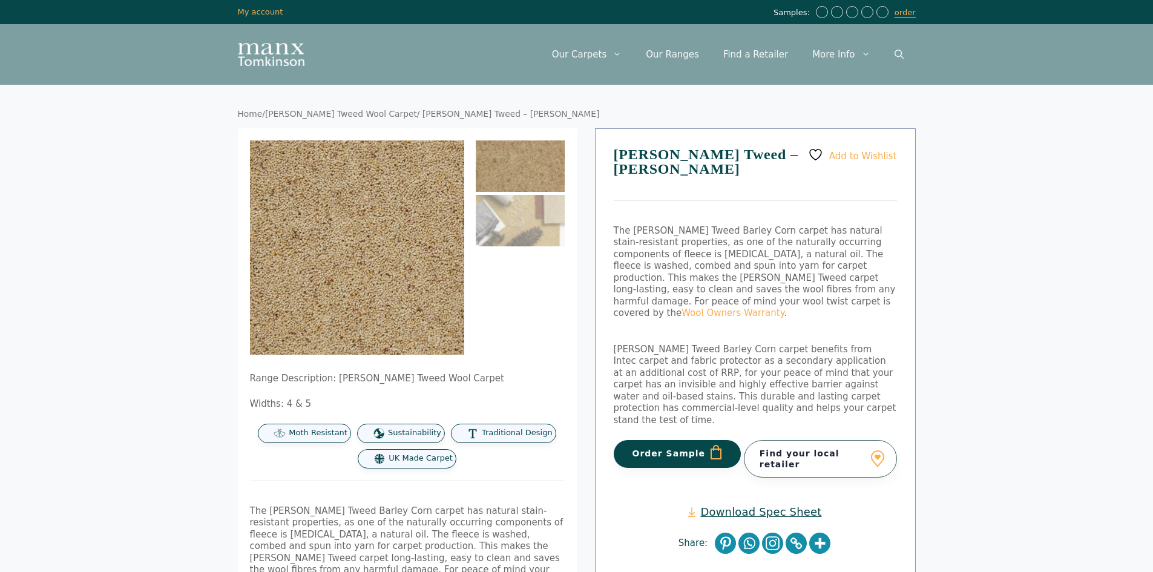
click at [731, 505] on link "Download Spec Sheet" at bounding box center [754, 512] width 133 height 14
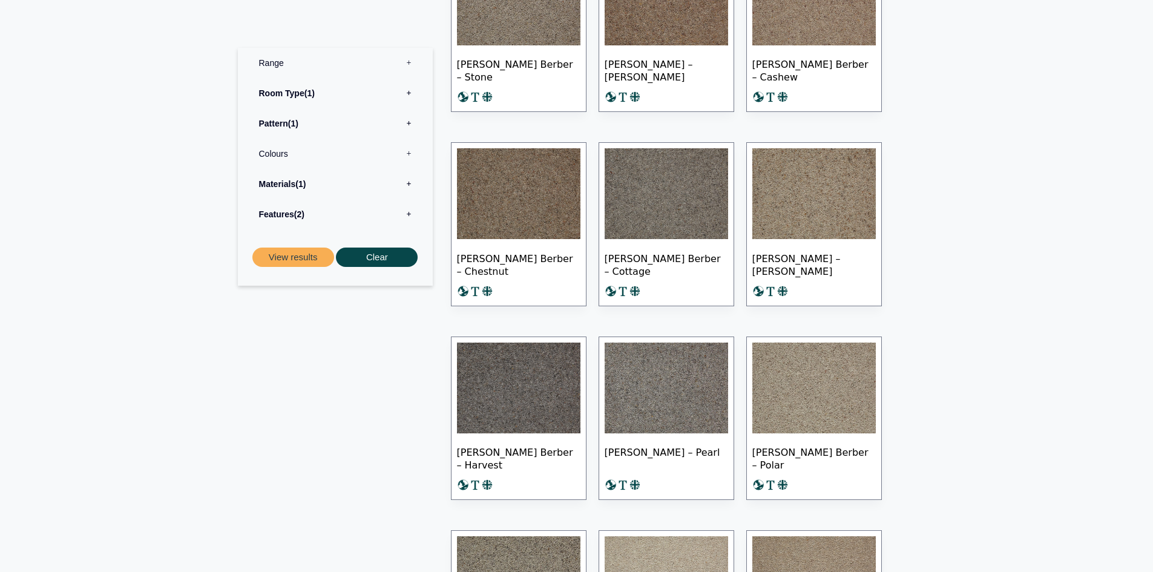
scroll to position [605, 0]
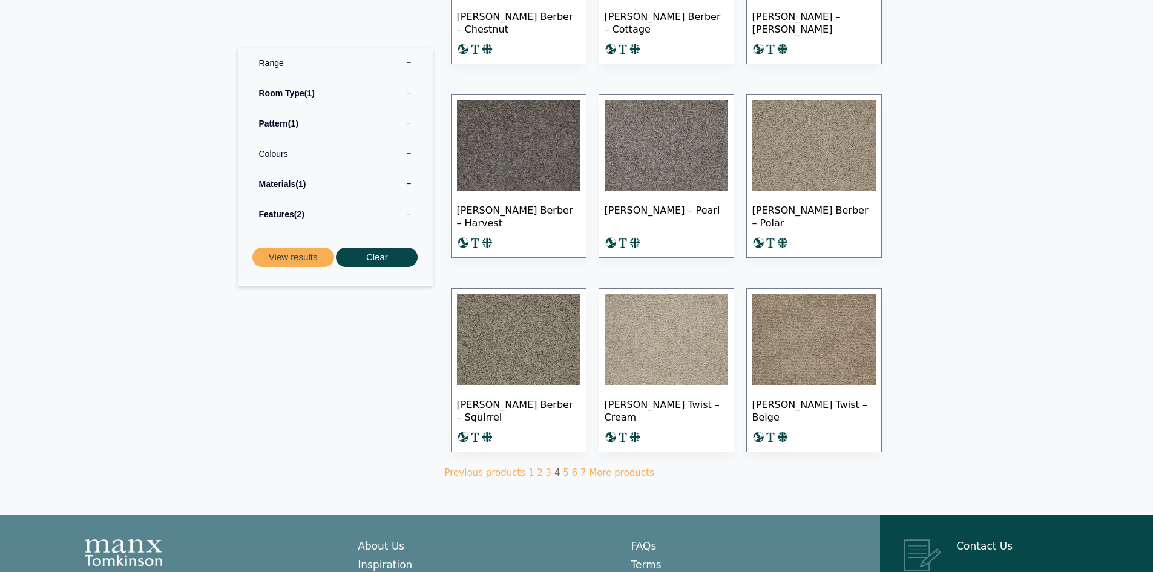
click at [811, 330] on img at bounding box center [813, 339] width 123 height 91
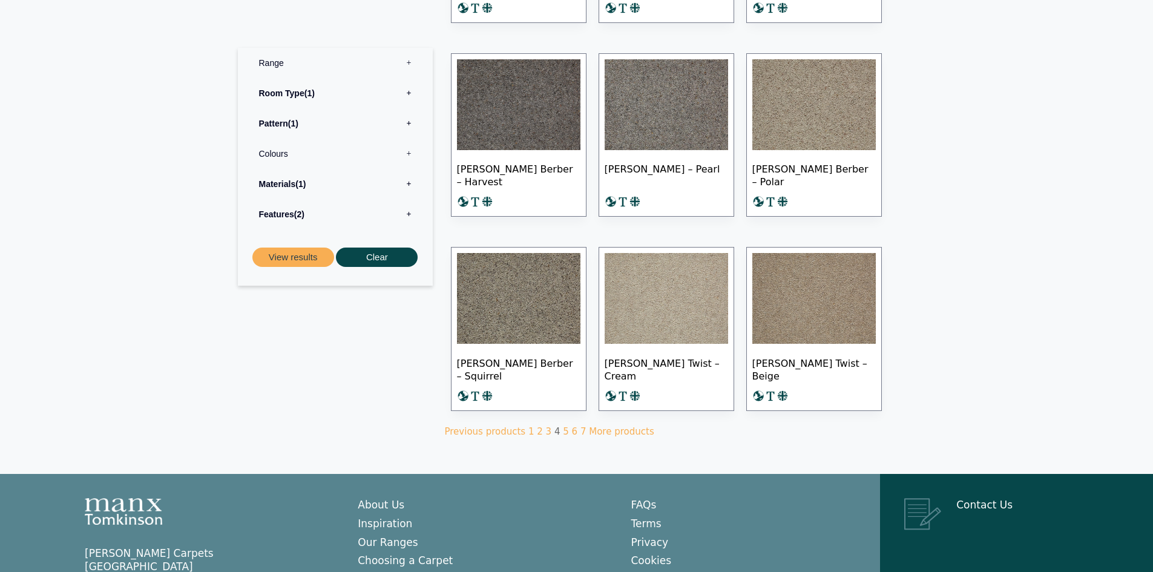
scroll to position [726, 0]
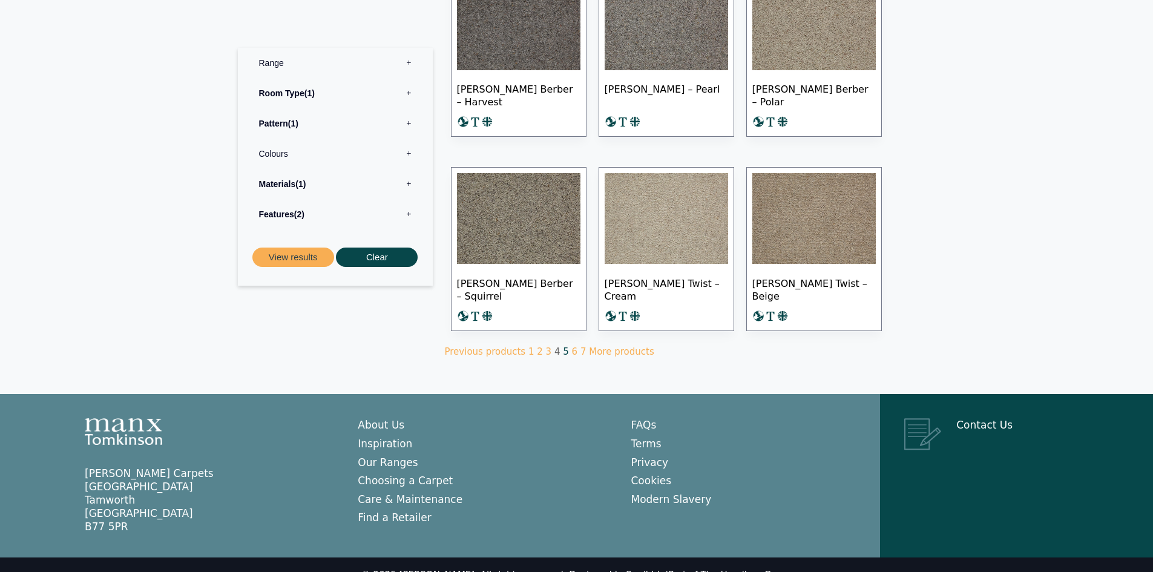
click at [563, 350] on link "5" at bounding box center [566, 351] width 6 height 11
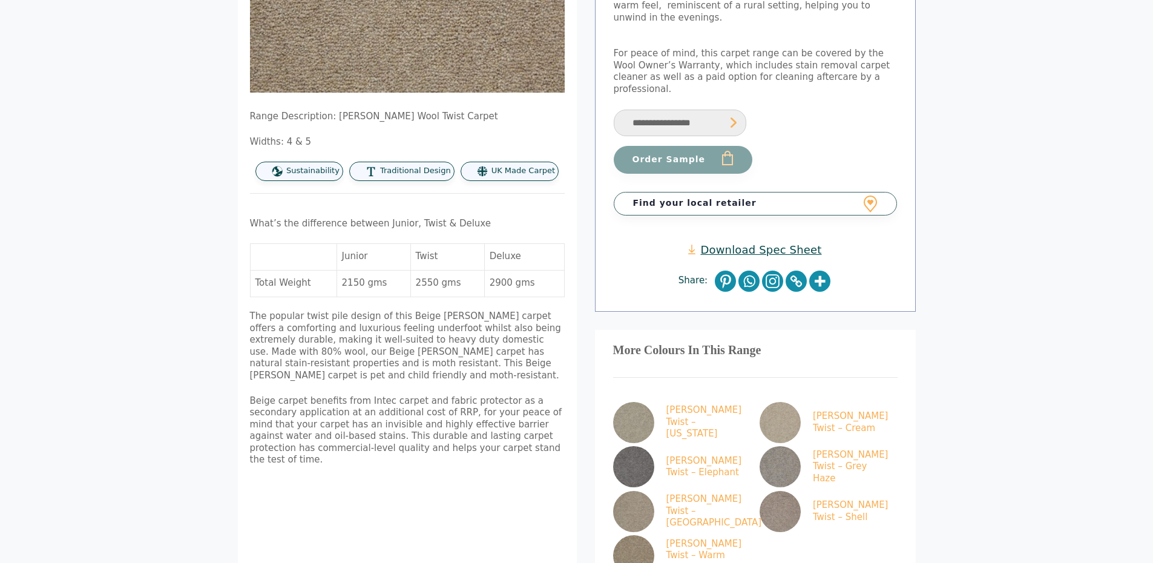
scroll to position [303, 0]
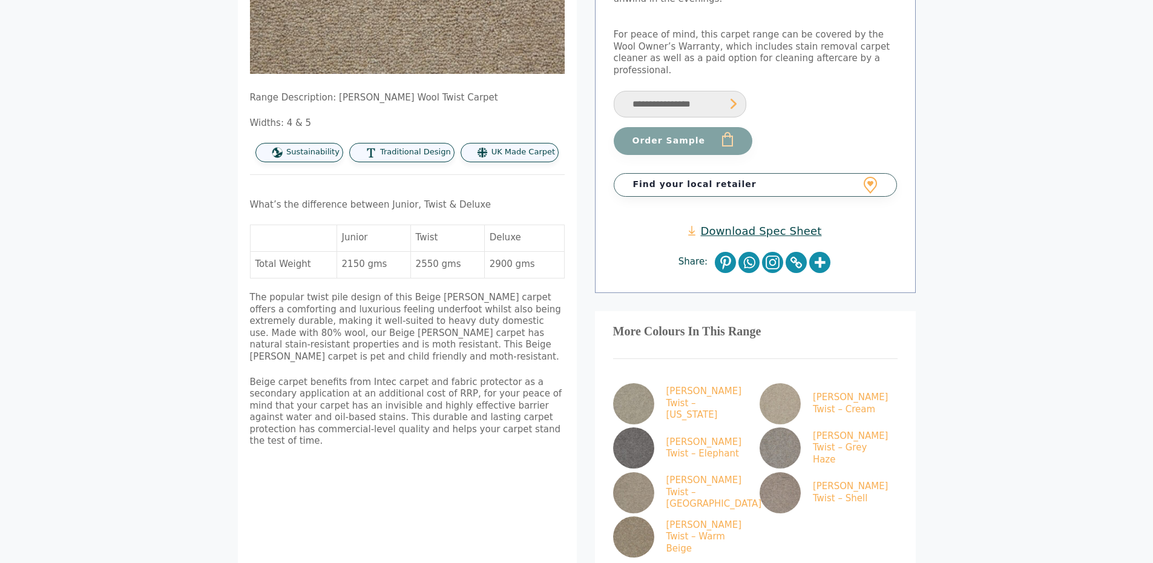
click at [732, 224] on link "Download Spec Sheet" at bounding box center [754, 231] width 133 height 14
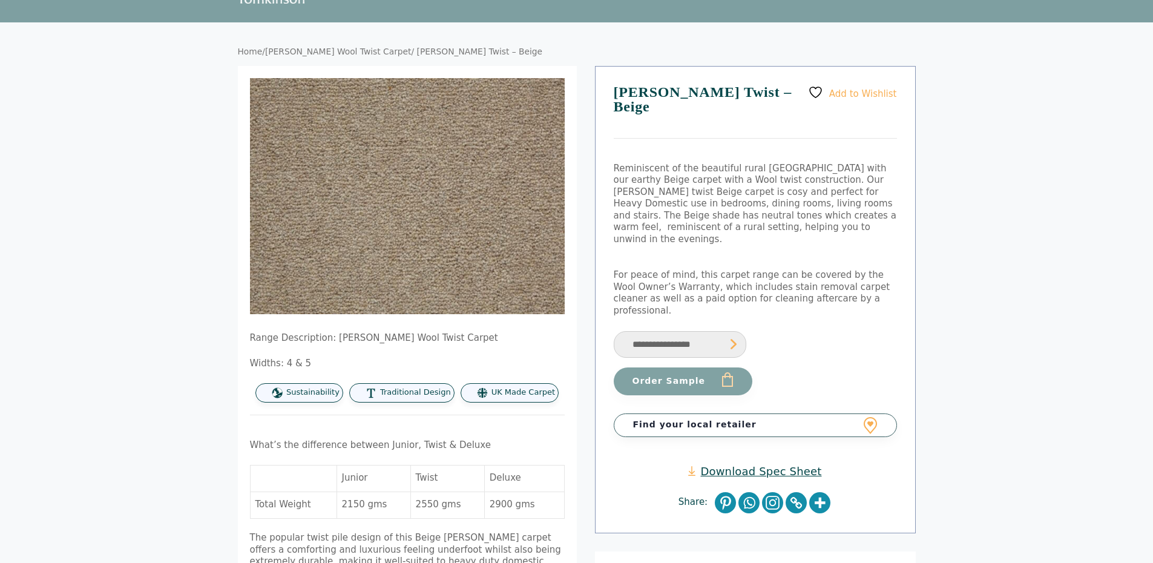
scroll to position [61, 0]
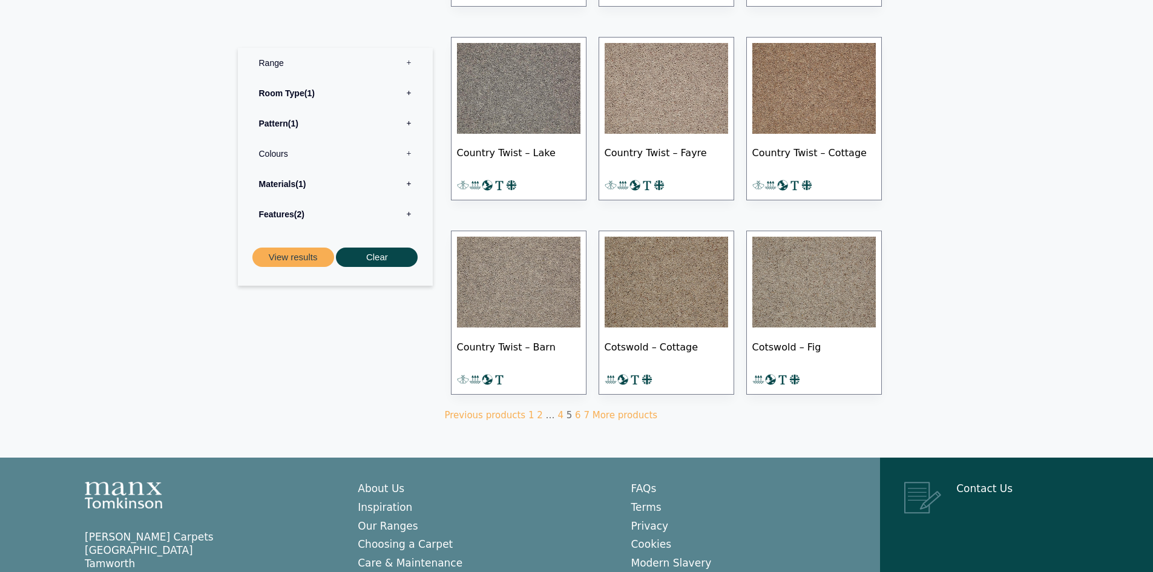
scroll to position [666, 0]
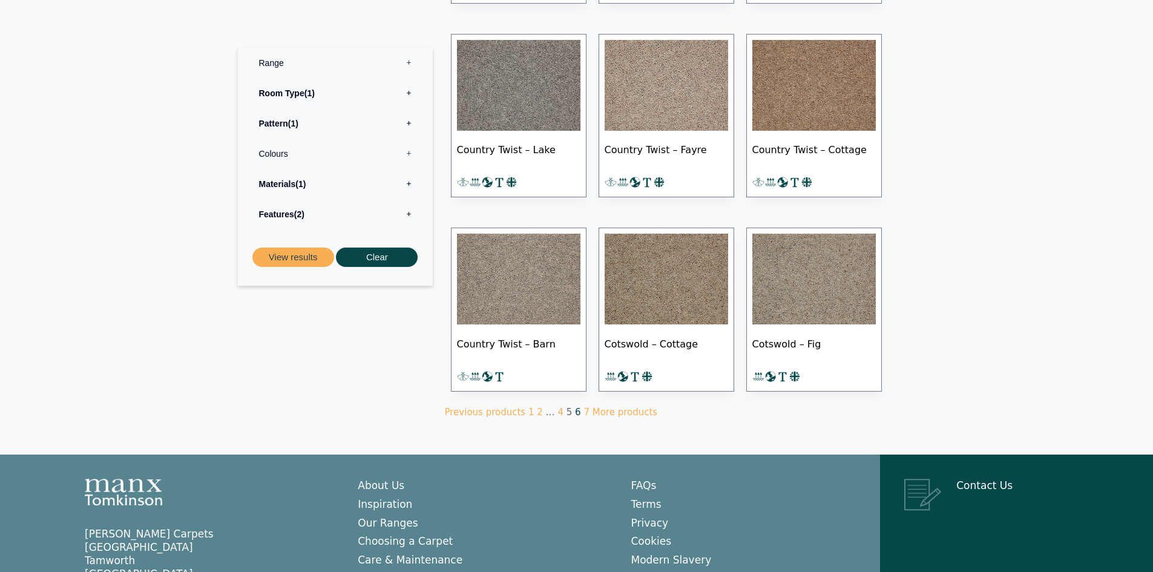
click at [575, 413] on link "6" at bounding box center [578, 412] width 6 height 11
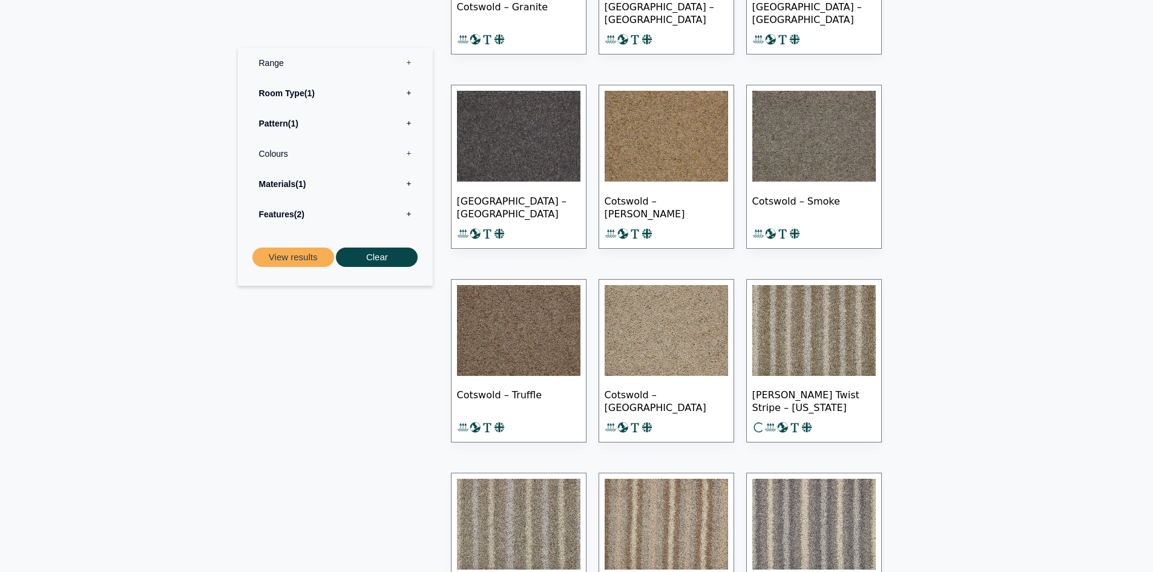
scroll to position [424, 0]
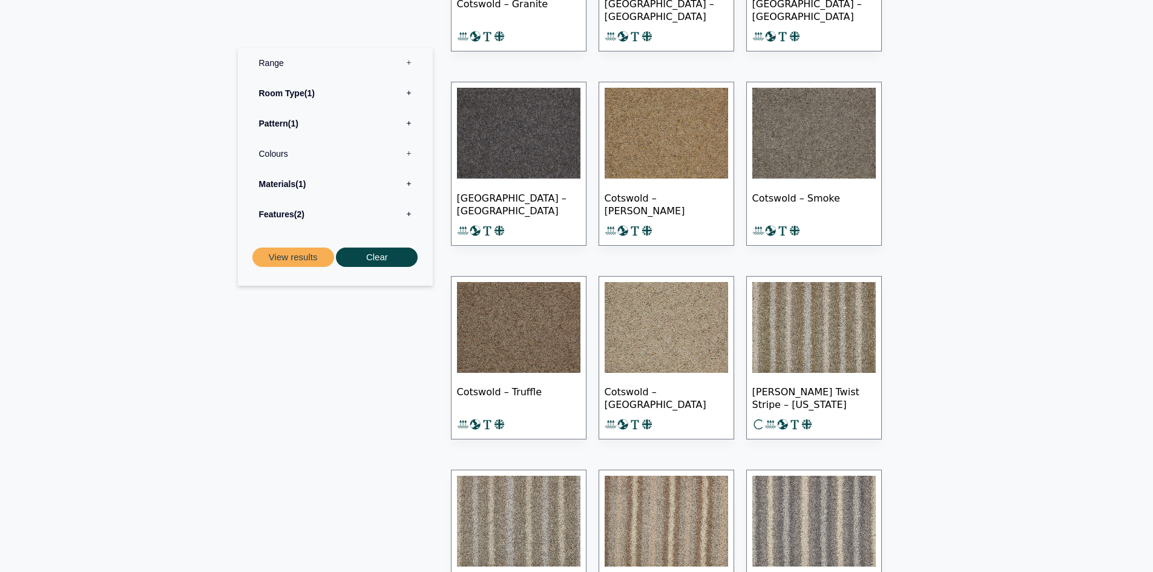
click at [662, 323] on img at bounding box center [666, 327] width 123 height 91
click at [514, 129] on img at bounding box center [518, 133] width 123 height 91
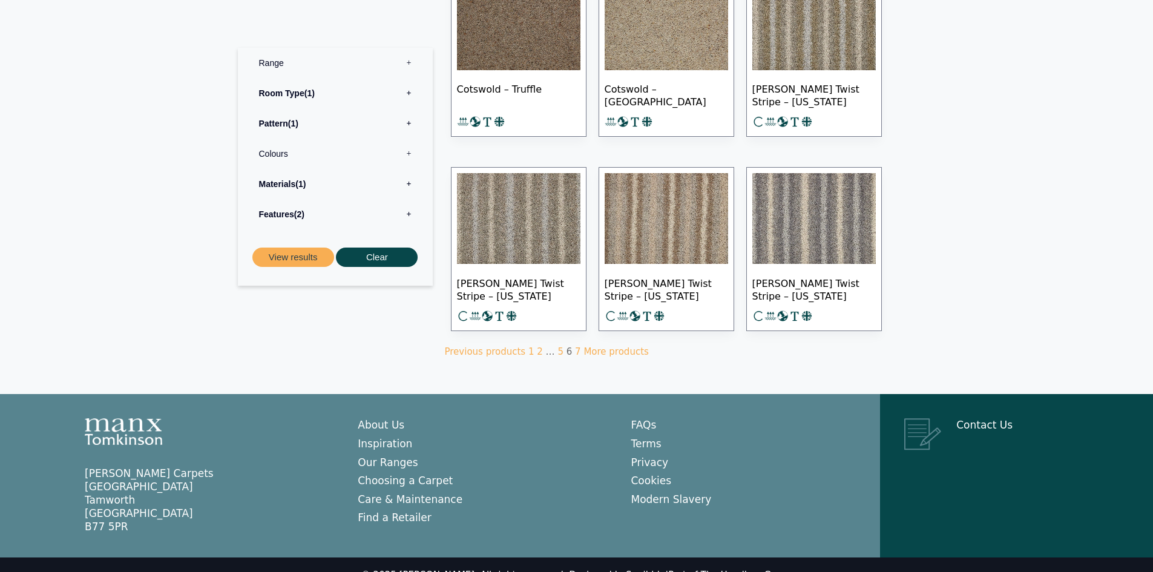
scroll to position [745, 0]
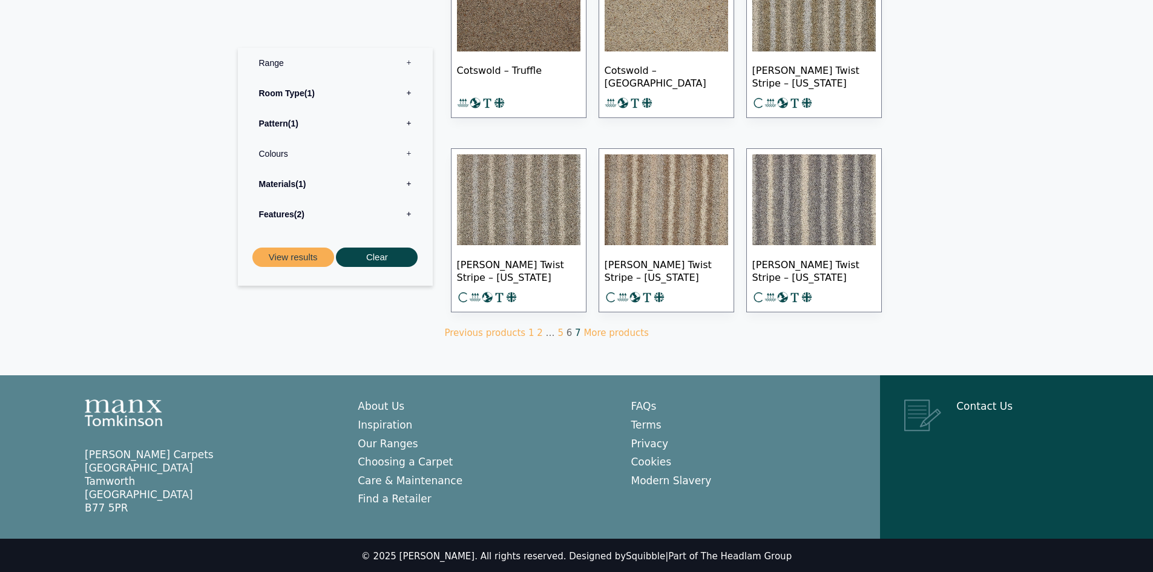
click at [575, 331] on link "7" at bounding box center [578, 332] width 6 height 11
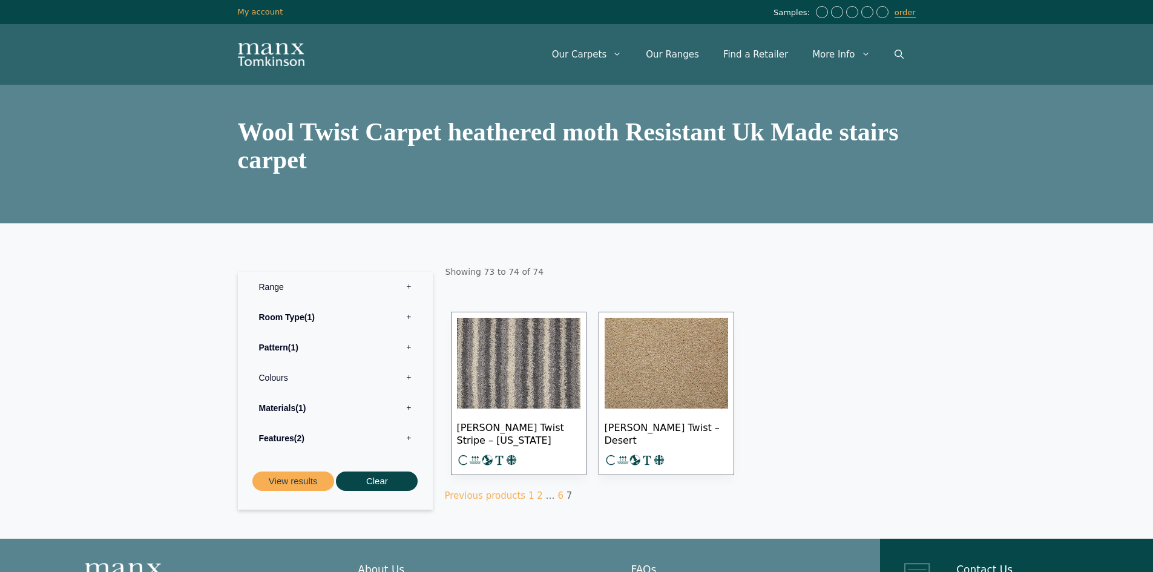
click at [656, 372] on img at bounding box center [666, 363] width 123 height 91
click at [683, 56] on link "Our Ranges" at bounding box center [672, 54] width 77 height 36
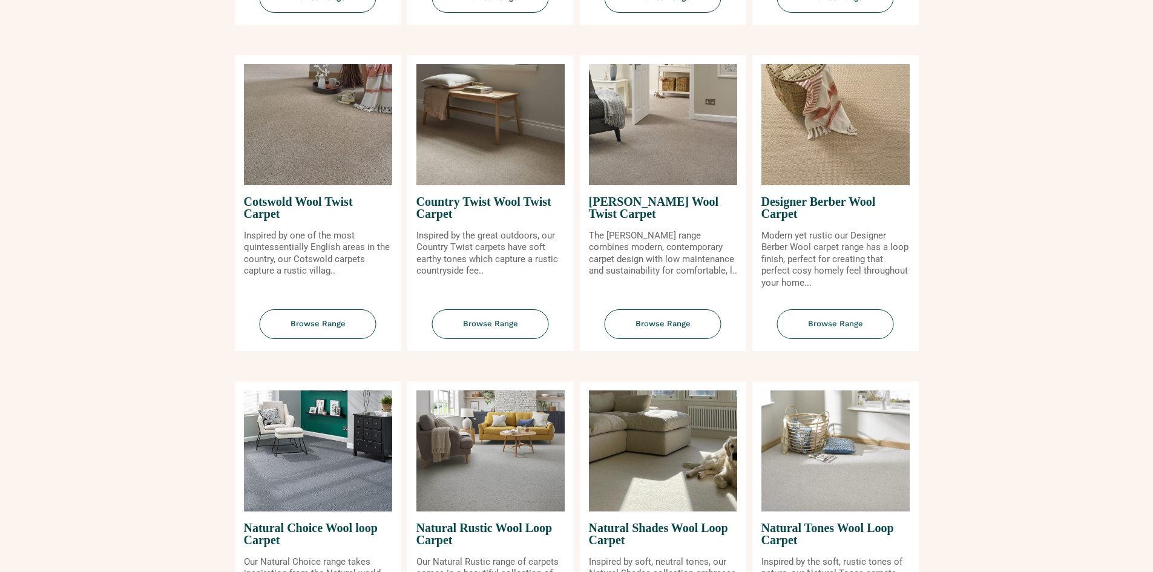
scroll to position [545, 0]
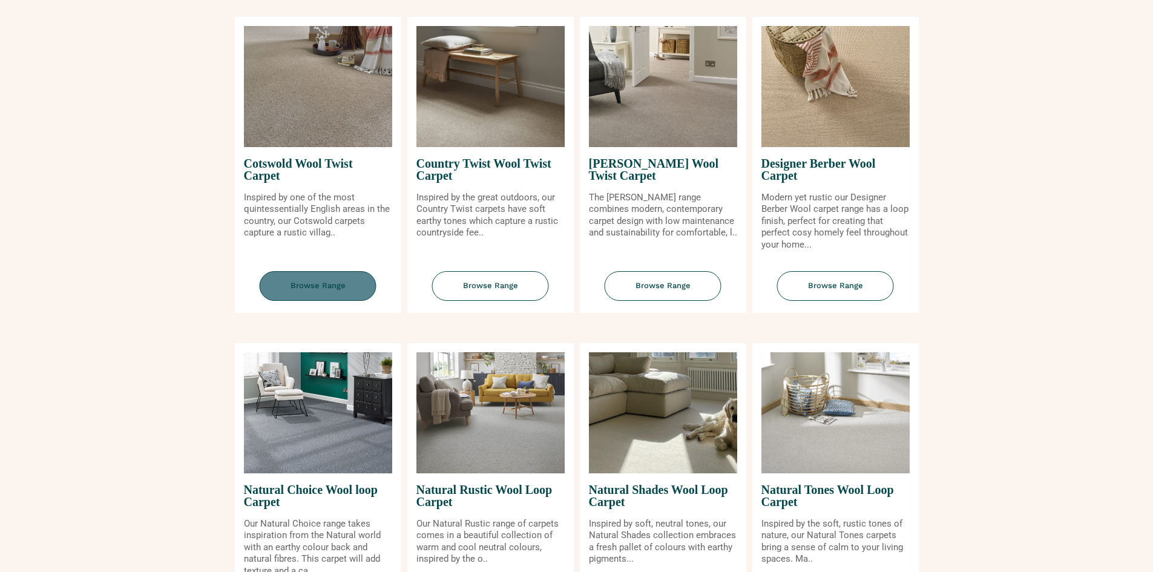
click at [294, 288] on span "Browse Range" at bounding box center [318, 286] width 117 height 30
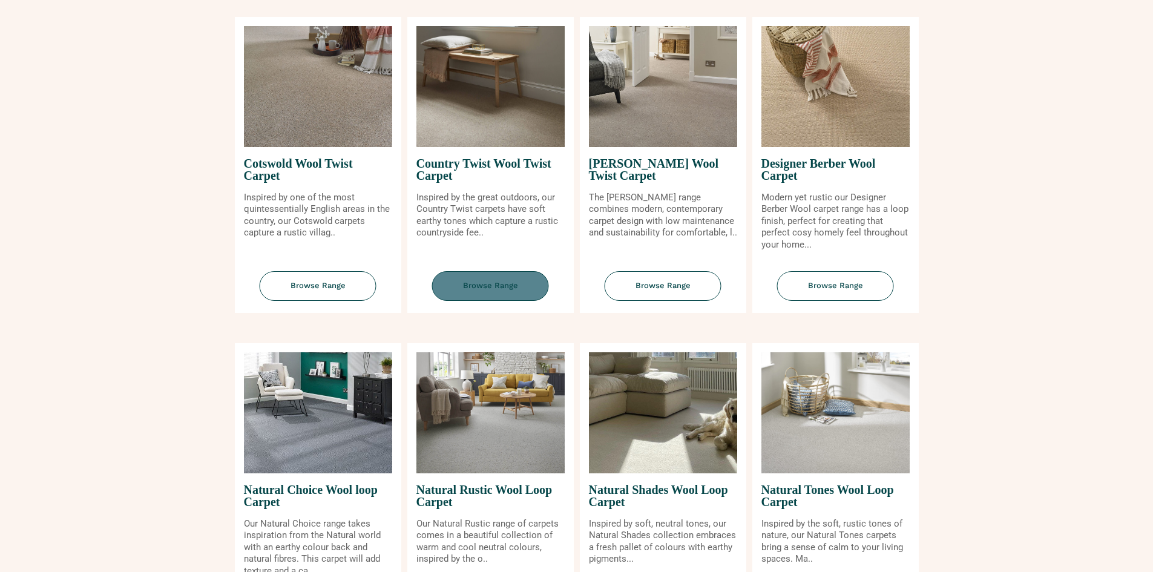
click at [488, 284] on span "Browse Range" at bounding box center [490, 286] width 117 height 30
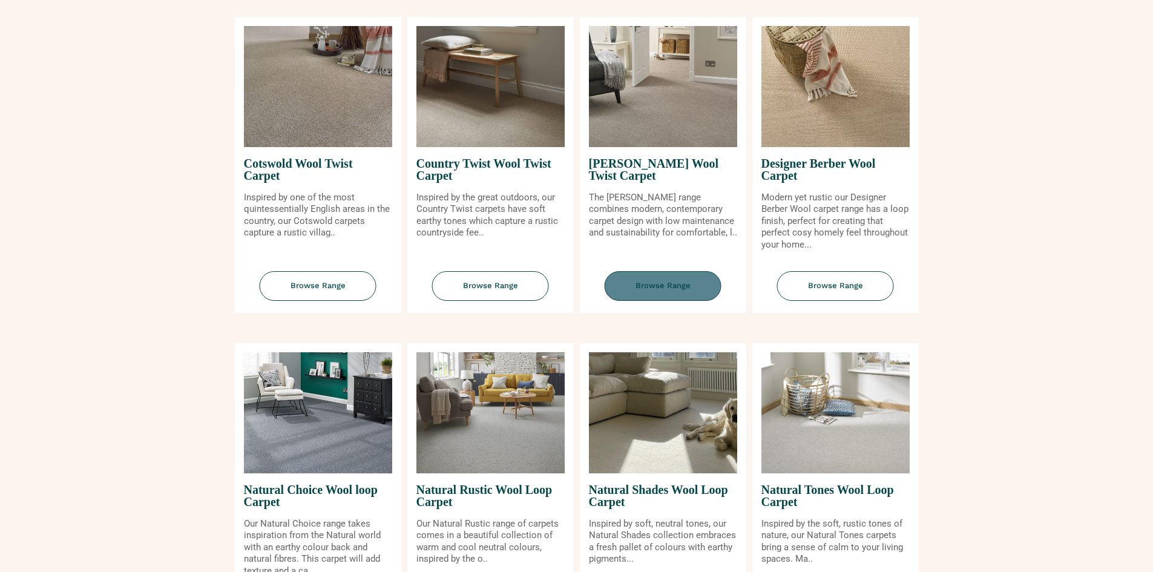
click at [676, 281] on span "Browse Range" at bounding box center [663, 286] width 117 height 30
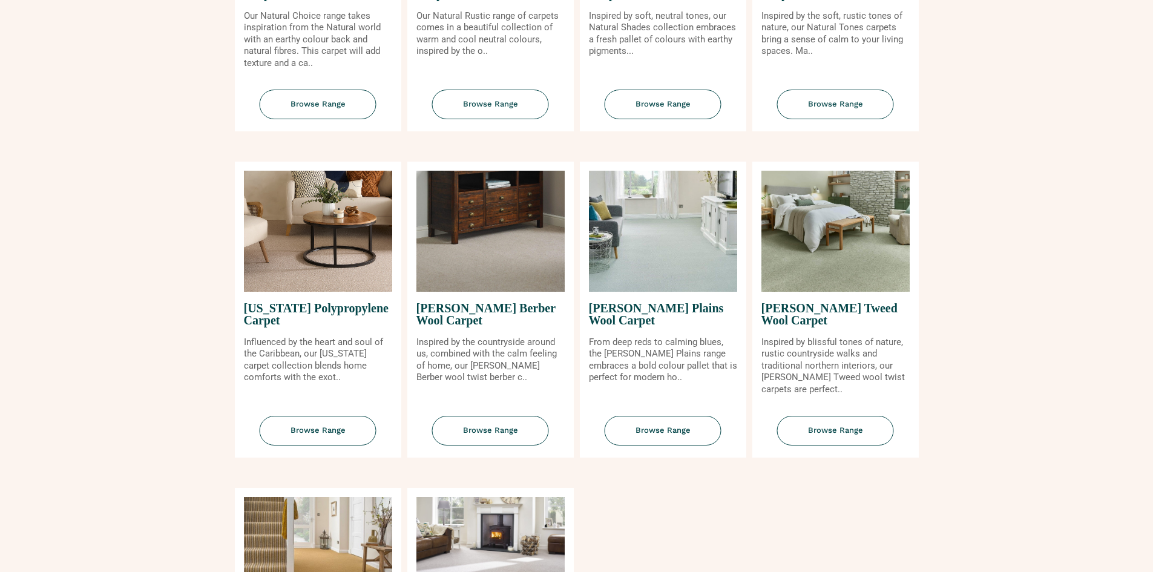
scroll to position [1089, 0]
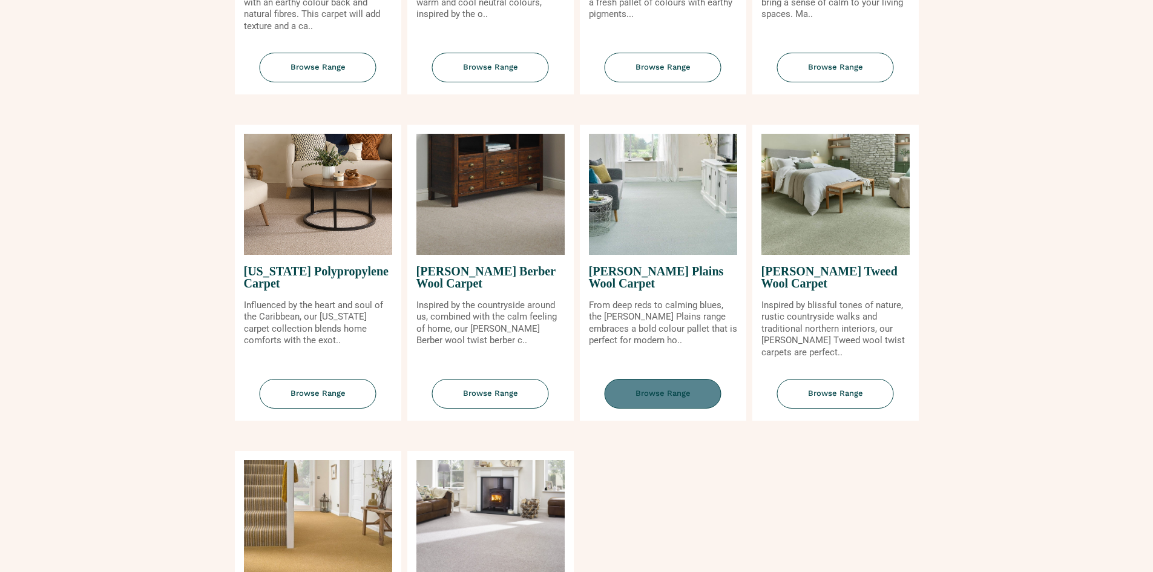
click at [669, 392] on span "Browse Range" at bounding box center [663, 394] width 117 height 30
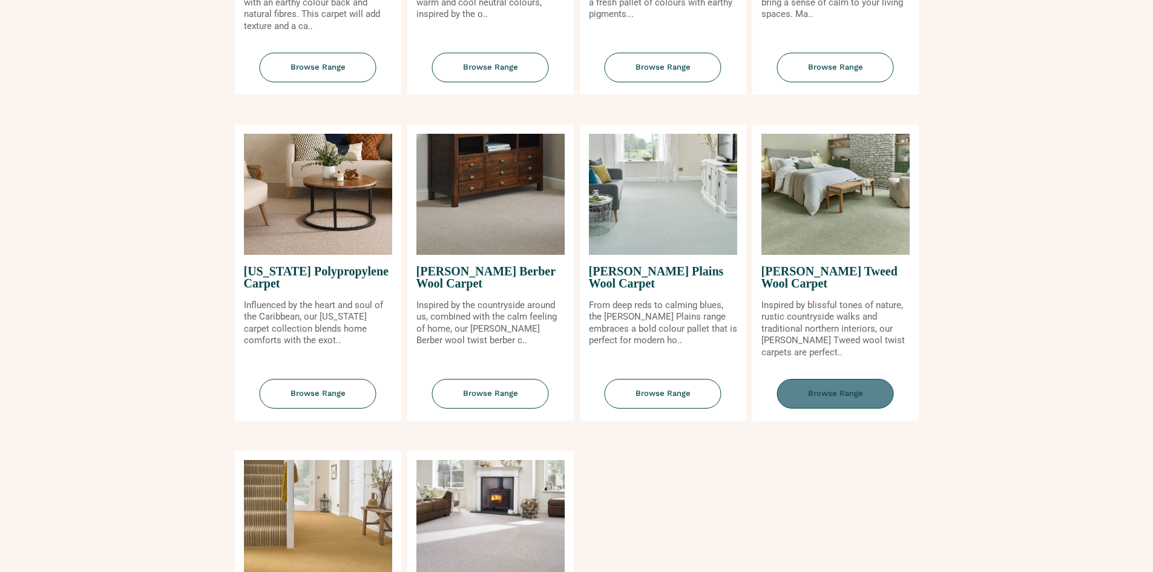
click at [840, 391] on span "Browse Range" at bounding box center [835, 394] width 117 height 30
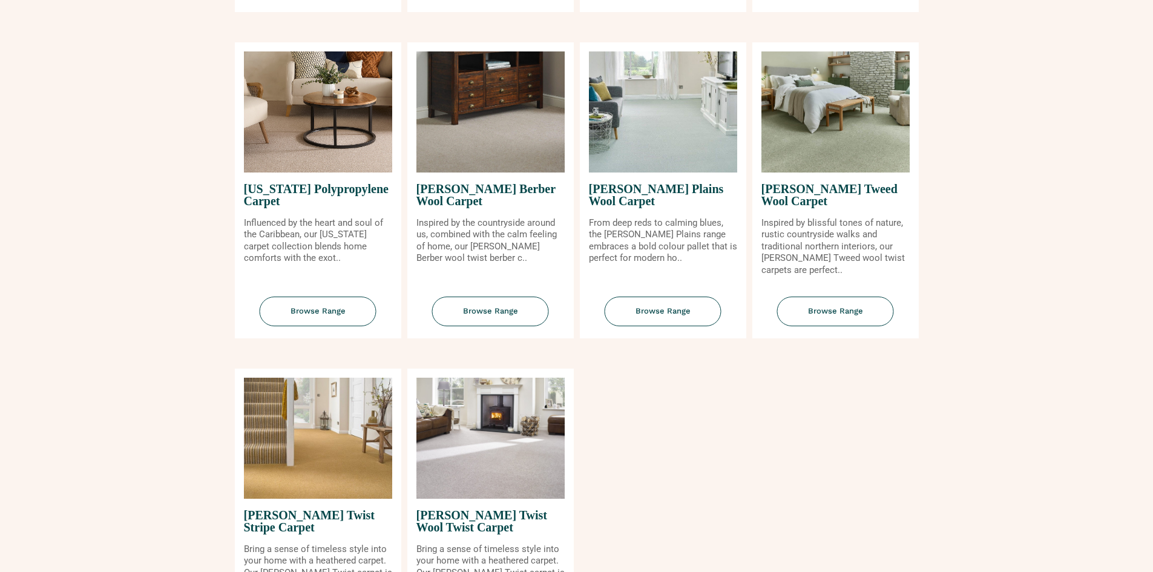
scroll to position [1271, 0]
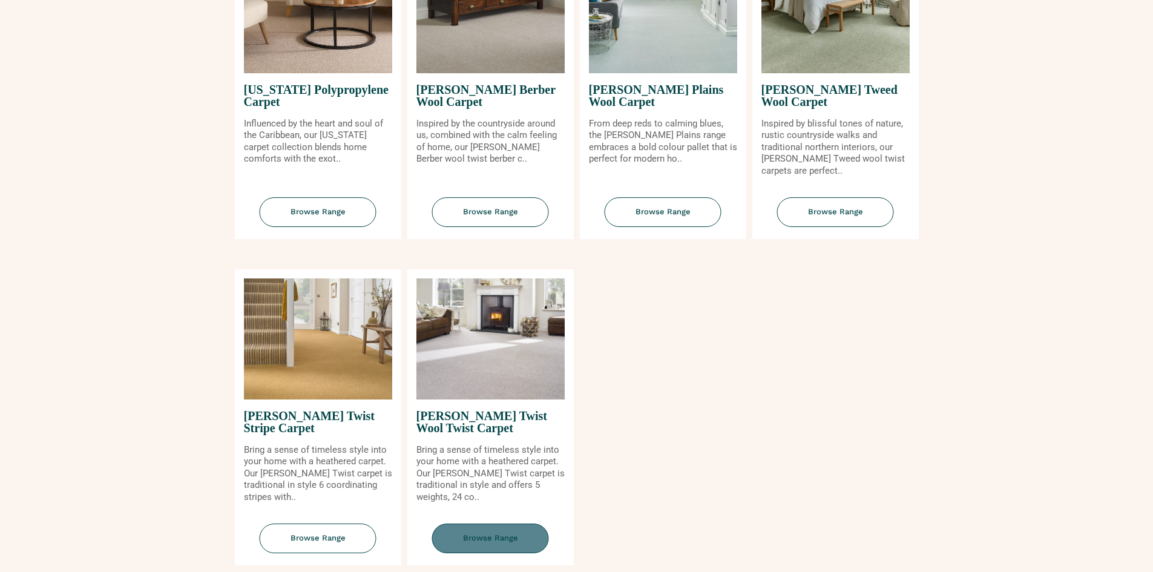
click at [504, 537] on span "Browse Range" at bounding box center [490, 539] width 117 height 30
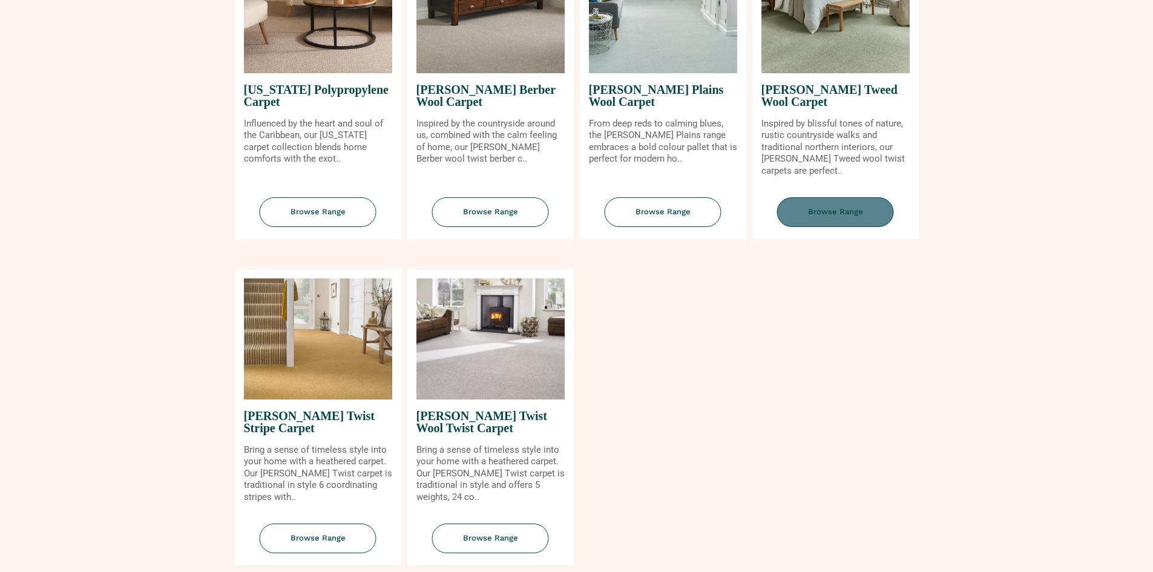
click at [811, 214] on span "Browse Range" at bounding box center [835, 212] width 117 height 30
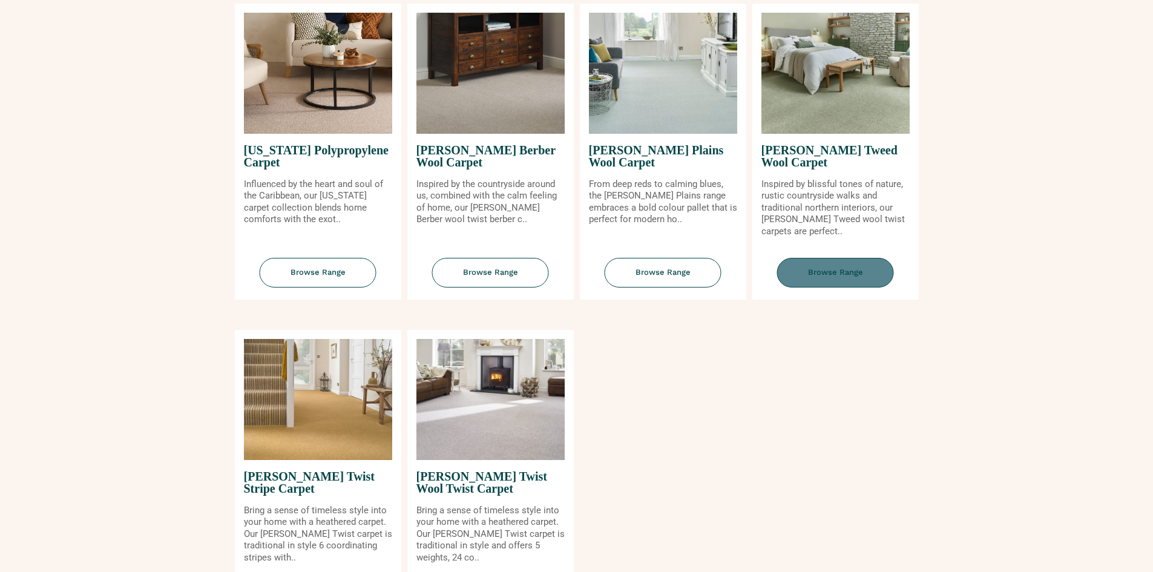
click at [826, 271] on span "Browse Range" at bounding box center [835, 273] width 117 height 30
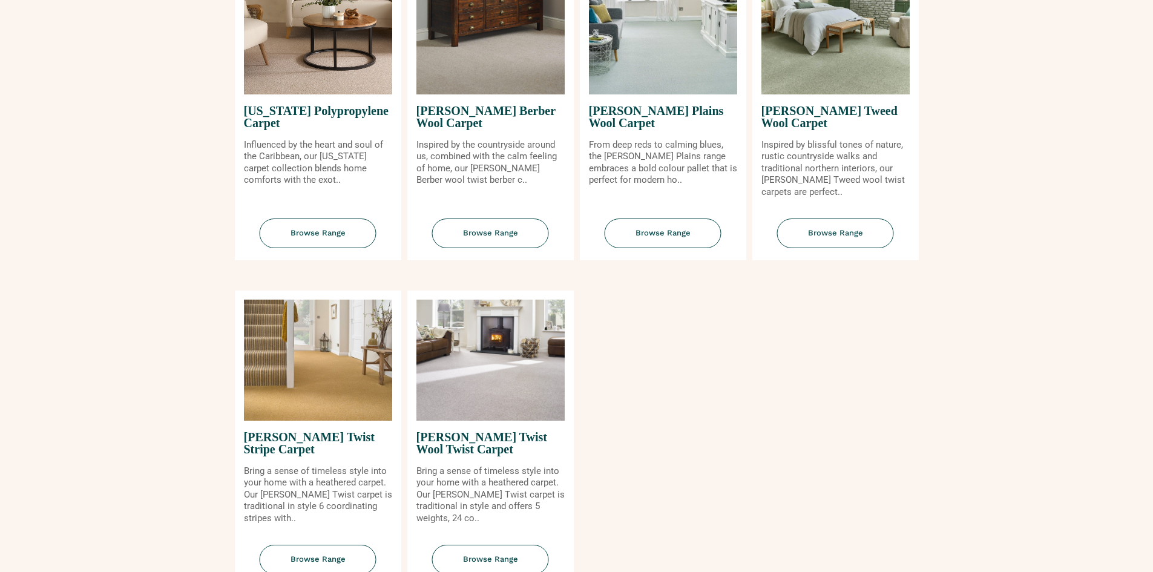
scroll to position [1271, 0]
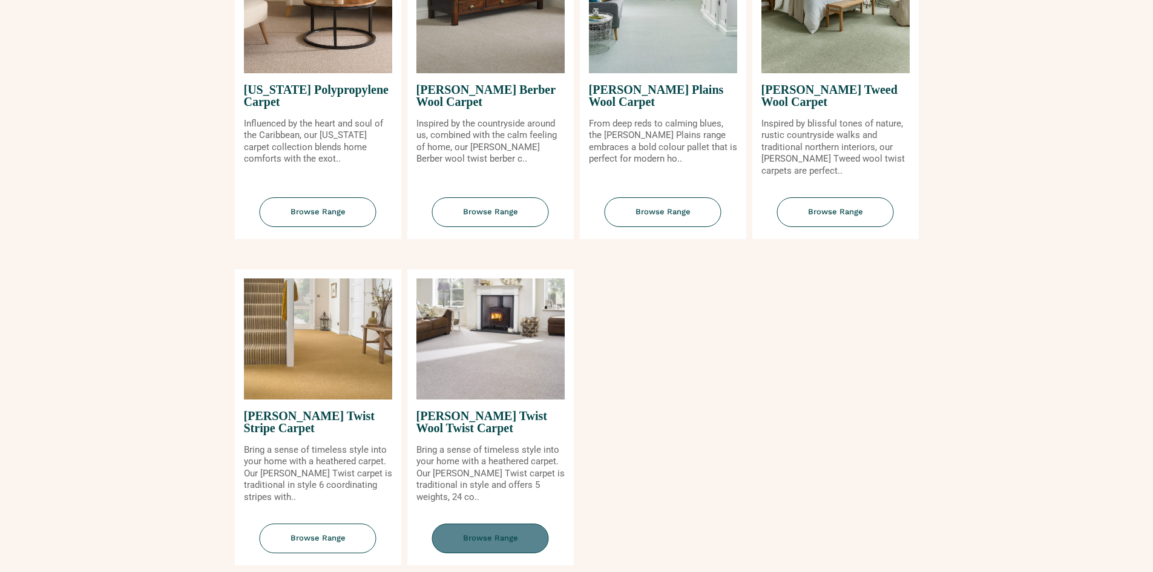
click at [475, 537] on span "Browse Range" at bounding box center [490, 539] width 117 height 30
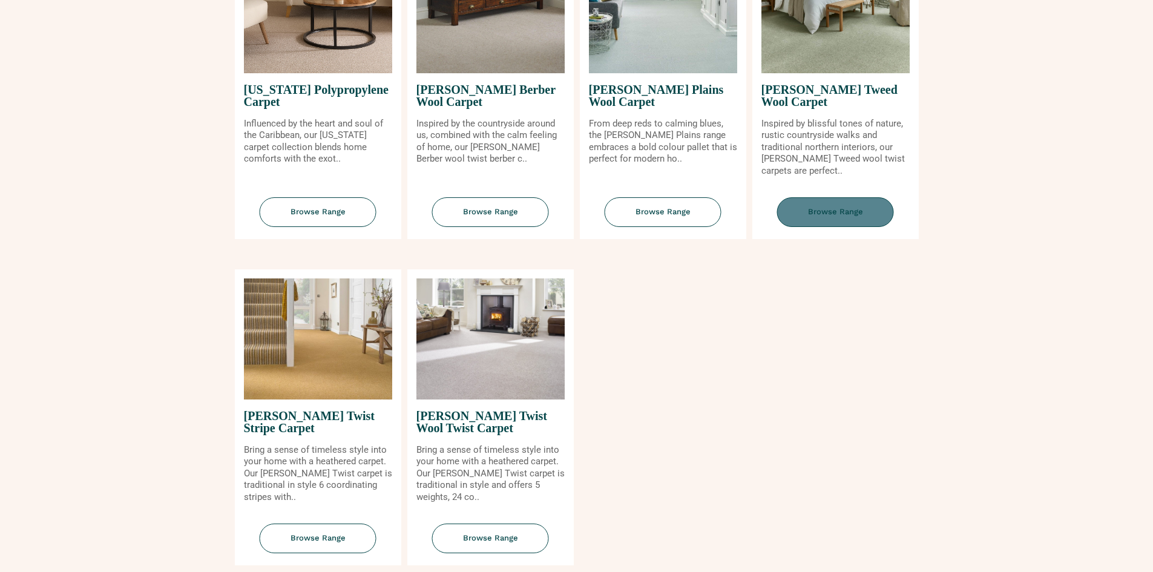
click at [822, 209] on span "Browse Range" at bounding box center [835, 212] width 117 height 30
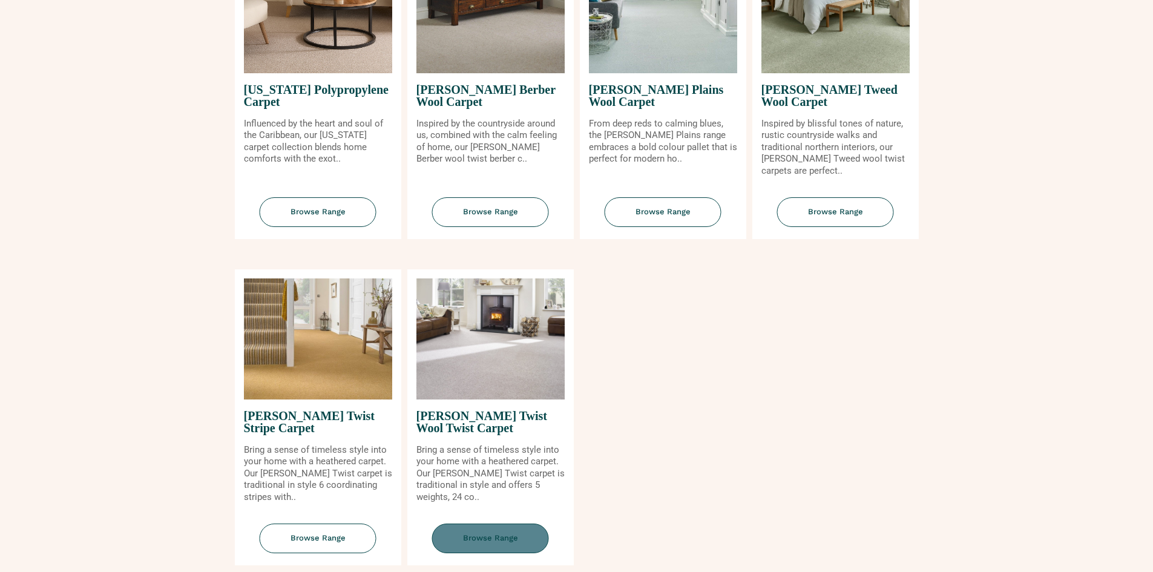
click at [485, 536] on span "Browse Range" at bounding box center [490, 539] width 117 height 30
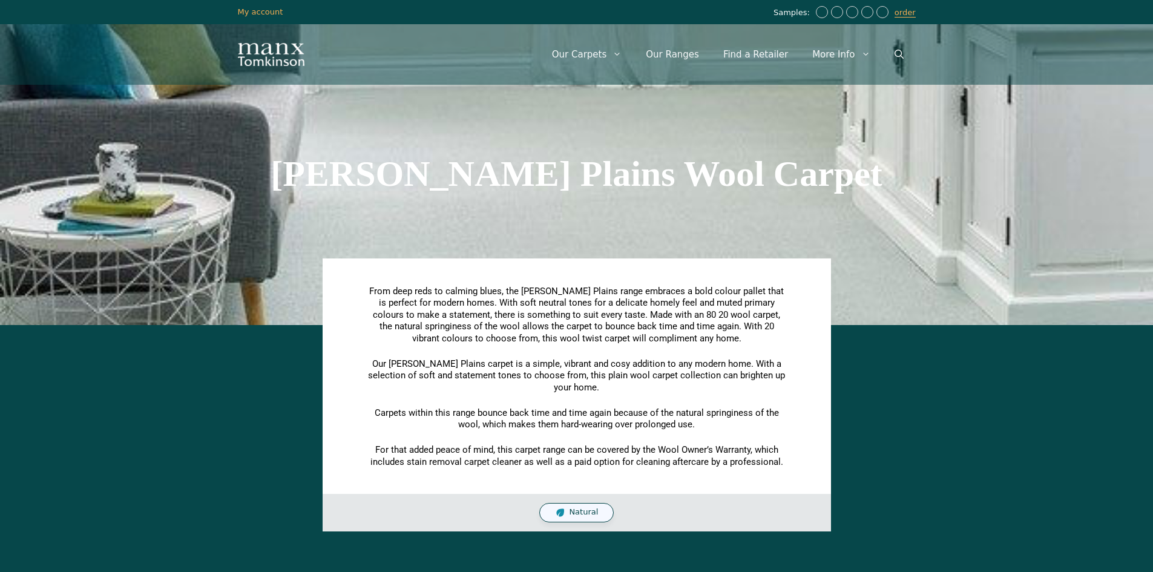
click at [482, 183] on h1 "[PERSON_NAME] Plains Wool Carpet" at bounding box center [577, 174] width 678 height 36
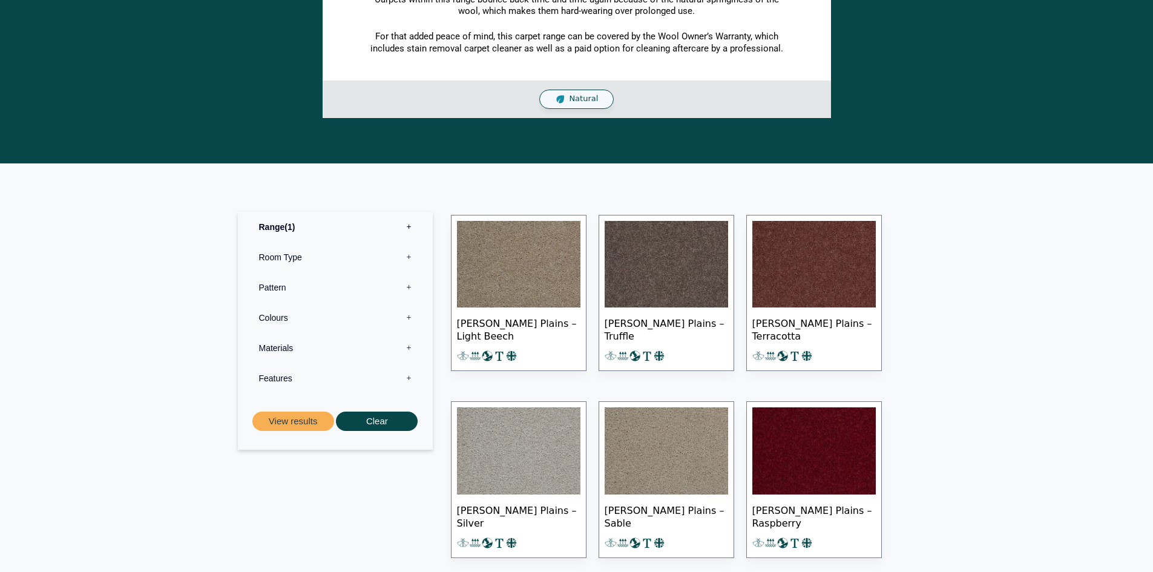
scroll to position [363, 0]
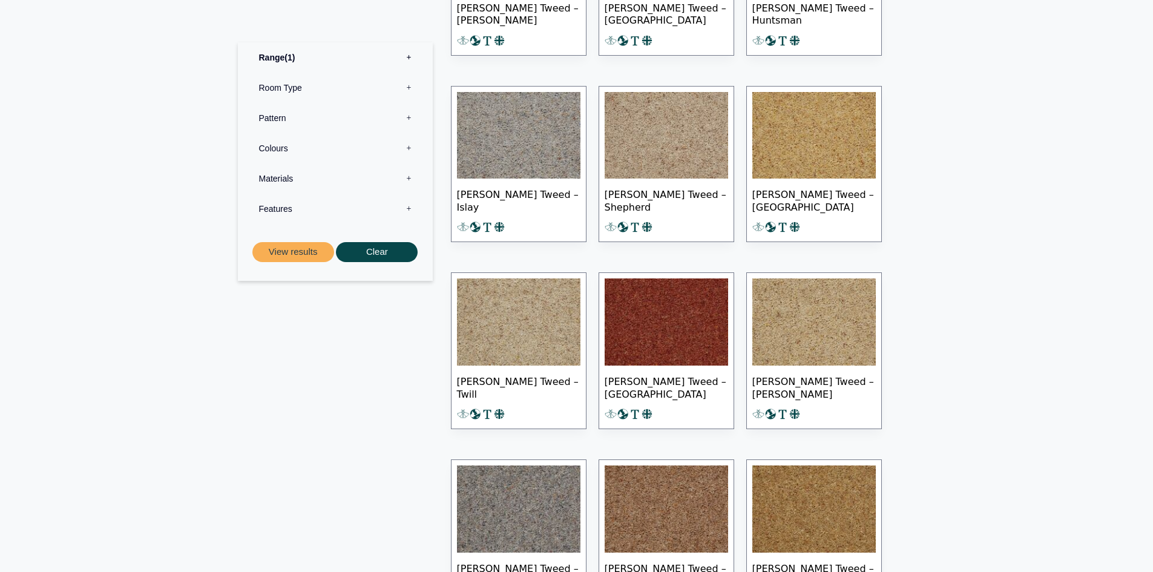
scroll to position [908, 0]
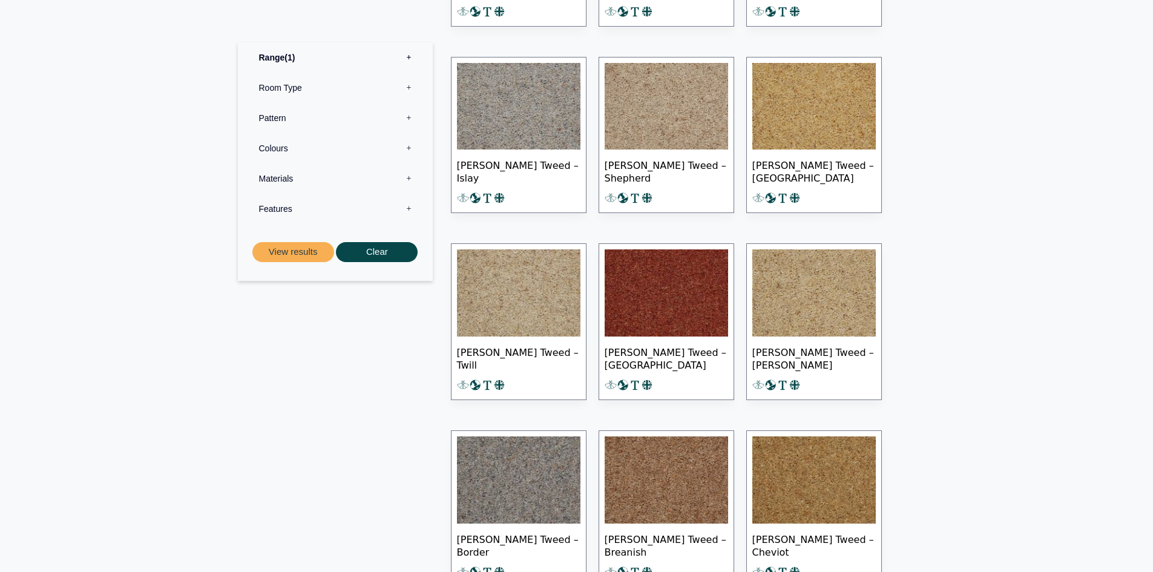
click at [678, 102] on img at bounding box center [666, 106] width 123 height 87
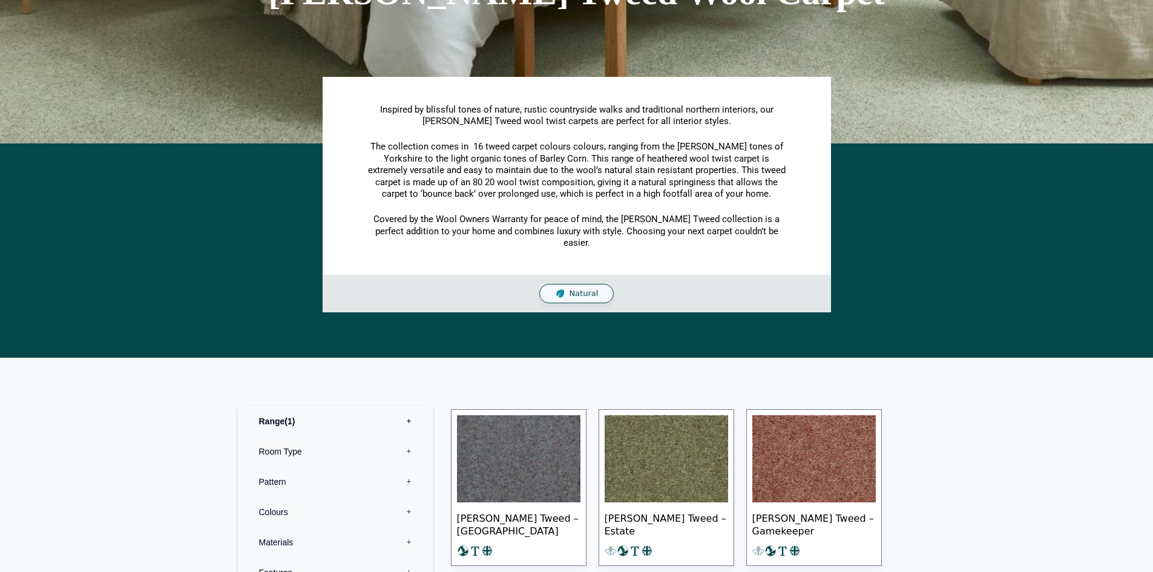
scroll to position [0, 0]
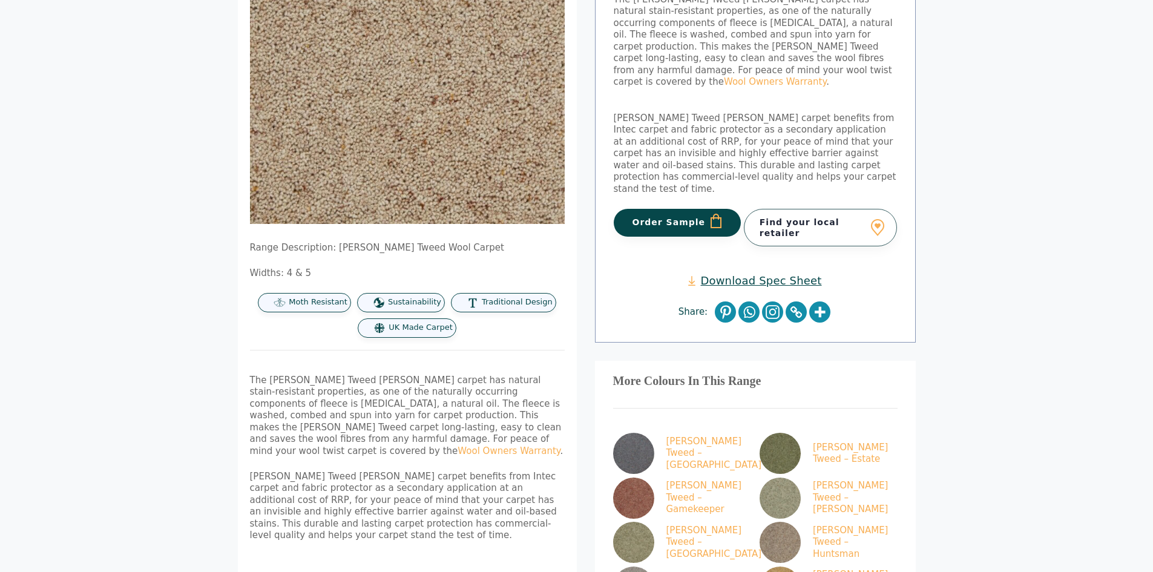
scroll to position [242, 0]
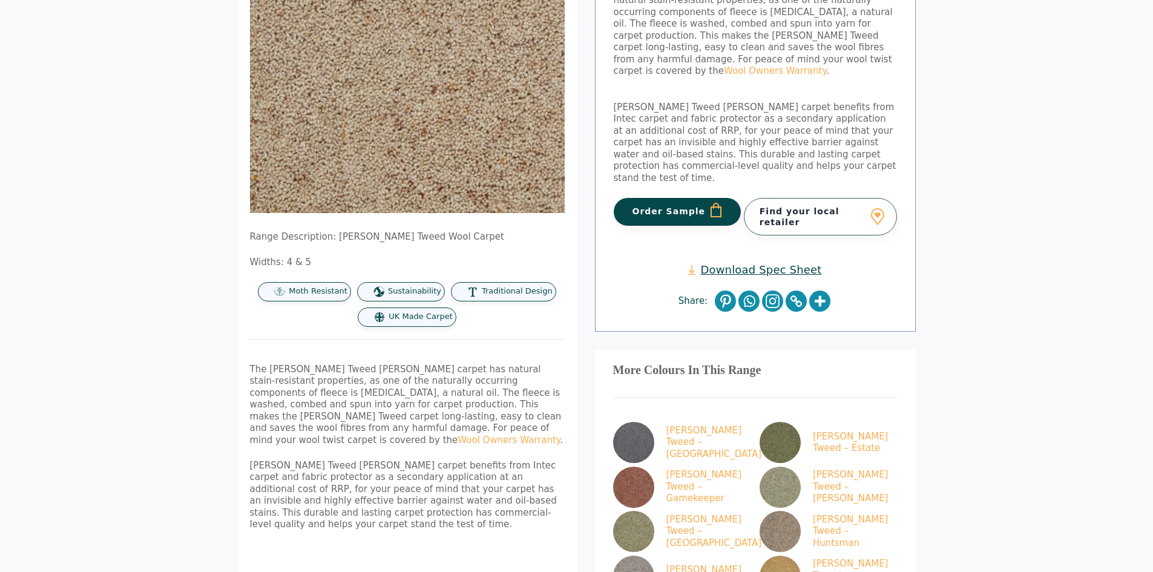
click at [739, 263] on link "Download Spec Sheet" at bounding box center [754, 270] width 133 height 14
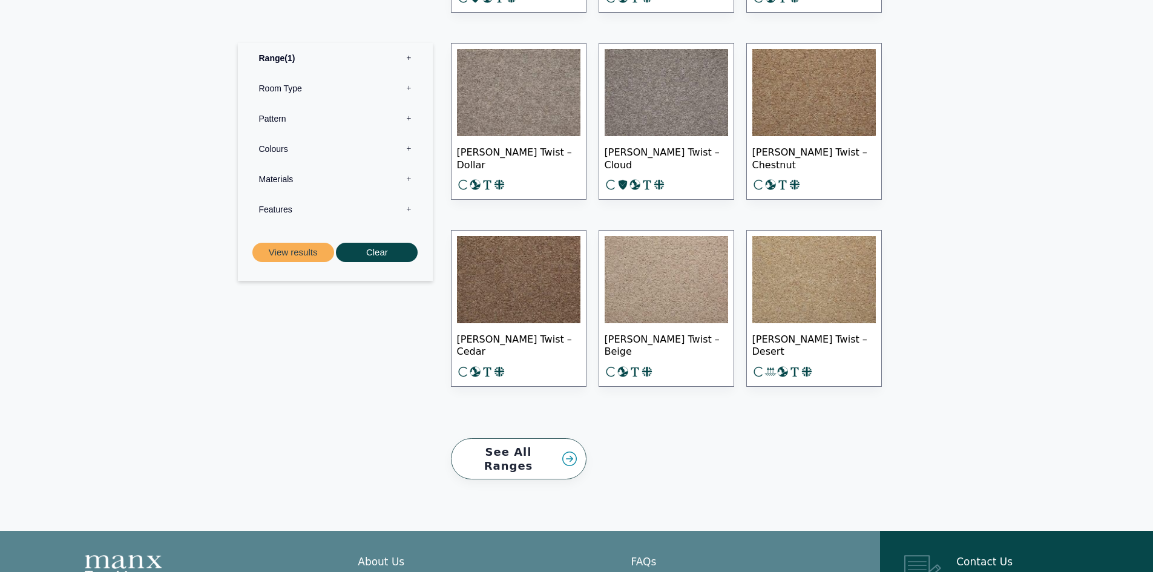
scroll to position [1695, 0]
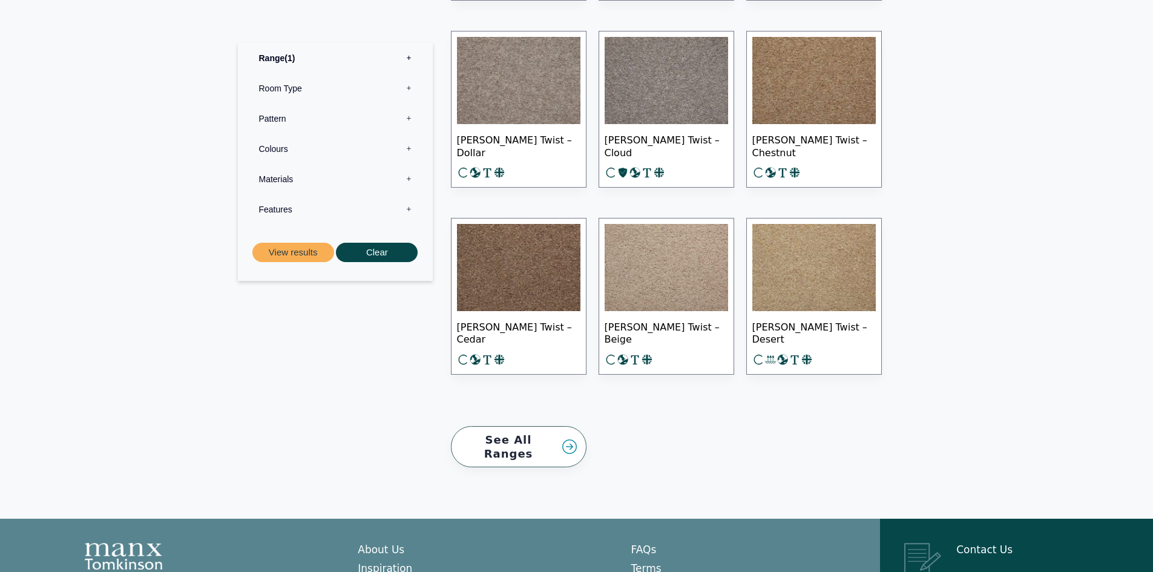
click at [657, 285] on img at bounding box center [666, 267] width 123 height 87
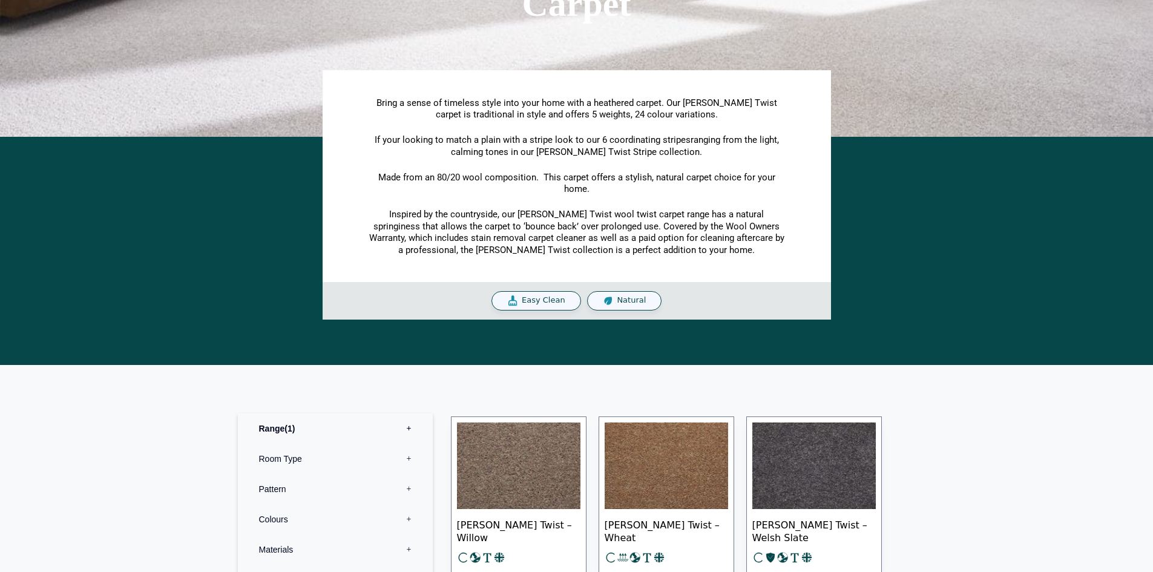
scroll to position [182, 0]
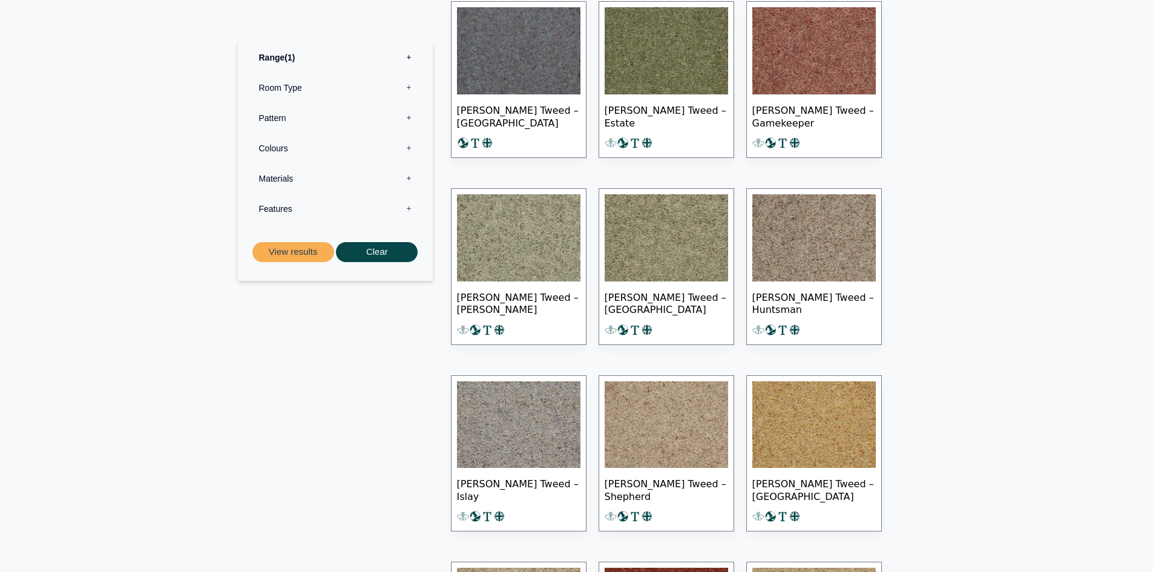
scroll to position [605, 0]
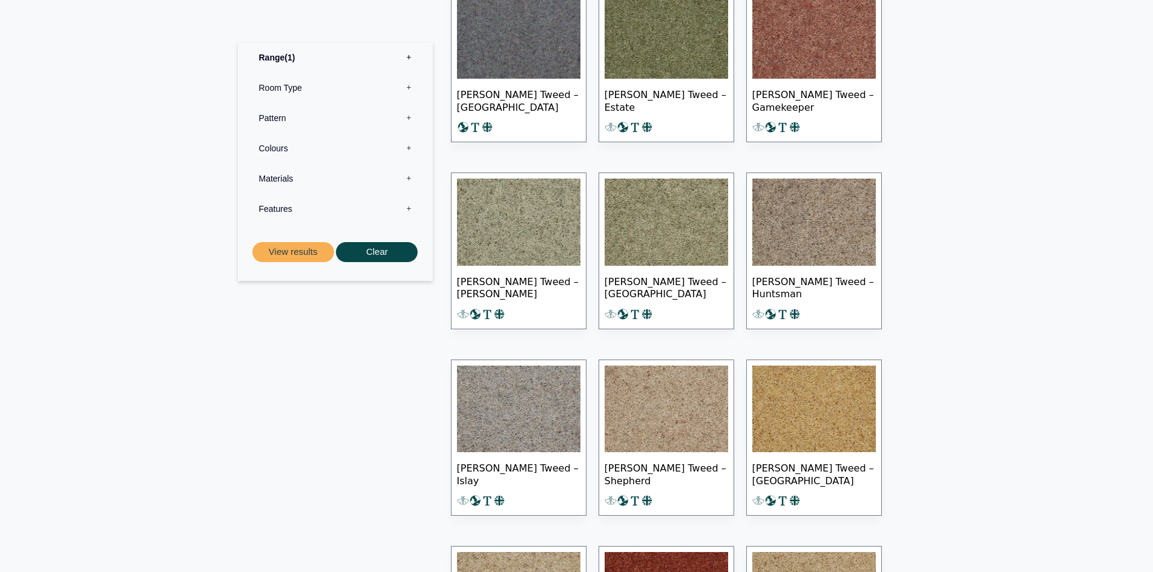
click at [671, 387] on img at bounding box center [666, 409] width 123 height 87
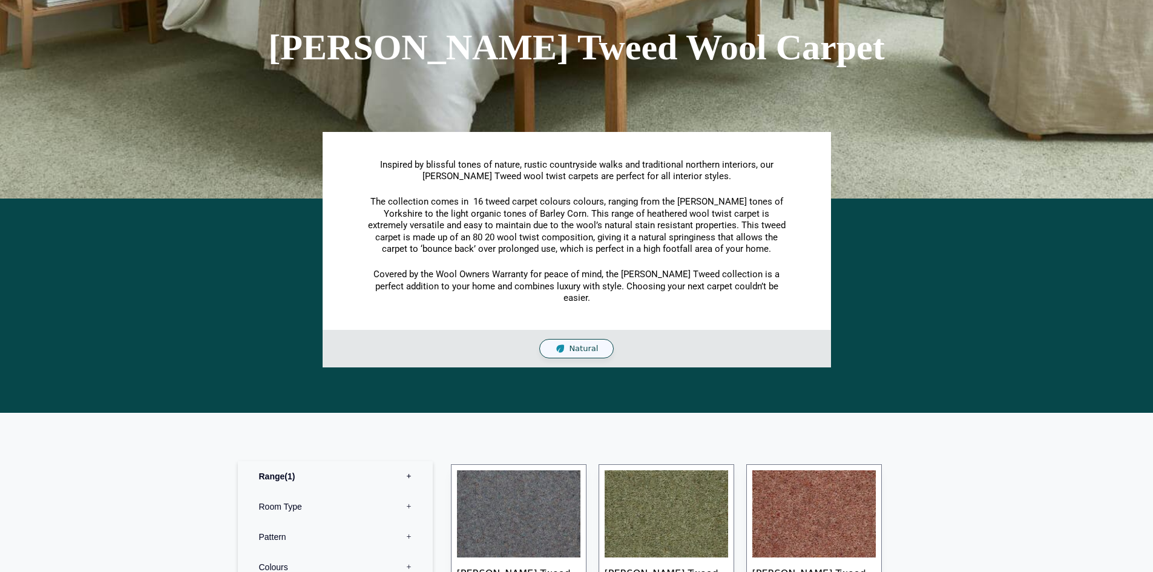
scroll to position [121, 0]
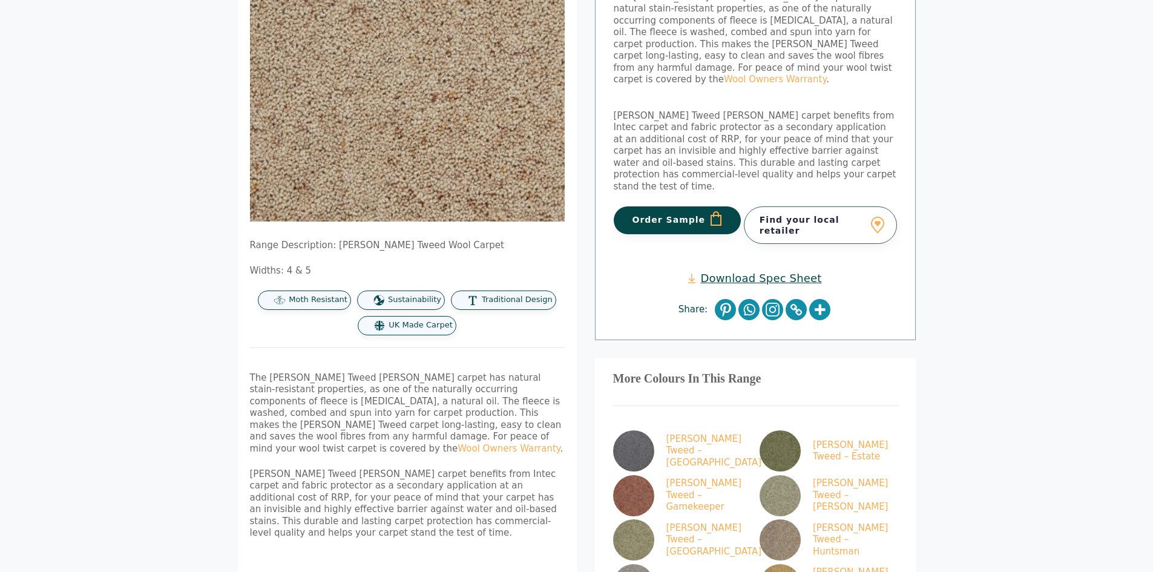
scroll to position [242, 0]
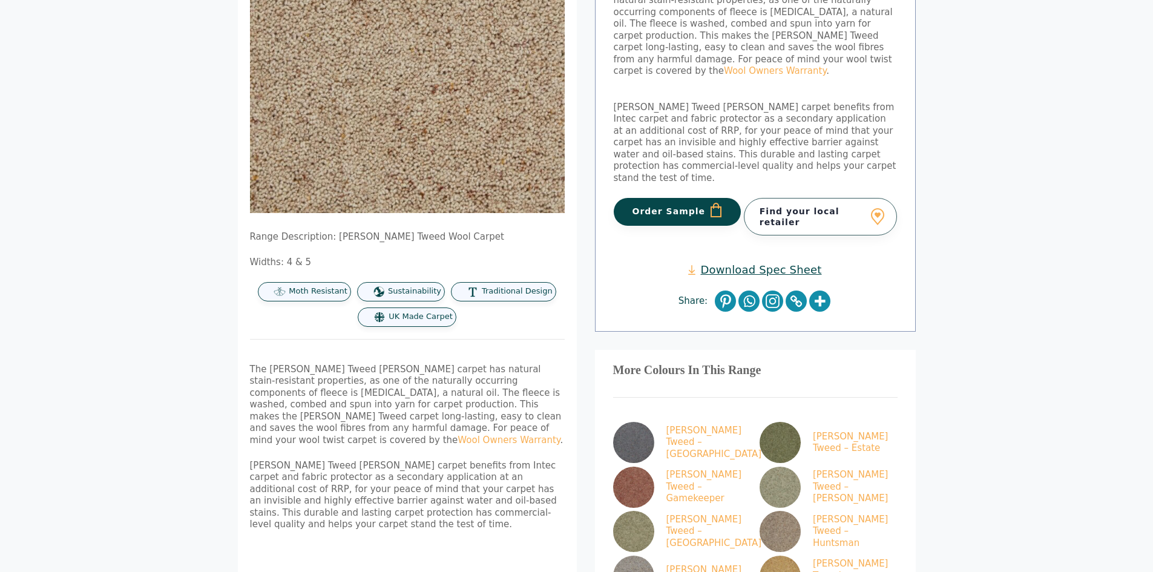
click at [744, 263] on link "Download Spec Sheet" at bounding box center [754, 270] width 133 height 14
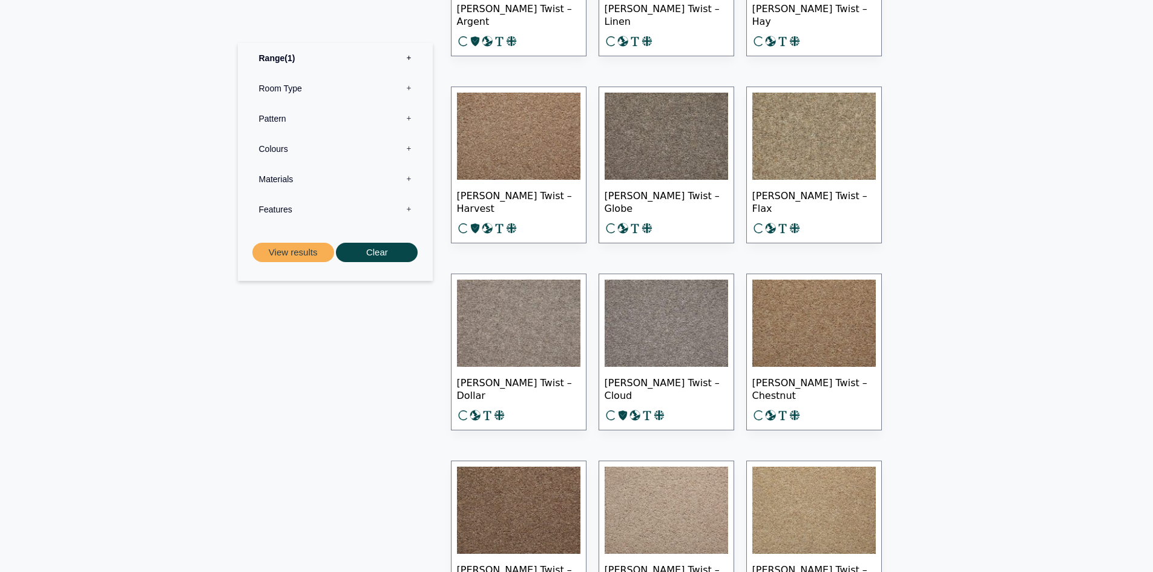
scroll to position [1453, 0]
click at [807, 149] on img at bounding box center [813, 135] width 123 height 87
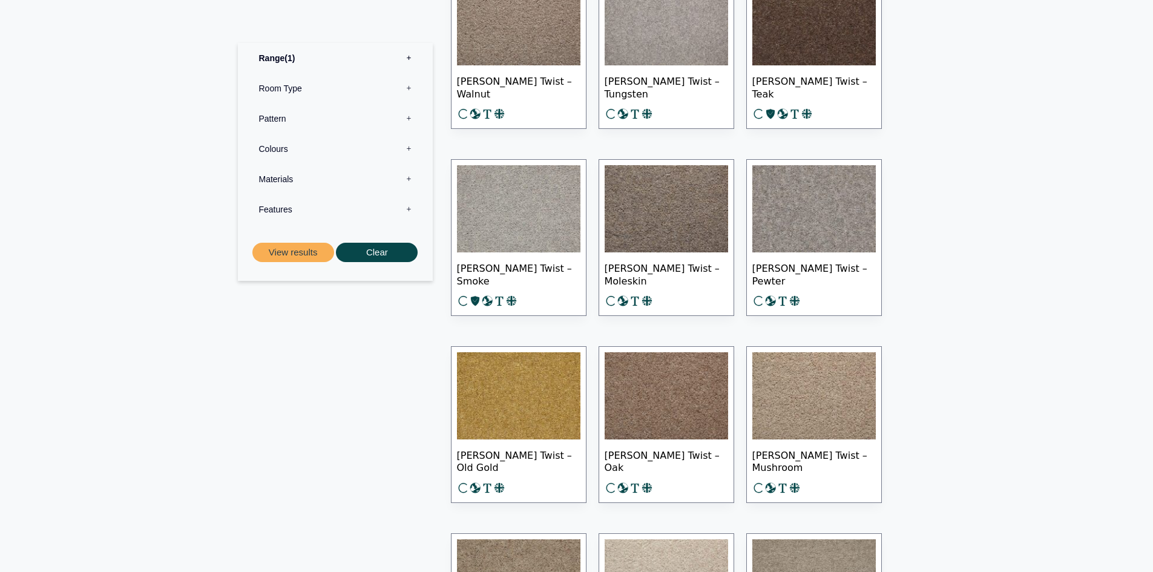
scroll to position [726, 0]
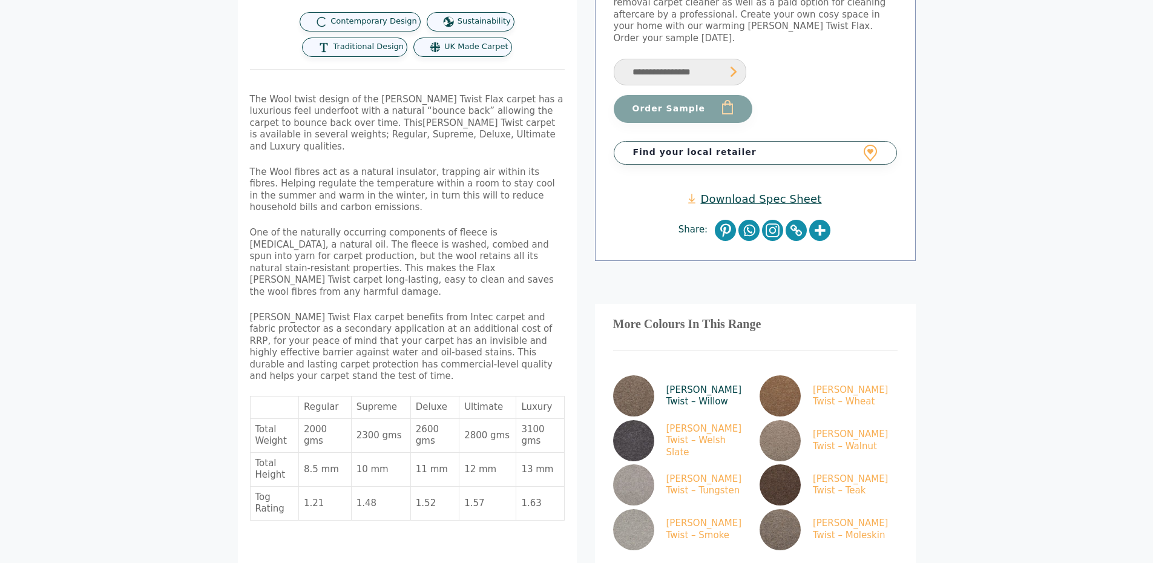
scroll to position [363, 0]
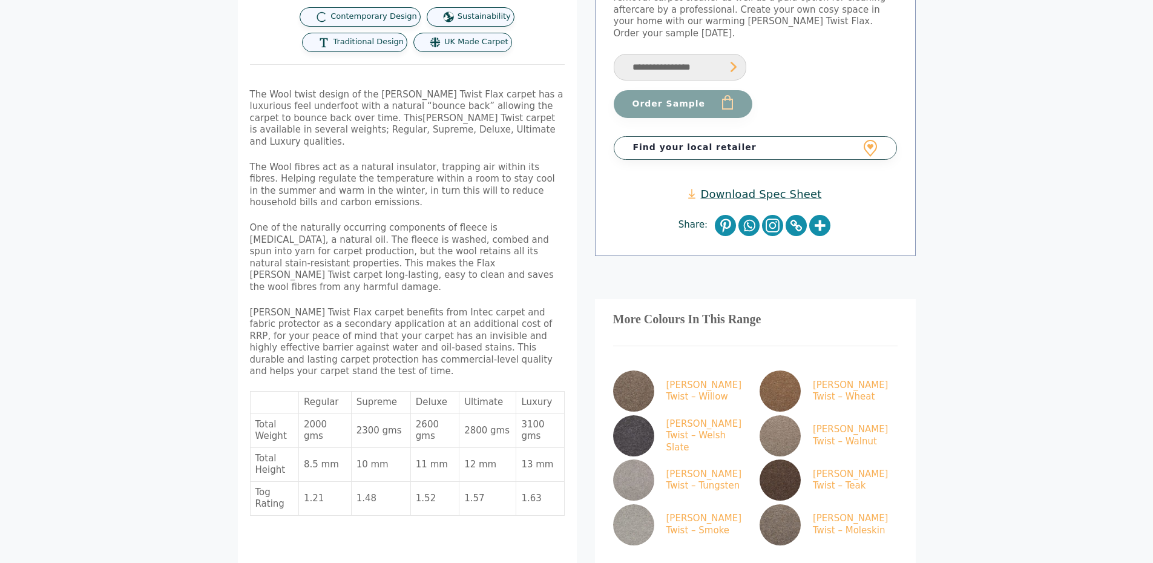
click at [761, 187] on link "Download Spec Sheet" at bounding box center [754, 194] width 133 height 14
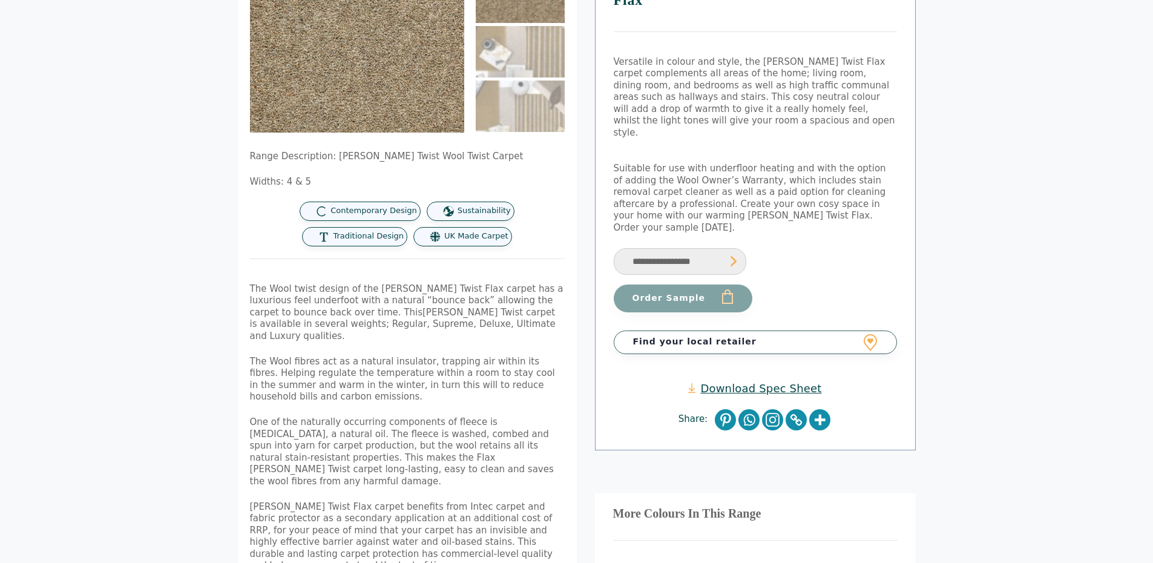
scroll to position [61, 0]
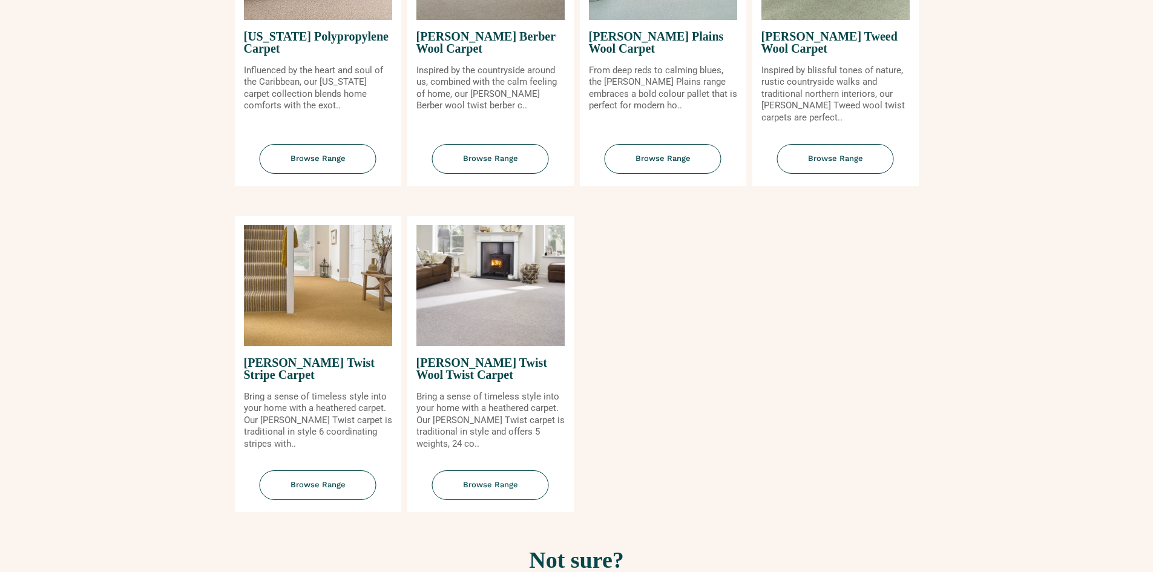
scroll to position [1392, 0]
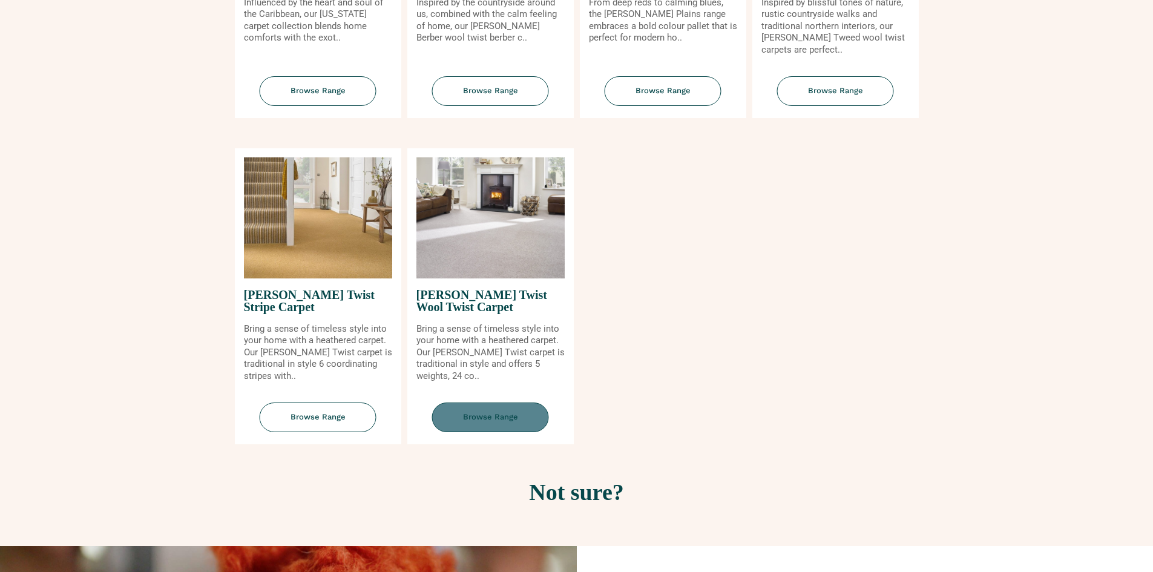
click at [462, 414] on span "Browse Range" at bounding box center [490, 417] width 117 height 30
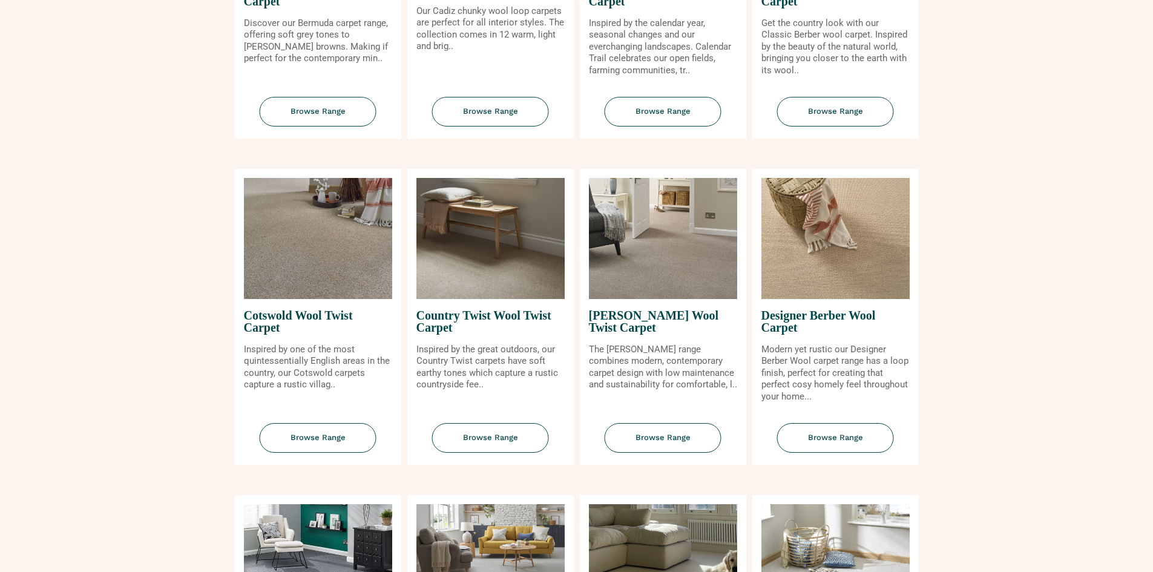
scroll to position [363, 0]
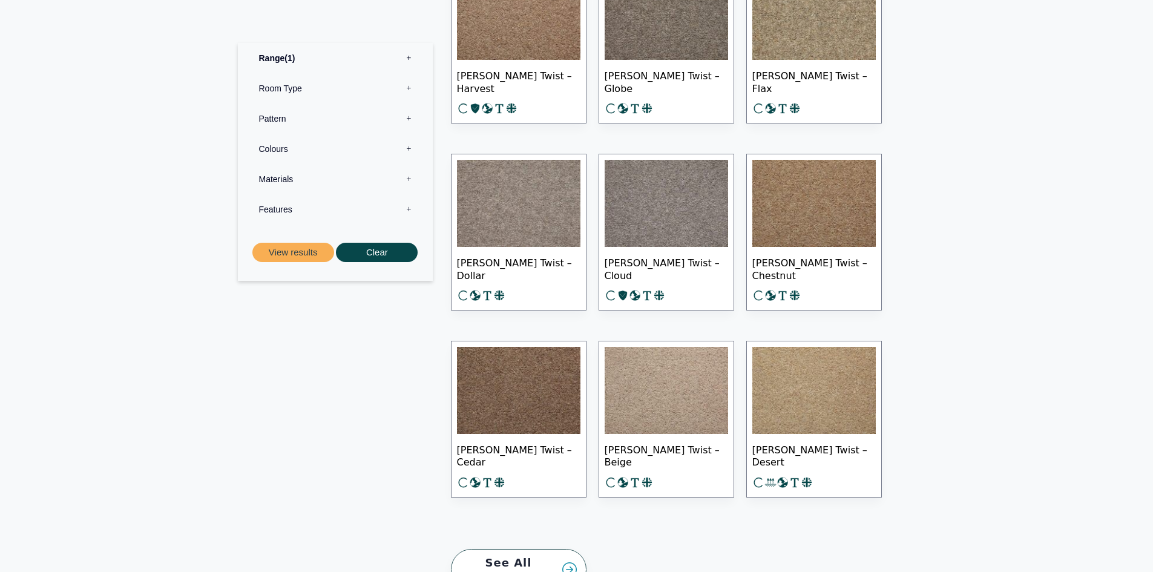
scroll to position [1574, 0]
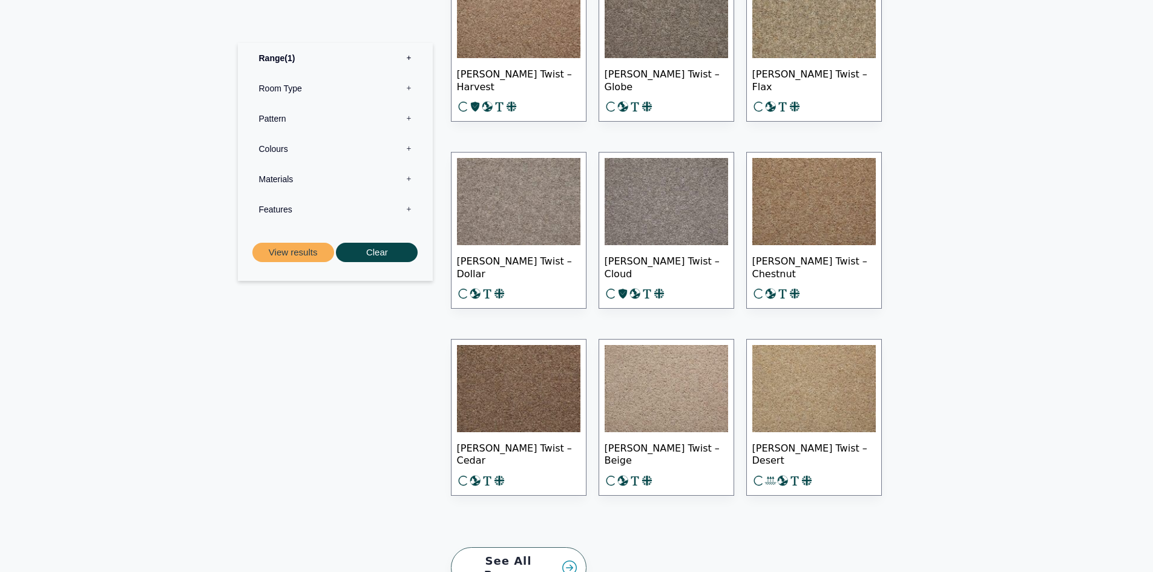
click at [634, 402] on img at bounding box center [666, 388] width 123 height 87
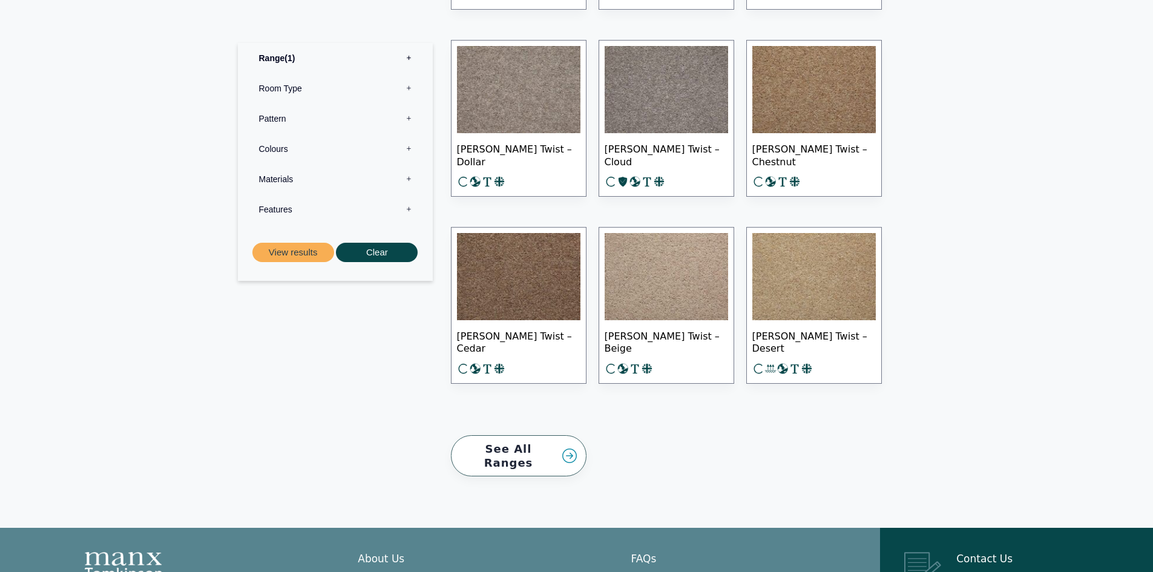
scroll to position [1695, 0]
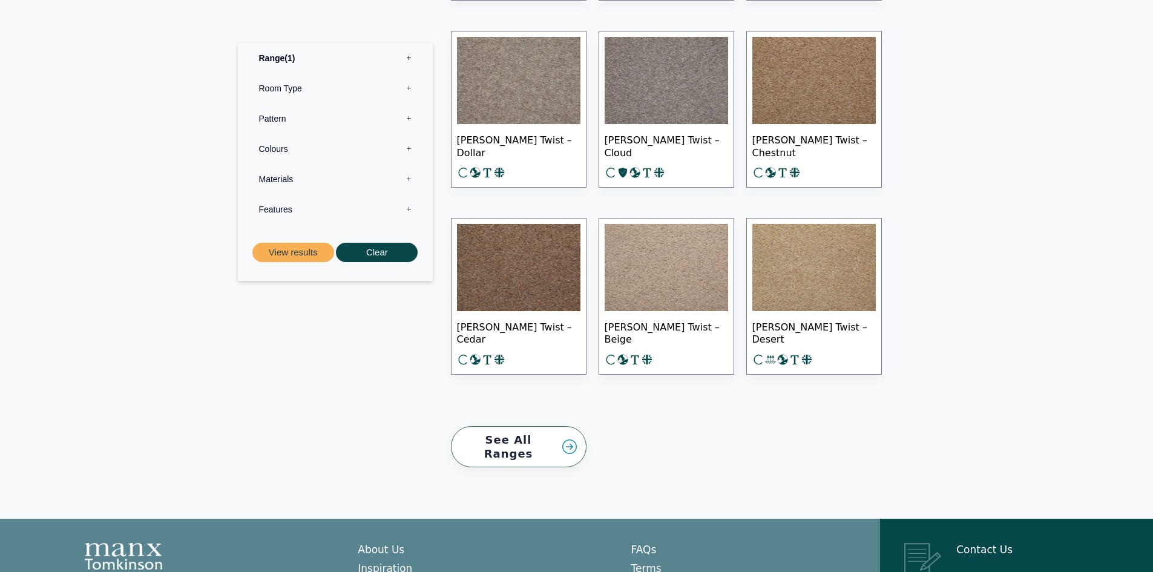
click at [793, 247] on img at bounding box center [813, 267] width 123 height 87
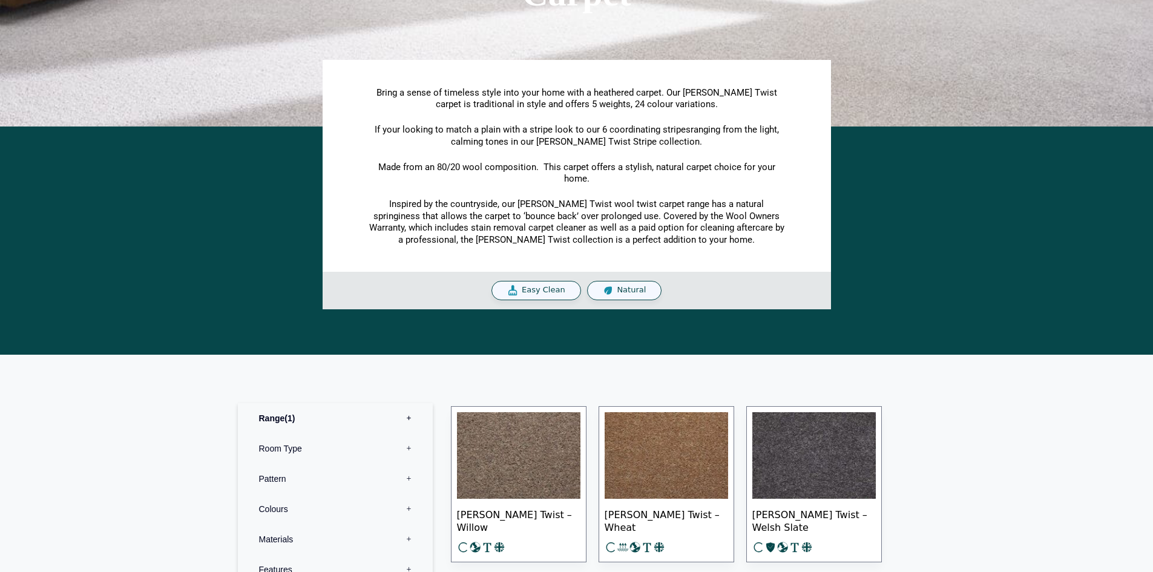
scroll to position [0, 0]
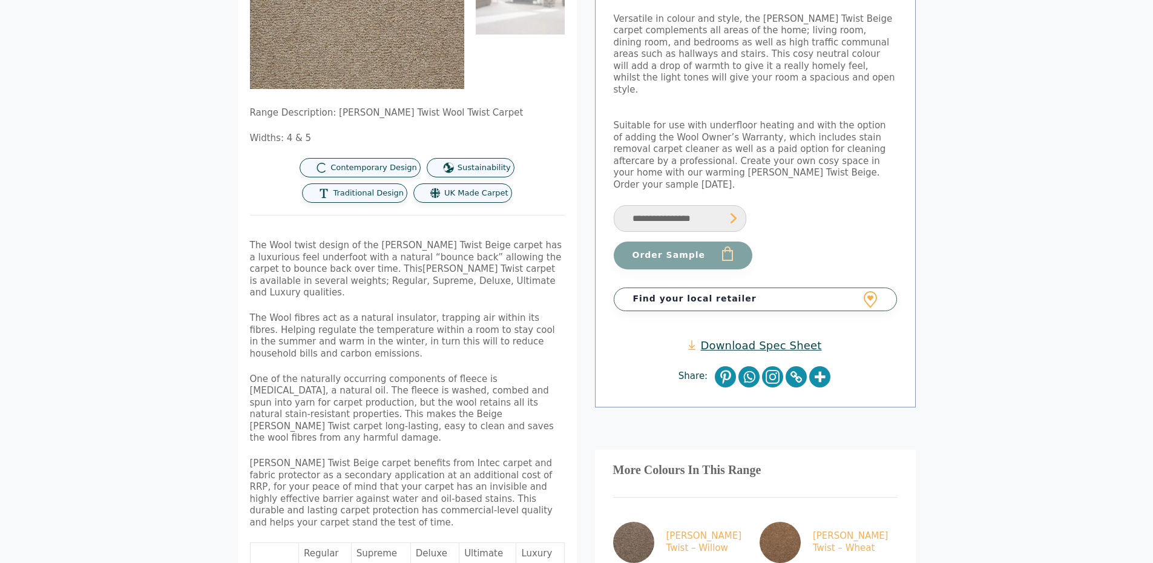
scroll to position [242, 0]
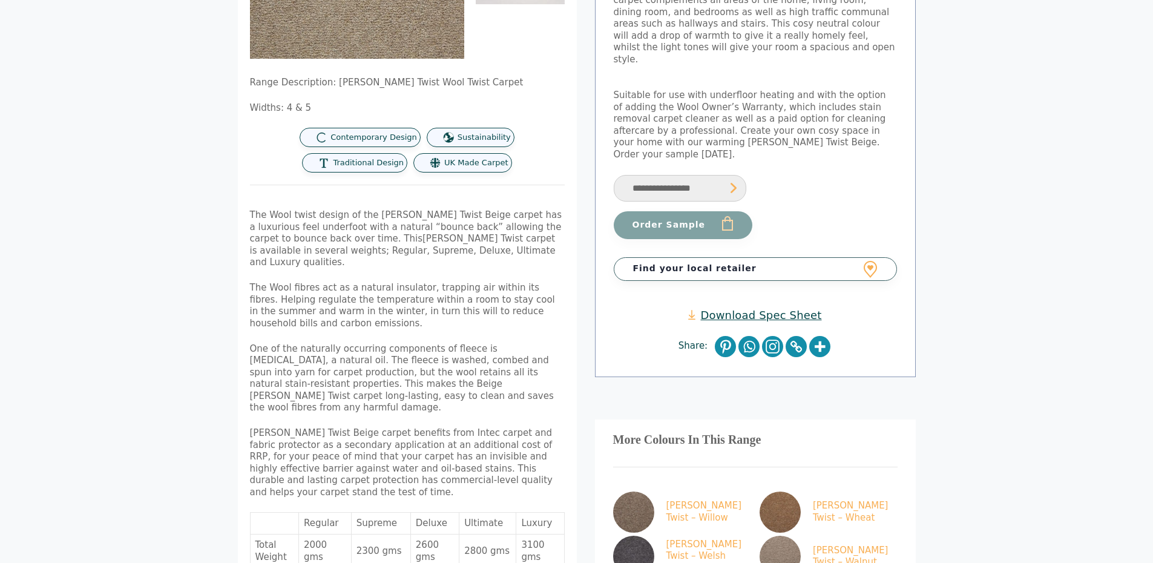
click at [738, 308] on link "Download Spec Sheet" at bounding box center [754, 315] width 133 height 14
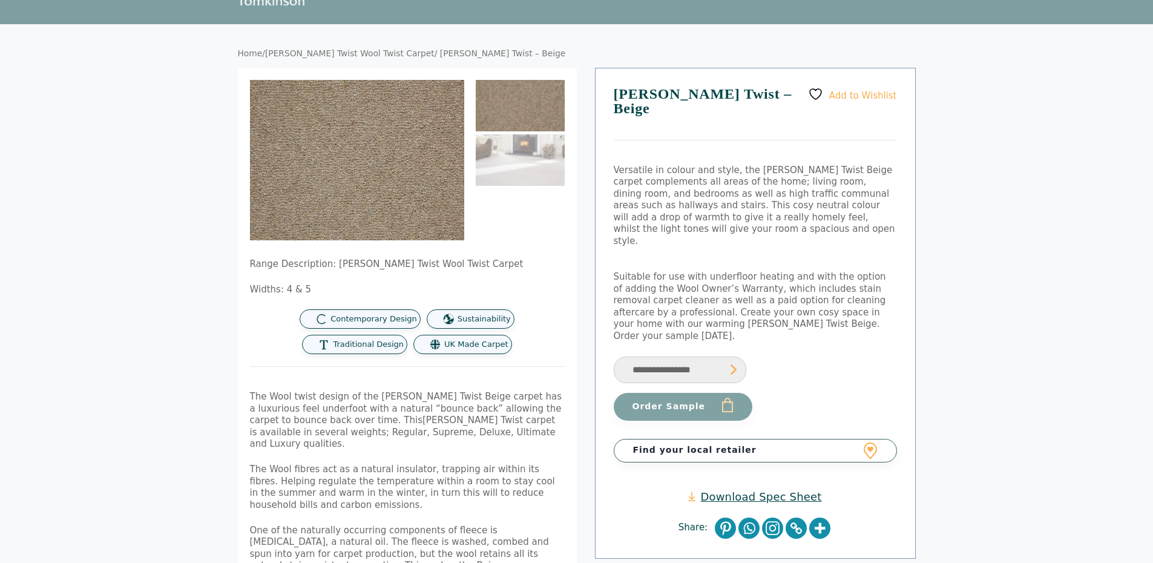
scroll to position [121, 0]
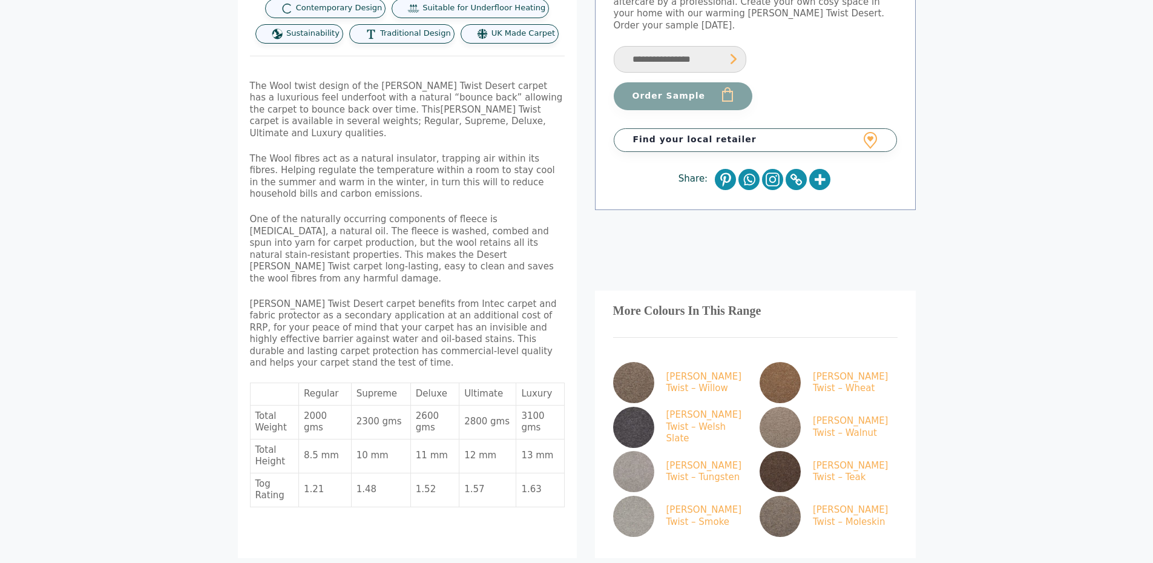
scroll to position [363, 0]
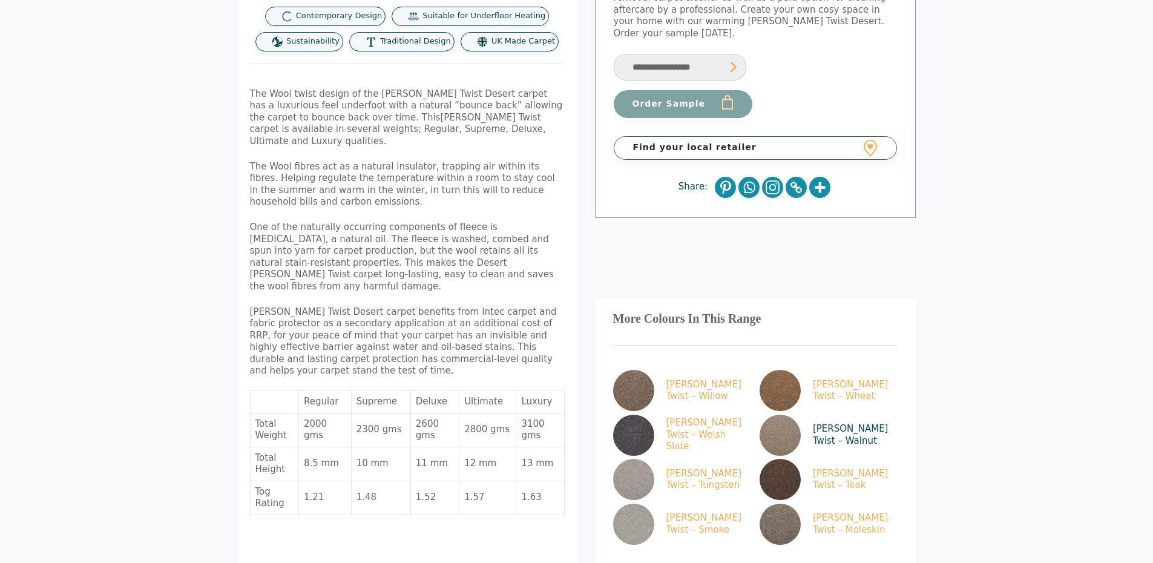
click at [784, 415] on img at bounding box center [780, 435] width 41 height 41
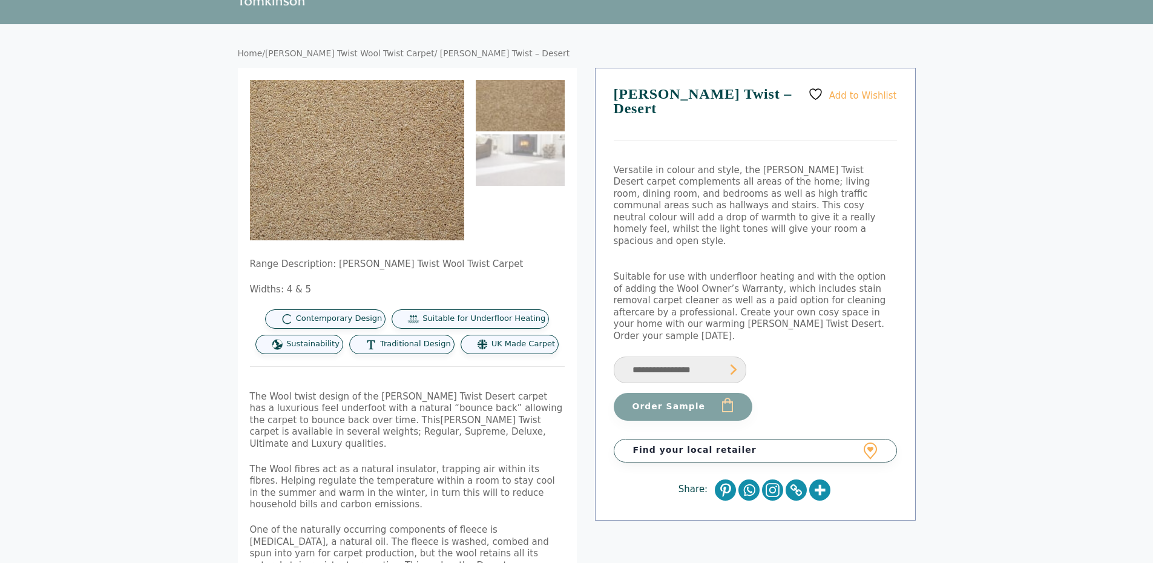
scroll to position [0, 0]
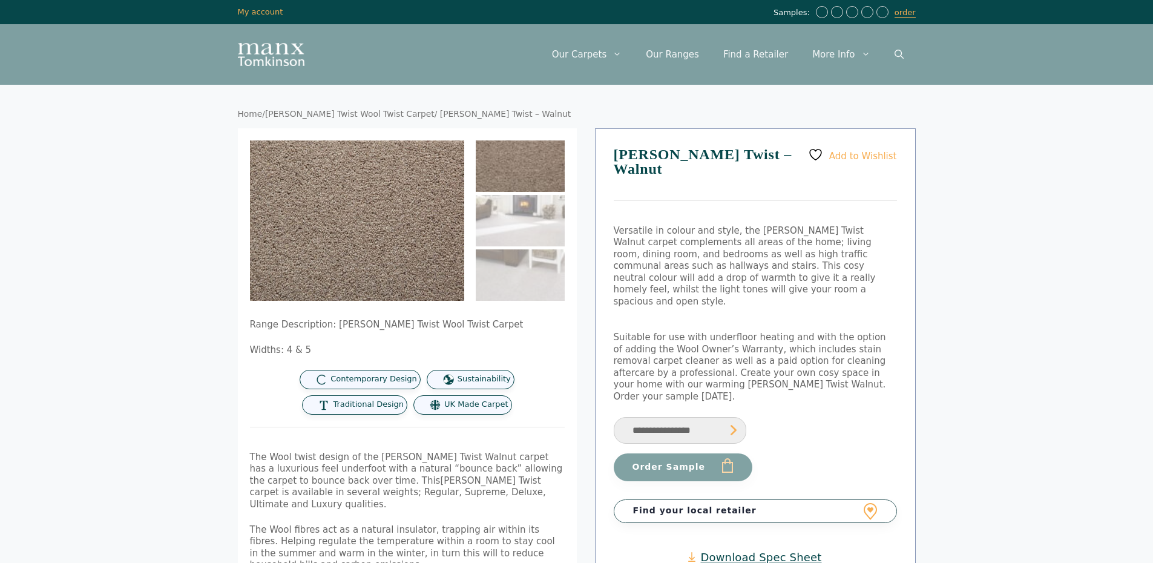
click at [735, 550] on link "Download Spec Sheet" at bounding box center [754, 557] width 133 height 14
